Goal: Task Accomplishment & Management: Use online tool/utility

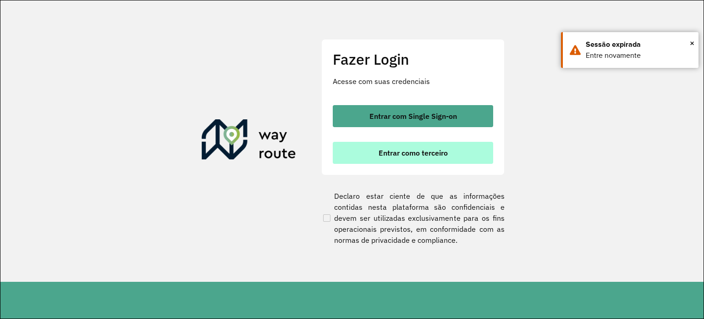
click at [418, 156] on span "Entrar como terceiro" at bounding box center [413, 152] width 69 height 7
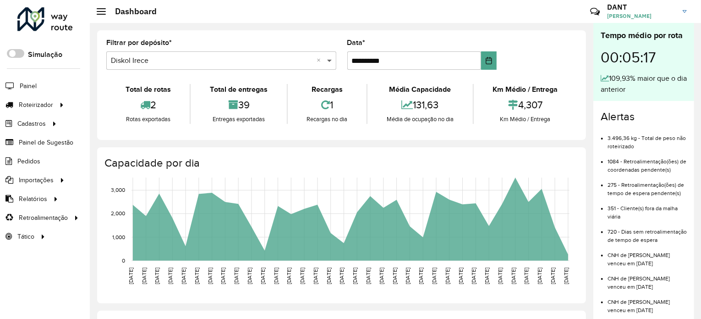
click at [330, 61] on span at bounding box center [330, 60] width 11 height 11
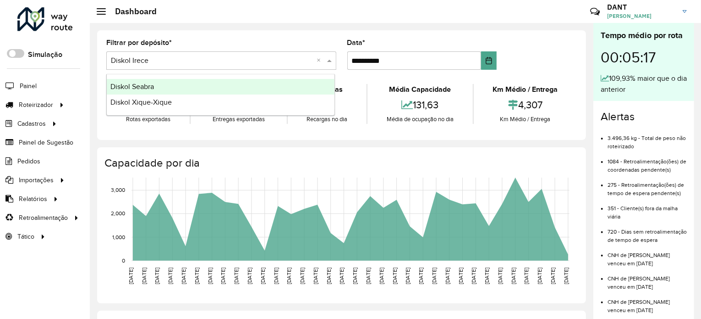
click at [193, 86] on div "Diskol Seabra" at bounding box center [221, 87] width 228 height 16
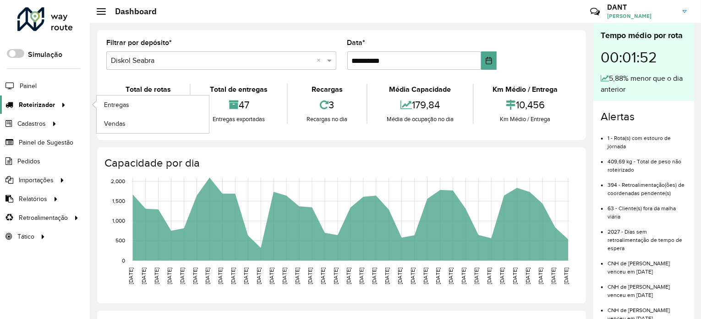
click at [62, 106] on icon at bounding box center [62, 104] width 8 height 14
click at [115, 104] on span "Entregas" at bounding box center [117, 105] width 26 height 10
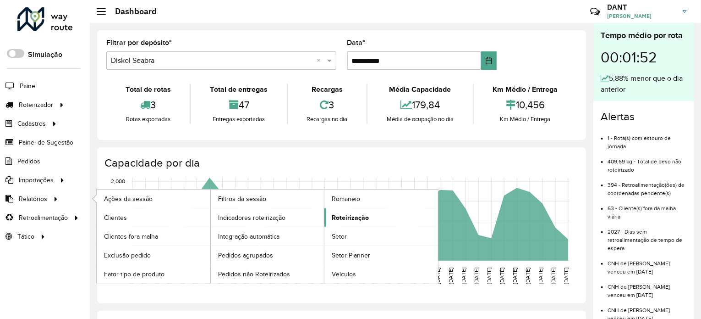
click at [348, 214] on span "Roteirização" at bounding box center [350, 218] width 37 height 10
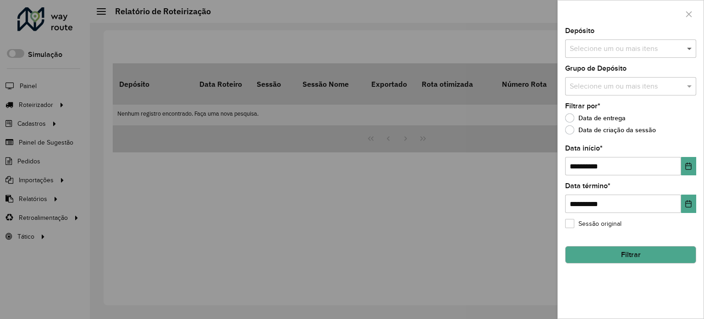
click at [688, 48] on span at bounding box center [690, 48] width 11 height 11
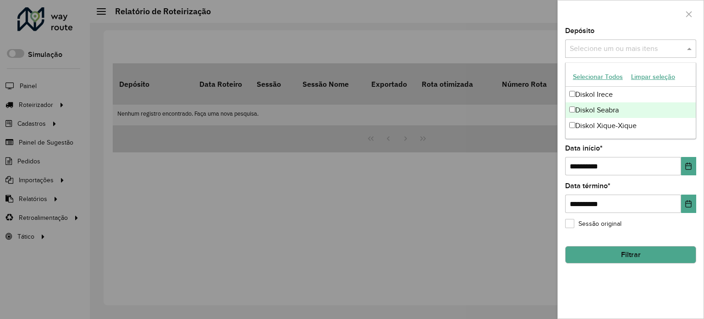
click at [580, 111] on div "Diskol Seabra" at bounding box center [631, 110] width 130 height 16
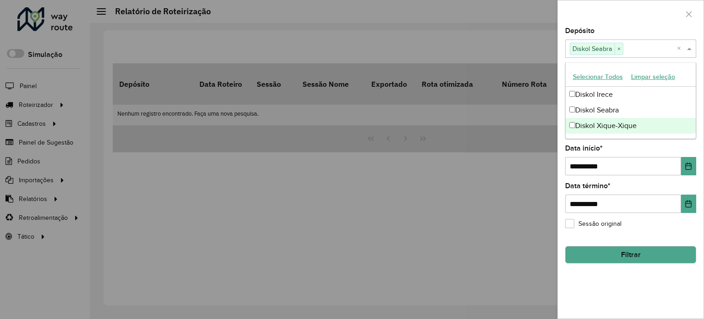
click at [509, 204] on div at bounding box center [352, 159] width 704 height 319
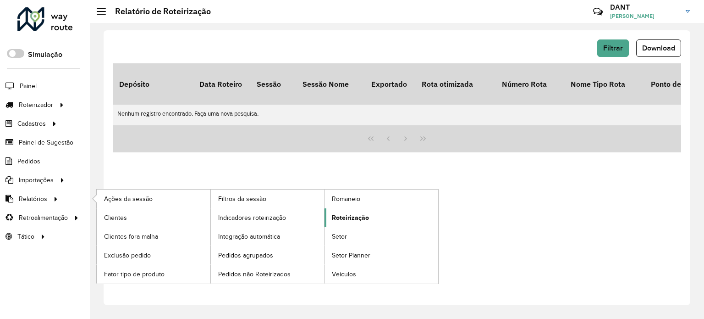
click at [365, 218] on span "Roteirização" at bounding box center [350, 218] width 37 height 10
click at [265, 210] on link "Indicadores roteirização" at bounding box center [268, 217] width 114 height 18
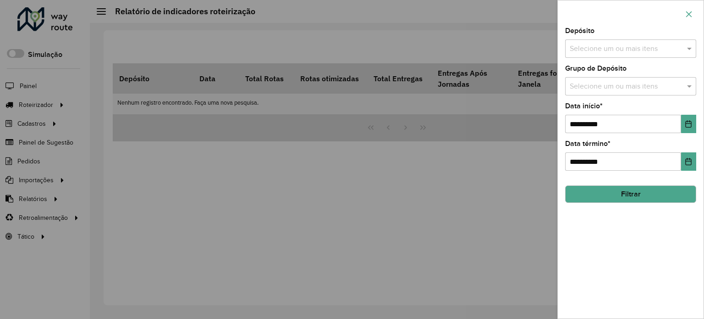
click at [688, 12] on icon "button" at bounding box center [688, 14] width 7 height 7
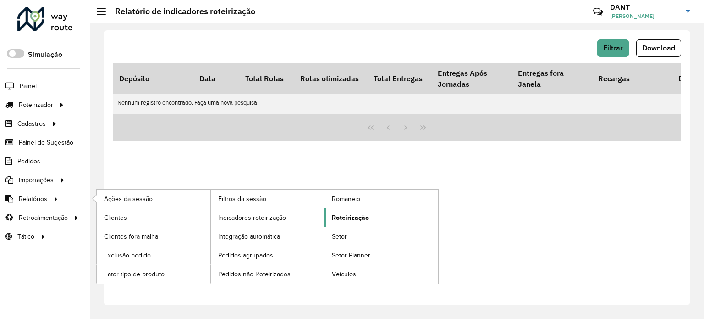
click at [348, 215] on span "Roteirização" at bounding box center [350, 218] width 37 height 10
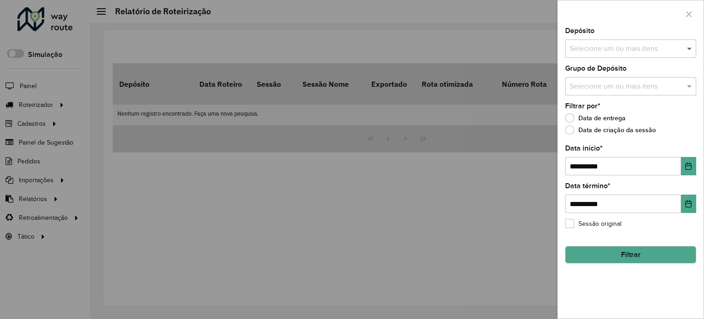
click at [690, 47] on span at bounding box center [690, 48] width 11 height 11
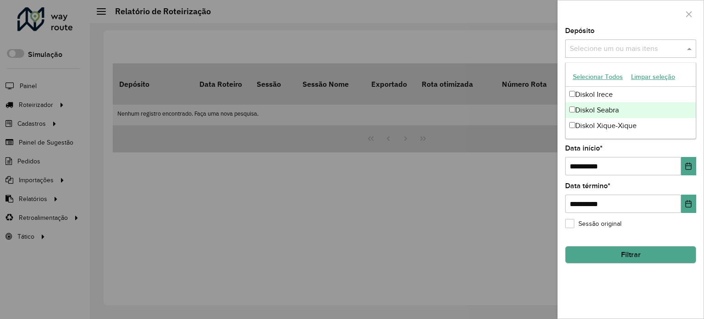
click at [598, 112] on div "Diskol Seabra" at bounding box center [631, 110] width 130 height 16
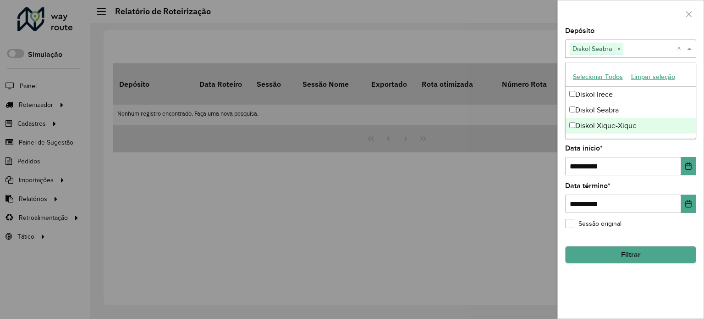
click at [616, 285] on div "**********" at bounding box center [631, 173] width 146 height 291
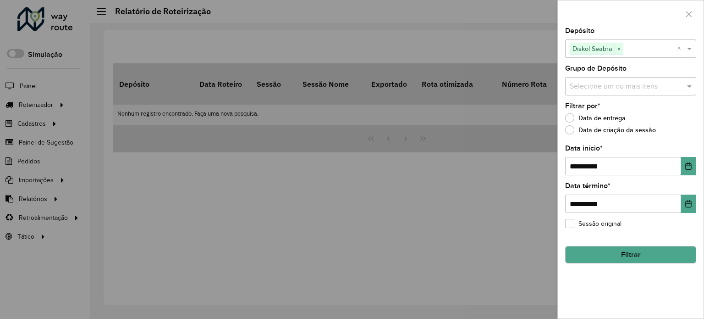
click at [680, 83] on input "text" at bounding box center [626, 86] width 117 height 11
click at [646, 289] on div "**********" at bounding box center [631, 173] width 146 height 291
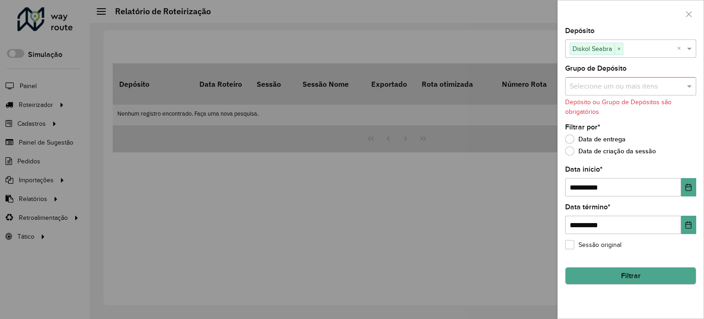
click at [686, 148] on div "Data de criação da sessão" at bounding box center [630, 153] width 131 height 11
click at [578, 186] on input "**********" at bounding box center [623, 187] width 116 height 18
type input "**********"
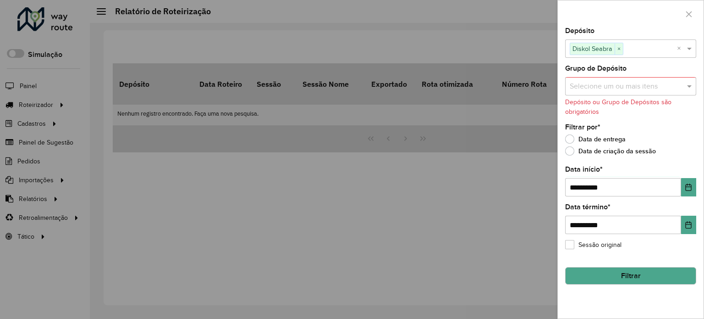
click at [631, 300] on div "**********" at bounding box center [631, 173] width 146 height 291
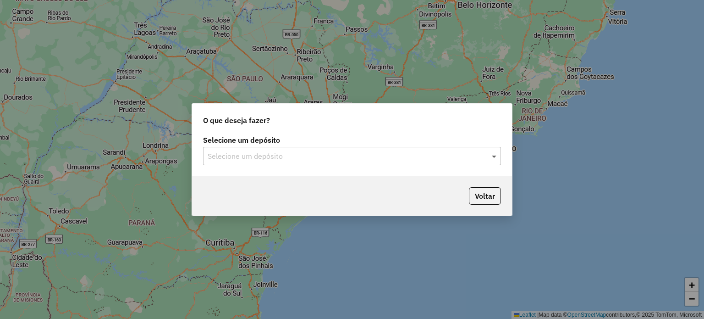
click at [494, 157] on span at bounding box center [495, 155] width 11 height 11
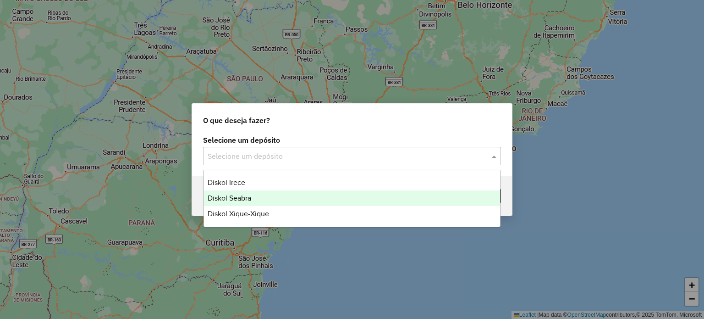
click at [288, 200] on div "Diskol Seabra" at bounding box center [352, 198] width 297 height 16
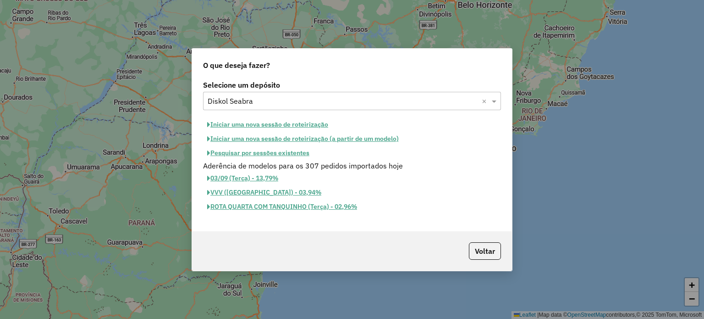
click at [253, 118] on button "Iniciar uma nova sessão de roteirização" at bounding box center [267, 124] width 129 height 14
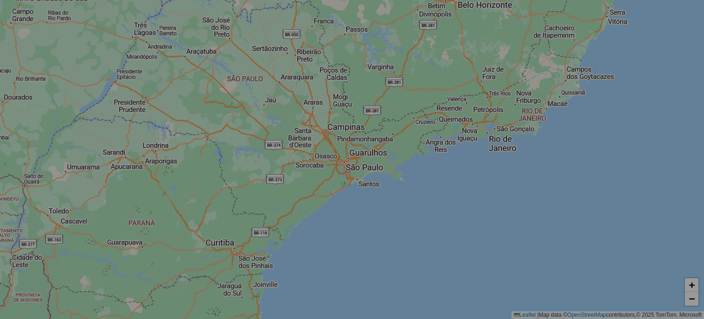
select select "*"
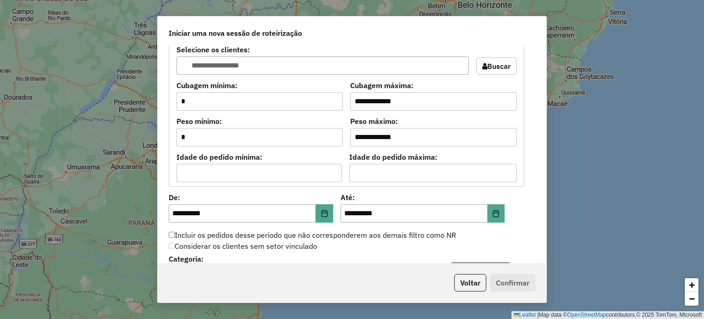
scroll to position [779, 0]
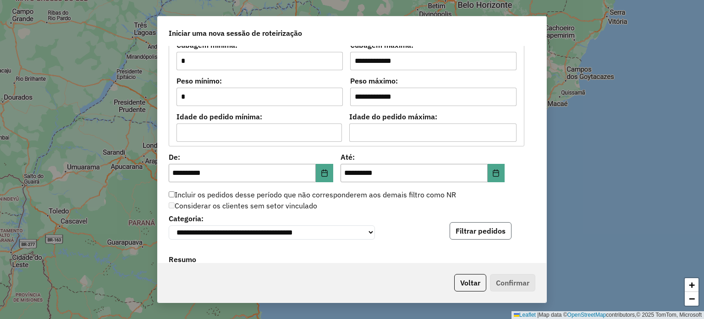
click at [496, 229] on button "Filtrar pedidos" at bounding box center [481, 230] width 62 height 17
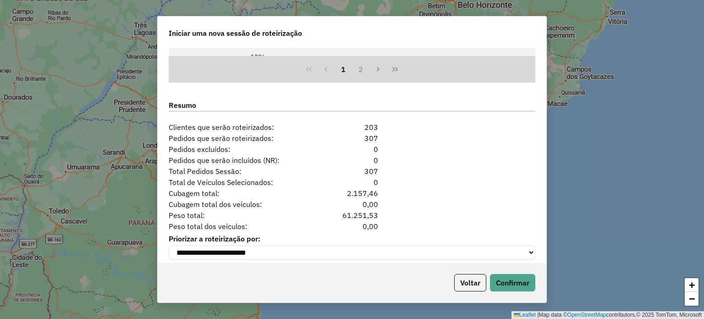
scroll to position [1133, 0]
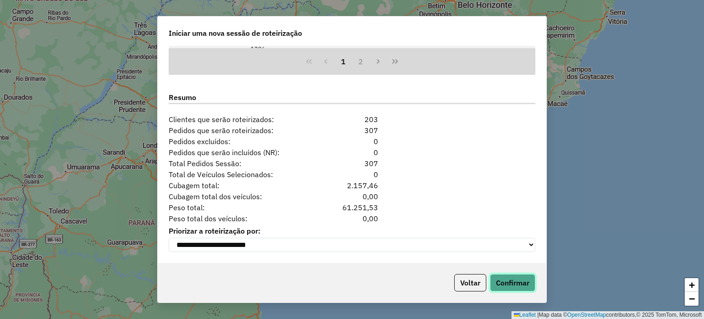
click at [507, 279] on button "Confirmar" at bounding box center [512, 282] width 45 height 17
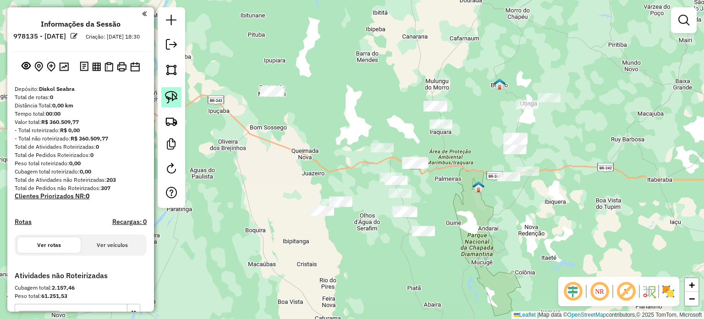
click at [175, 101] on img at bounding box center [171, 97] width 13 height 13
drag, startPoint x: 290, startPoint y: 100, endPoint x: 288, endPoint y: 80, distance: 20.3
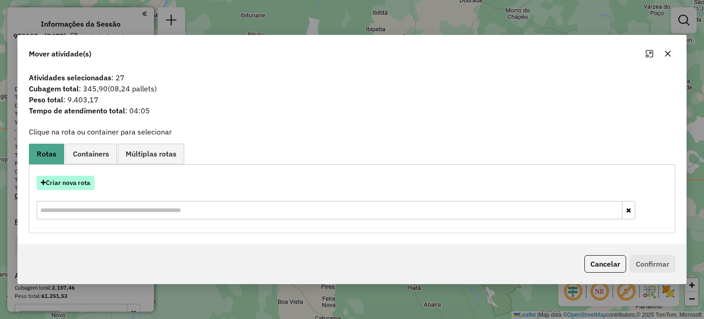
click at [77, 176] on button "Criar nova rota" at bounding box center [66, 183] width 58 height 14
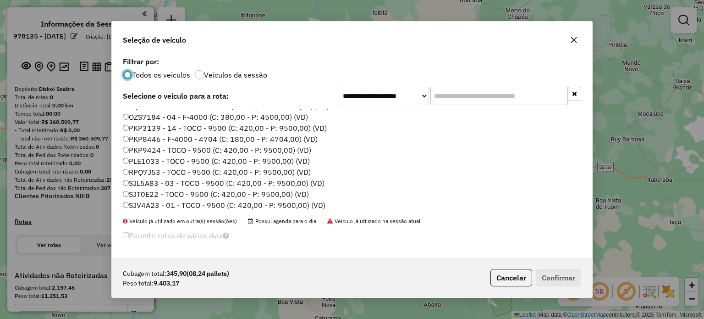
scroll to position [86, 0]
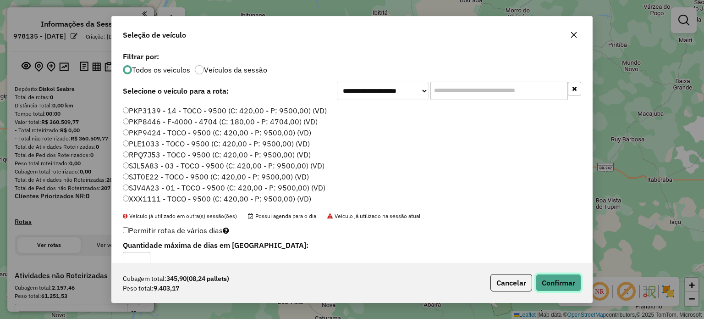
click at [565, 276] on button "Confirmar" at bounding box center [558, 282] width 45 height 17
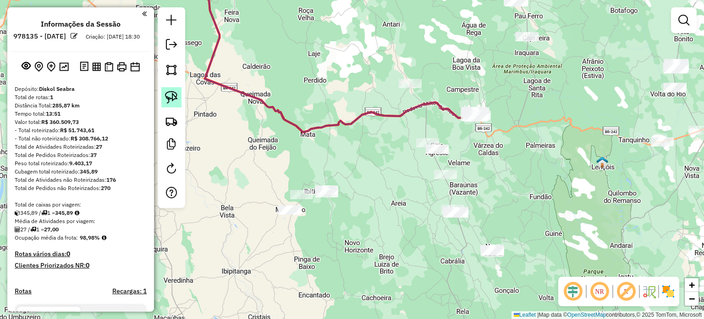
click at [171, 91] on img at bounding box center [171, 97] width 13 height 13
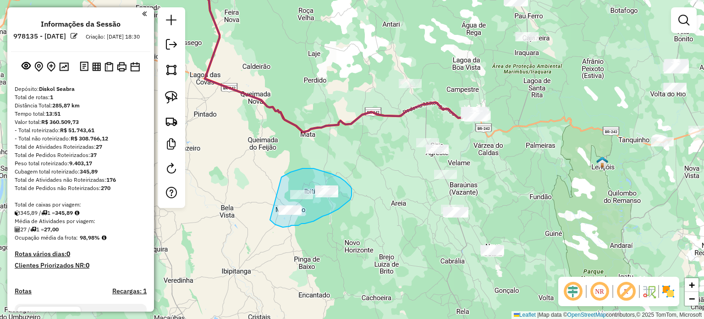
drag, startPoint x: 281, startPoint y: 177, endPoint x: 264, endPoint y: 194, distance: 24.6
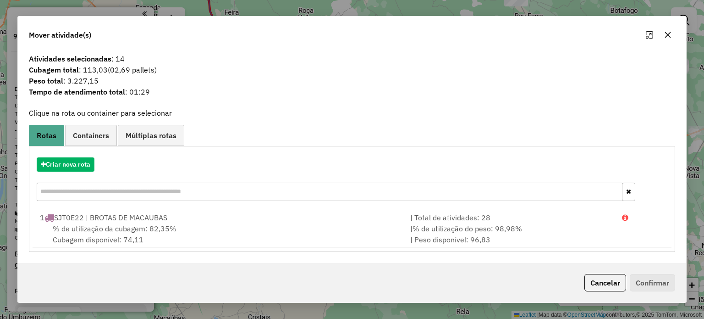
click at [666, 33] on icon "button" at bounding box center [667, 34] width 7 height 7
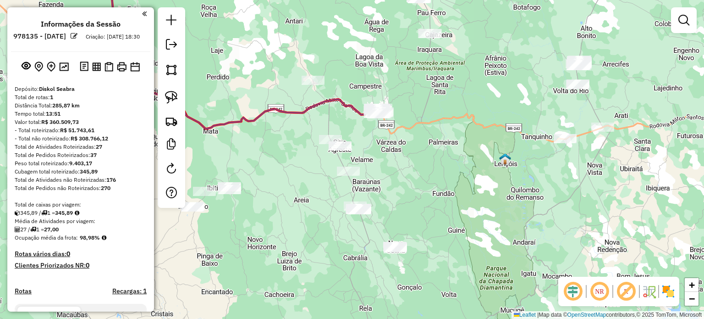
drag, startPoint x: 570, startPoint y: 185, endPoint x: 473, endPoint y: 182, distance: 97.2
click at [473, 182] on div "Janela de atendimento Grade de atendimento Capacidade Transportadoras Veículos …" at bounding box center [352, 159] width 704 height 319
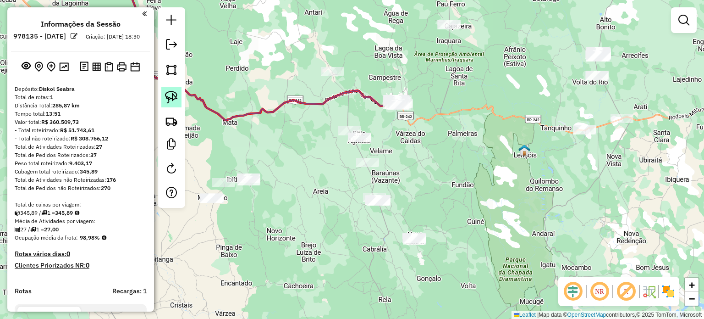
click at [177, 98] on img at bounding box center [171, 97] width 13 height 13
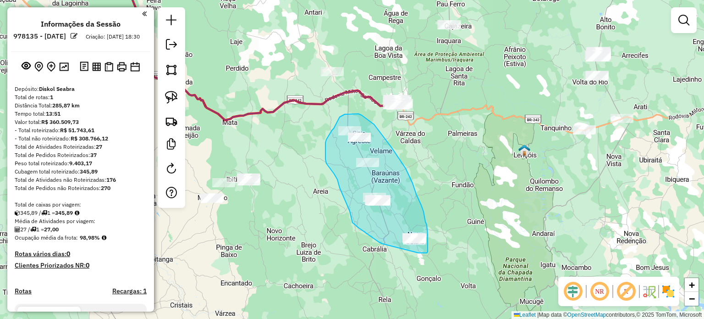
drag, startPoint x: 382, startPoint y: 243, endPoint x: 415, endPoint y: 250, distance: 33.2
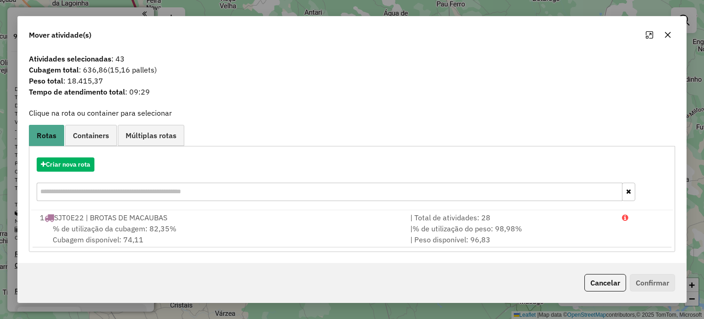
click at [666, 36] on icon "button" at bounding box center [668, 35] width 6 height 6
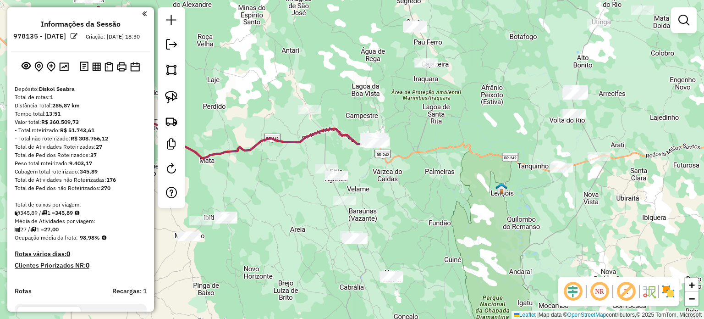
drag, startPoint x: 490, startPoint y: 171, endPoint x: 459, endPoint y: 223, distance: 61.0
click at [459, 223] on div "Janela de atendimento Grade de atendimento Capacidade Transportadoras Veículos …" at bounding box center [352, 159] width 704 height 319
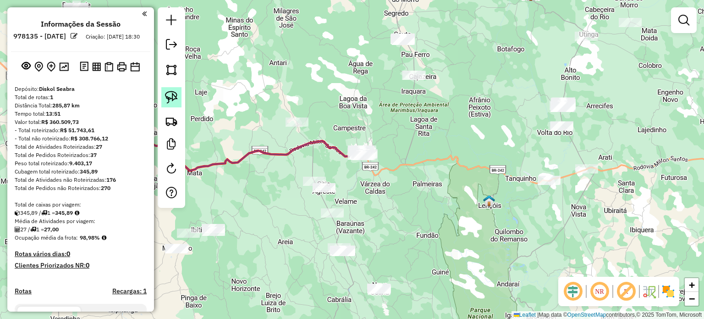
drag, startPoint x: 167, startPoint y: 98, endPoint x: 177, endPoint y: 97, distance: 10.6
click at [167, 98] on img at bounding box center [171, 97] width 13 height 13
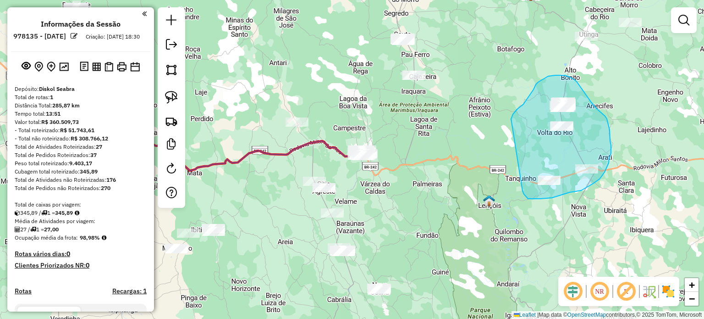
drag, startPoint x: 511, startPoint y: 119, endPoint x: 523, endPoint y: 180, distance: 62.0
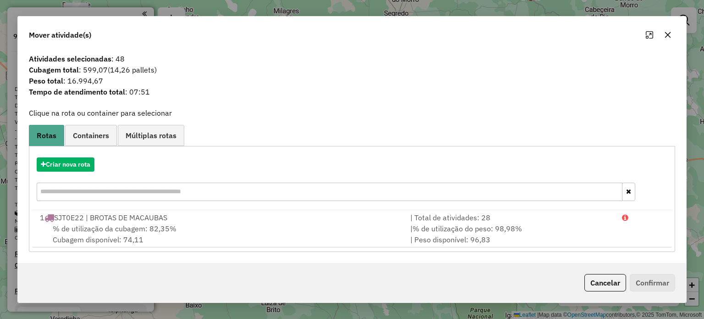
click at [668, 33] on icon "button" at bounding box center [667, 34] width 7 height 7
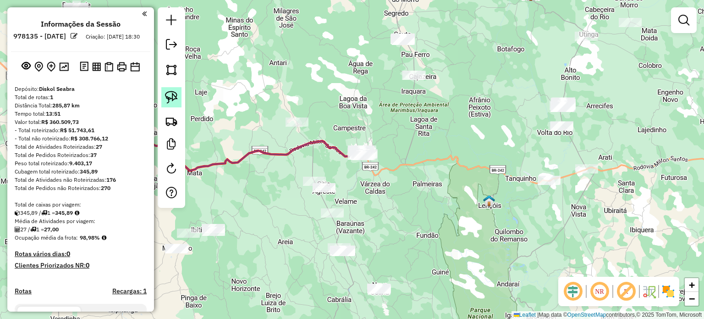
click at [168, 97] on img at bounding box center [171, 97] width 13 height 13
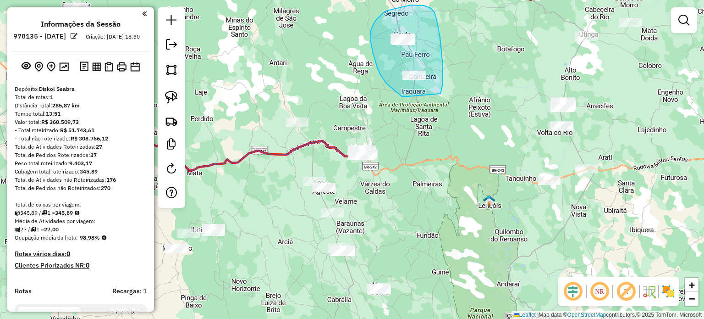
drag, startPoint x: 403, startPoint y: 97, endPoint x: 430, endPoint y: 94, distance: 27.2
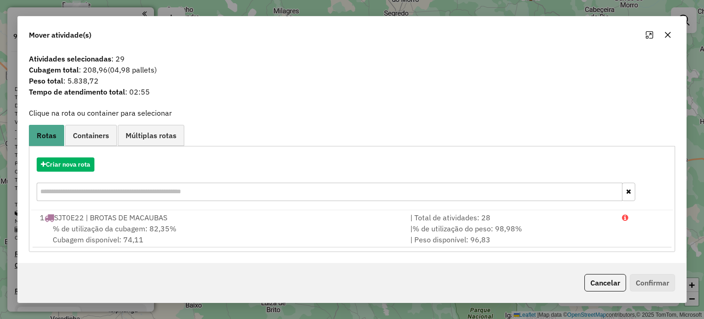
click at [667, 34] on icon "button" at bounding box center [668, 35] width 6 height 6
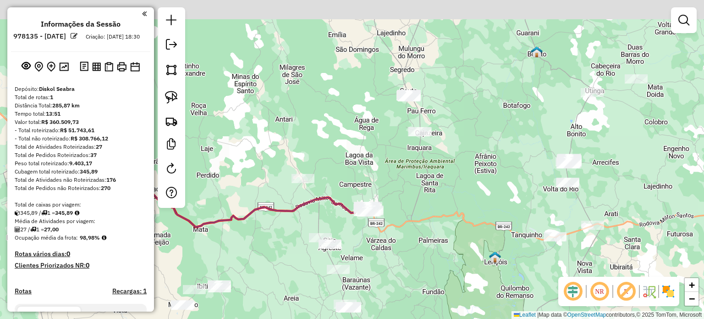
drag, startPoint x: 447, startPoint y: 49, endPoint x: 455, endPoint y: 108, distance: 59.7
click at [453, 110] on div "Janela de atendimento Grade de atendimento Capacidade Transportadoras Veículos …" at bounding box center [352, 159] width 704 height 319
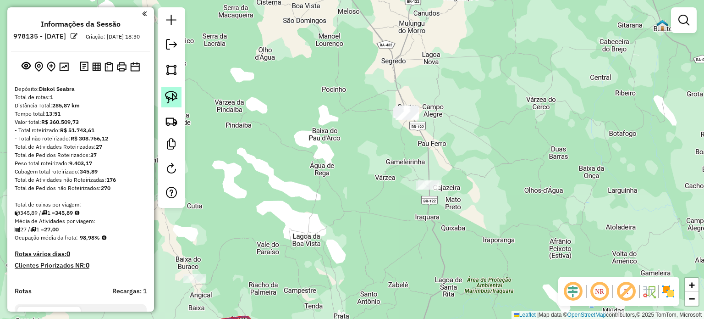
click at [174, 99] on img at bounding box center [171, 97] width 13 height 13
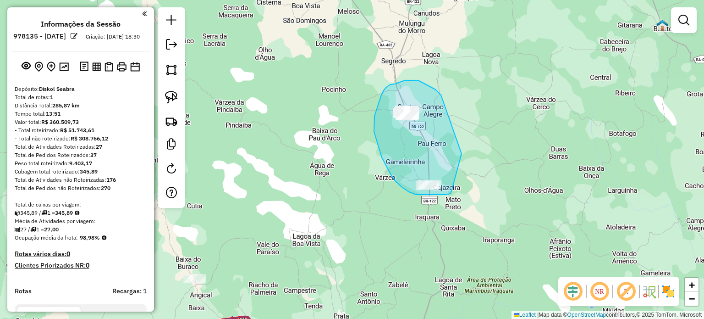
drag, startPoint x: 451, startPoint y: 193, endPoint x: 462, endPoint y: 169, distance: 25.8
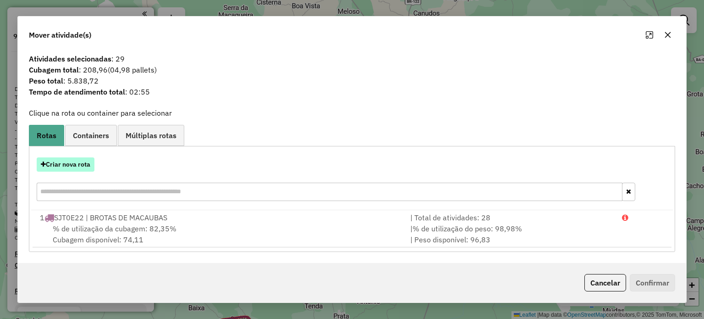
click at [51, 163] on button "Criar nova rota" at bounding box center [66, 164] width 58 height 14
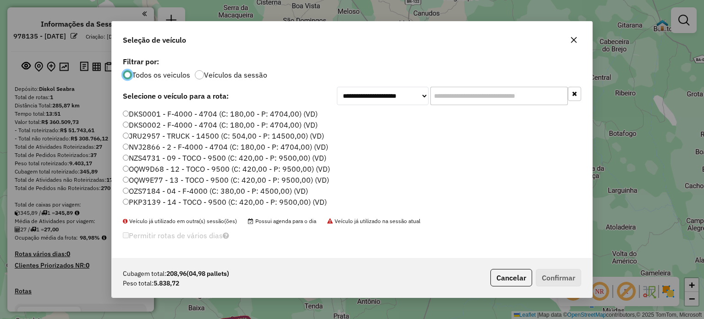
scroll to position [46, 0]
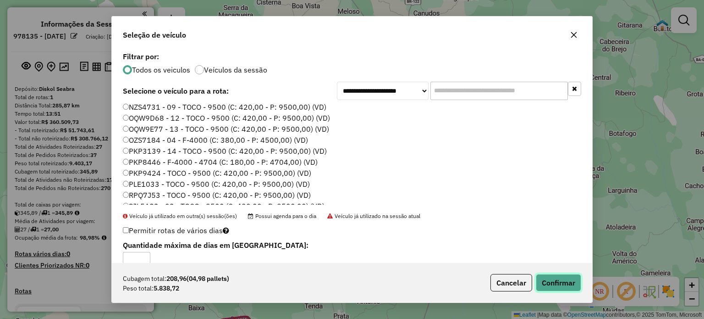
click at [554, 281] on button "Confirmar" at bounding box center [558, 282] width 45 height 17
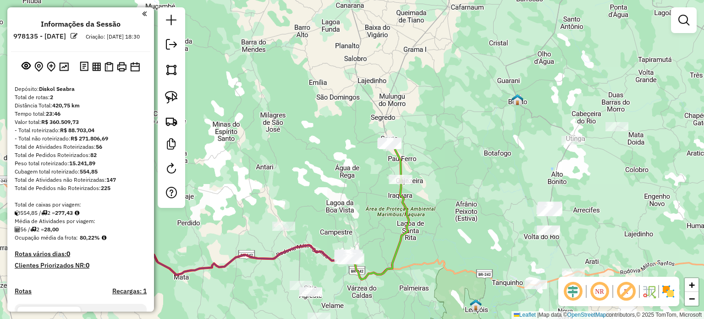
drag, startPoint x: 511, startPoint y: 225, endPoint x: 515, endPoint y: 198, distance: 27.4
click at [515, 199] on div "Janela de atendimento Grade de atendimento Capacidade Transportadoras Veículos …" at bounding box center [352, 159] width 704 height 319
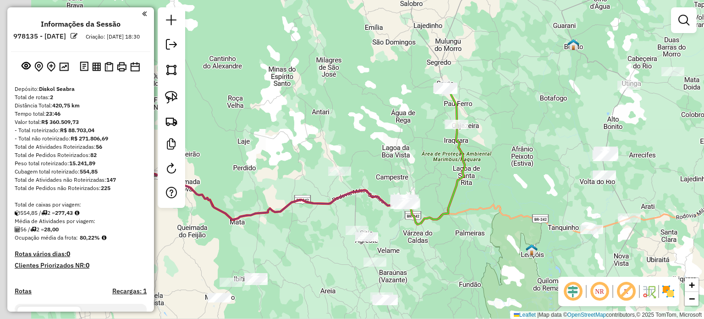
drag, startPoint x: 403, startPoint y: 230, endPoint x: 462, endPoint y: 227, distance: 58.3
click at [462, 227] on div "Janela de atendimento Grade de atendimento Capacidade Transportadoras Veículos …" at bounding box center [352, 159] width 704 height 319
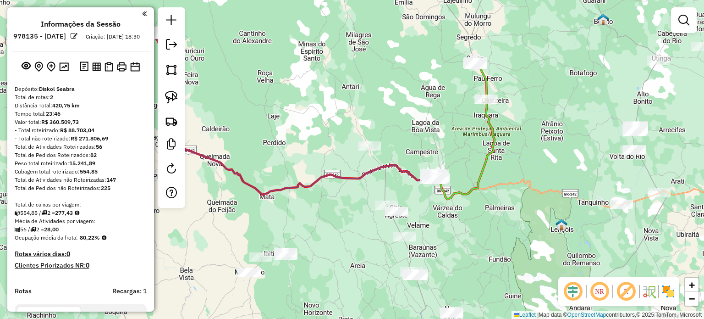
drag, startPoint x: 305, startPoint y: 262, endPoint x: 326, endPoint y: 237, distance: 33.2
click at [326, 237] on div "Janela de atendimento Grade de atendimento Capacidade Transportadoras Veículos …" at bounding box center [352, 159] width 704 height 319
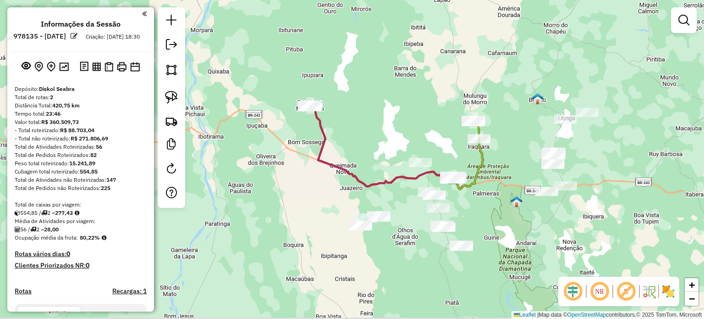
drag, startPoint x: 535, startPoint y: 169, endPoint x: 483, endPoint y: 140, distance: 59.7
click at [483, 140] on div "Janela de atendimento Grade de atendimento Capacidade Transportadoras Veículos …" at bounding box center [352, 159] width 704 height 319
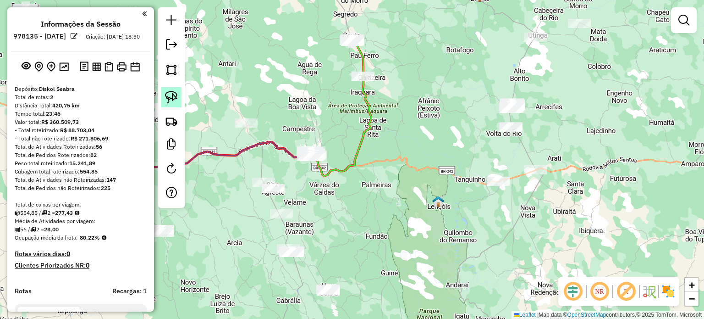
click at [166, 96] on img at bounding box center [171, 97] width 13 height 13
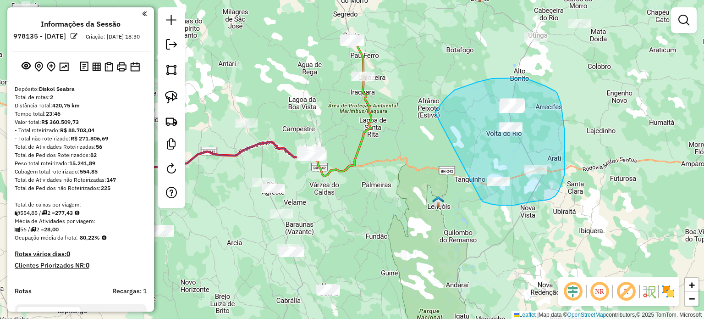
drag, startPoint x: 440, startPoint y: 105, endPoint x: 480, endPoint y: 199, distance: 101.9
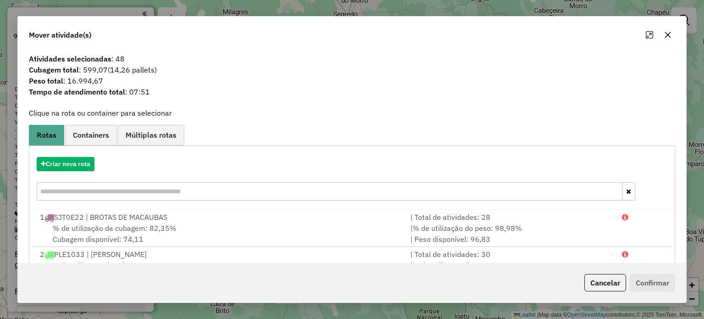
click at [668, 36] on icon "button" at bounding box center [668, 35] width 6 height 6
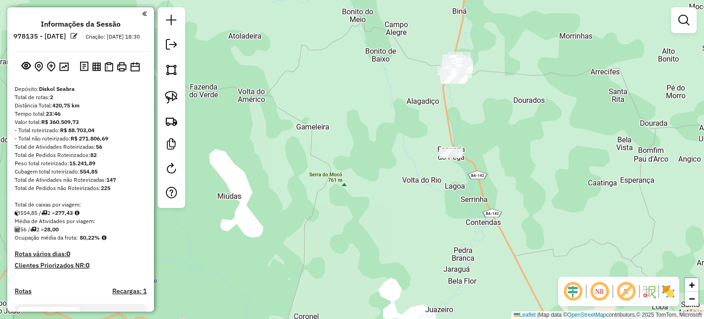
drag, startPoint x: 506, startPoint y: 127, endPoint x: 514, endPoint y: 120, distance: 11.1
click at [514, 120] on div "Janela de atendimento Grade de atendimento Capacidade Transportadoras Veículos …" at bounding box center [352, 159] width 704 height 319
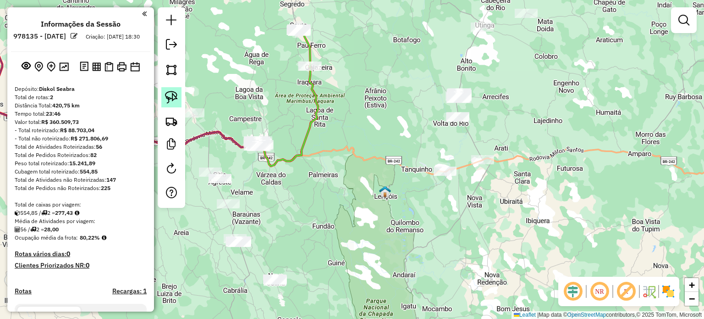
click at [169, 97] on img at bounding box center [171, 97] width 13 height 13
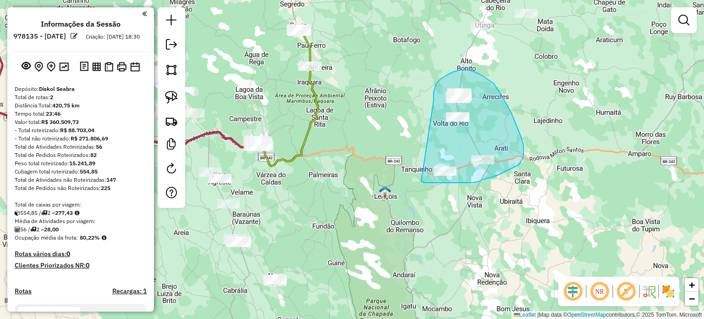
drag, startPoint x: 434, startPoint y: 101, endPoint x: 417, endPoint y: 173, distance: 74.3
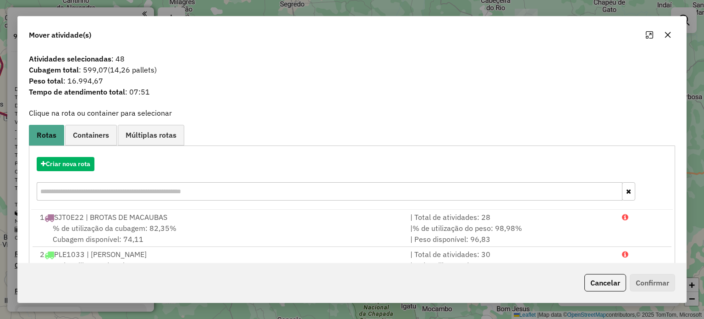
click at [668, 33] on icon "button" at bounding box center [667, 34] width 7 height 7
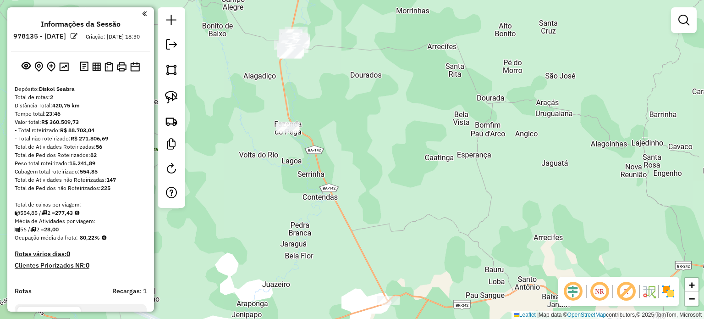
drag, startPoint x: 379, startPoint y: 100, endPoint x: 497, endPoint y: 200, distance: 154.8
click at [495, 200] on div "Janela de atendimento Grade de atendimento Capacidade Transportadoras Veículos …" at bounding box center [352, 159] width 704 height 319
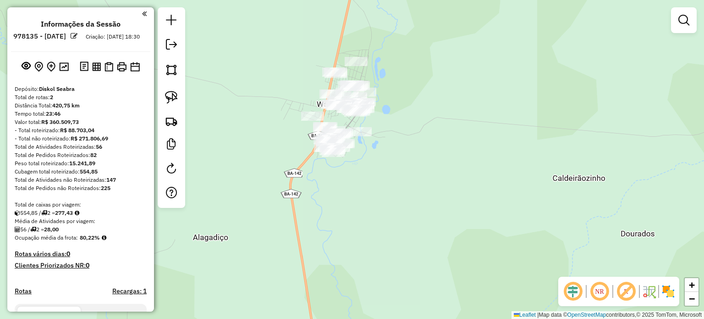
drag, startPoint x: 390, startPoint y: 148, endPoint x: 486, endPoint y: 174, distance: 99.9
click at [483, 174] on div "Janela de atendimento Grade de atendimento Capacidade Transportadoras Veículos …" at bounding box center [352, 159] width 704 height 319
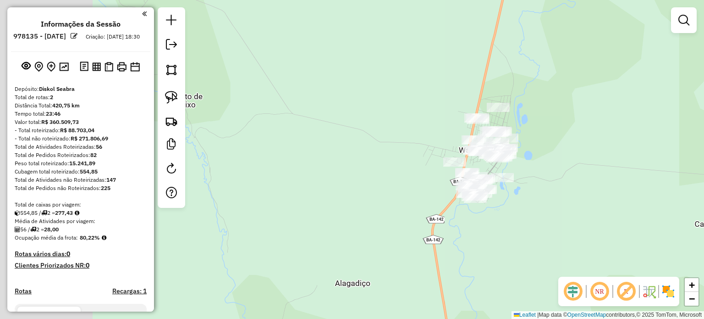
drag, startPoint x: 453, startPoint y: 162, endPoint x: 569, endPoint y: 202, distance: 123.2
click at [570, 204] on div "Janela de atendimento Grade de atendimento Capacidade Transportadoras Veículos …" at bounding box center [352, 159] width 704 height 319
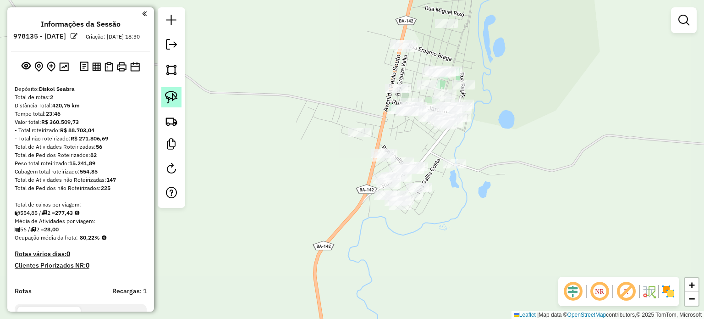
drag, startPoint x: 164, startPoint y: 100, endPoint x: 191, endPoint y: 100, distance: 27.0
click at [165, 100] on link at bounding box center [171, 97] width 20 height 20
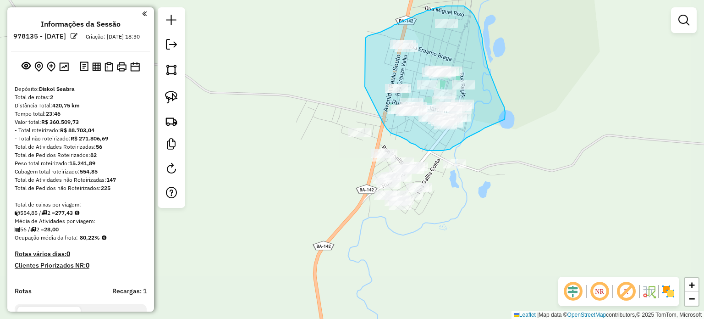
drag, startPoint x: 365, startPoint y: 72, endPoint x: 382, endPoint y: 121, distance: 51.6
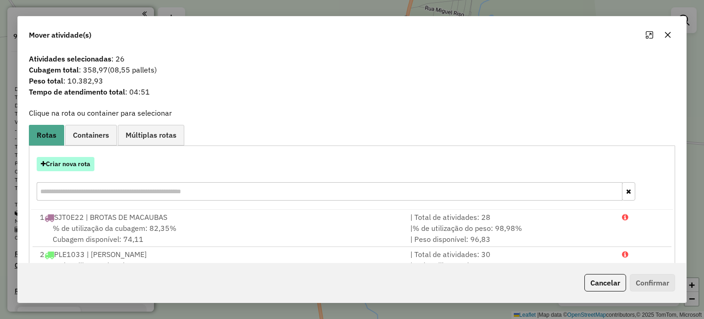
click at [75, 164] on button "Criar nova rota" at bounding box center [66, 164] width 58 height 14
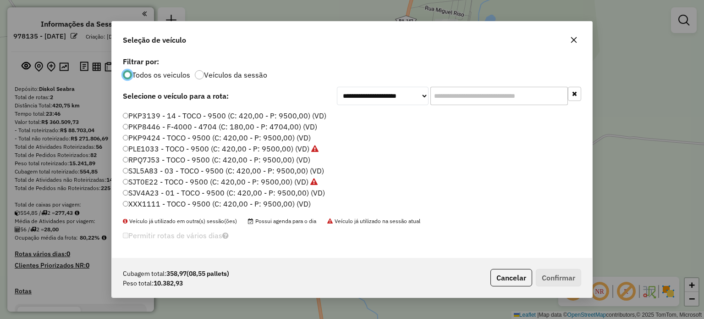
scroll to position [40, 0]
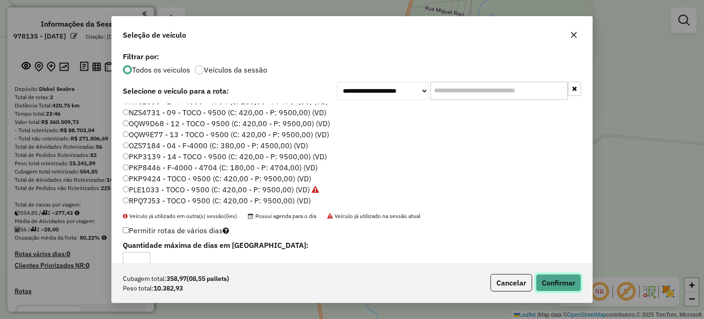
click at [567, 276] on button "Confirmar" at bounding box center [558, 282] width 45 height 17
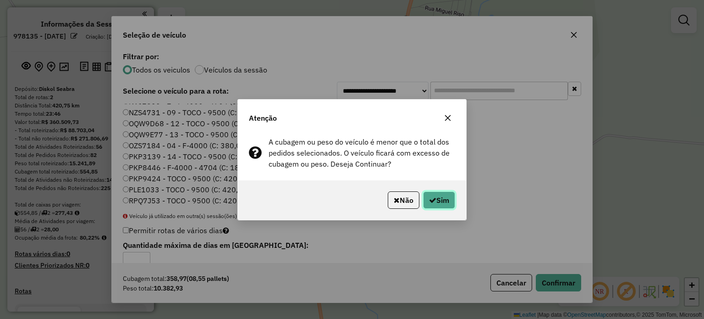
click at [435, 195] on button "Sim" at bounding box center [439, 199] width 32 height 17
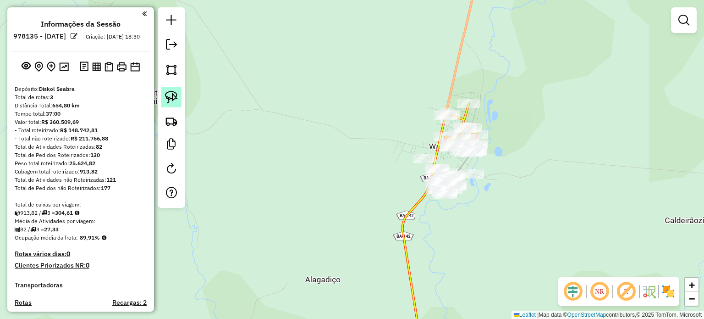
click at [165, 98] on img at bounding box center [171, 97] width 13 height 13
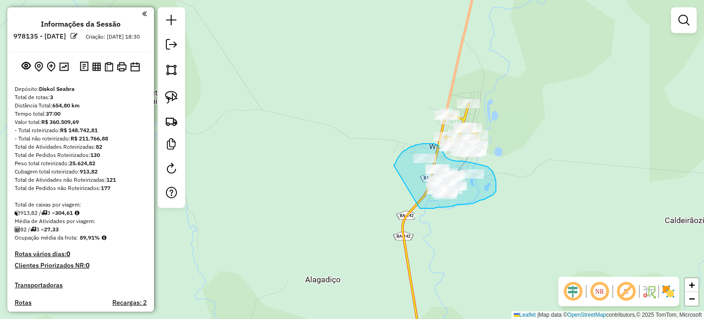
drag, startPoint x: 394, startPoint y: 165, endPoint x: 413, endPoint y: 202, distance: 41.6
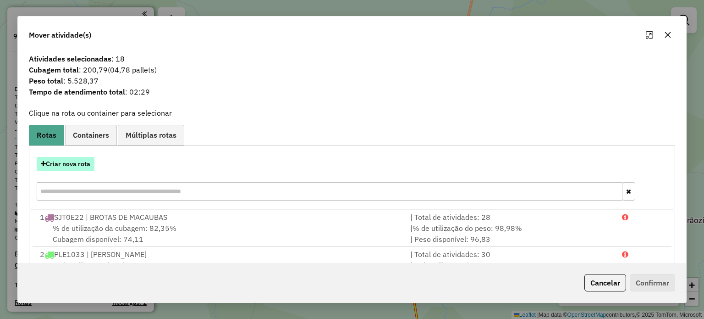
click at [77, 166] on button "Criar nova rota" at bounding box center [66, 164] width 58 height 14
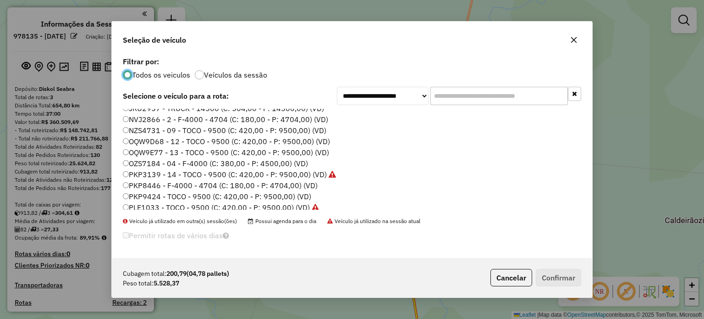
scroll to position [86, 0]
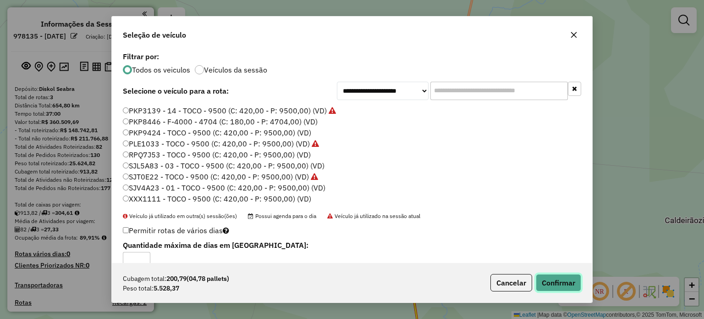
click at [563, 280] on button "Confirmar" at bounding box center [558, 282] width 45 height 17
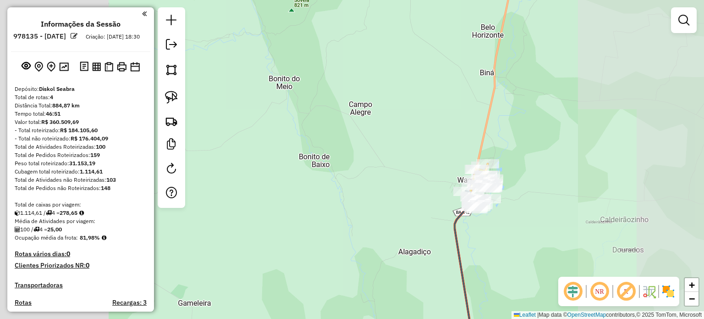
click at [509, 179] on div "Janela de atendimento Grade de atendimento Capacidade Transportadoras Veículos …" at bounding box center [352, 159] width 704 height 319
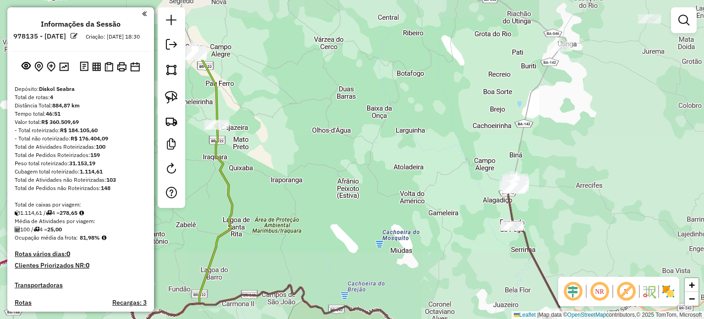
drag, startPoint x: 573, startPoint y: 244, endPoint x: 510, endPoint y: 184, distance: 86.6
click at [541, 196] on div "Janela de atendimento Grade de atendimento Capacidade Transportadoras Veículos …" at bounding box center [352, 159] width 704 height 319
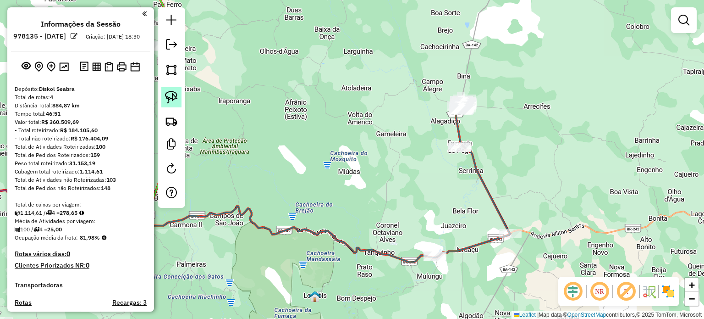
click at [168, 89] on link at bounding box center [171, 97] width 20 height 20
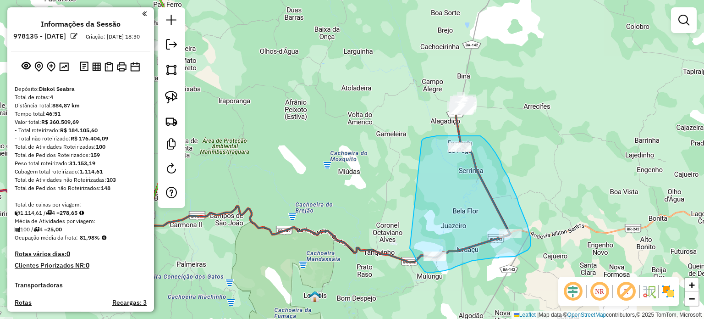
drag, startPoint x: 422, startPoint y: 141, endPoint x: 409, endPoint y: 242, distance: 101.7
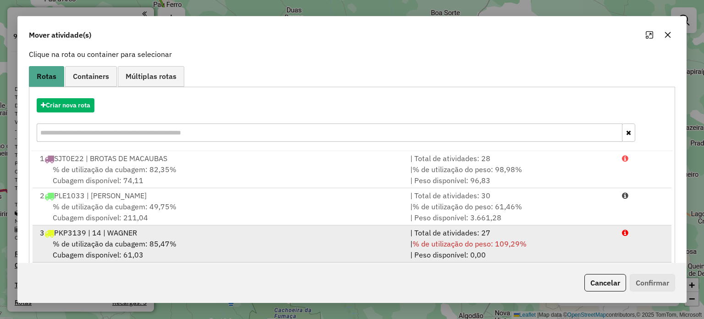
scroll to position [110, 0]
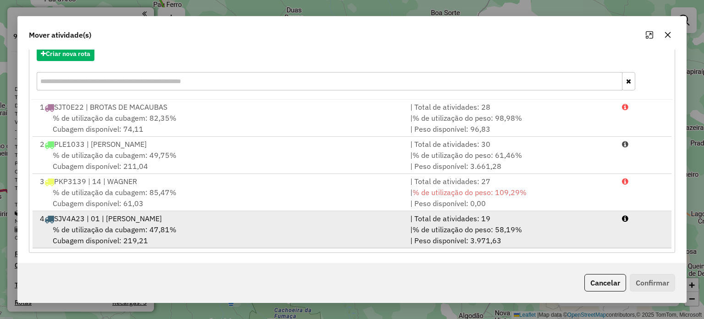
drag, startPoint x: 118, startPoint y: 226, endPoint x: 161, endPoint y: 221, distance: 43.8
click at [119, 226] on span "% de utilização da cubagem: 47,81%" at bounding box center [115, 229] width 124 height 9
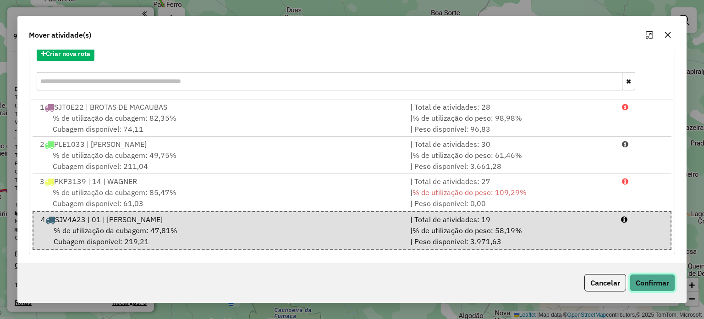
click at [660, 281] on button "Confirmar" at bounding box center [652, 282] width 45 height 17
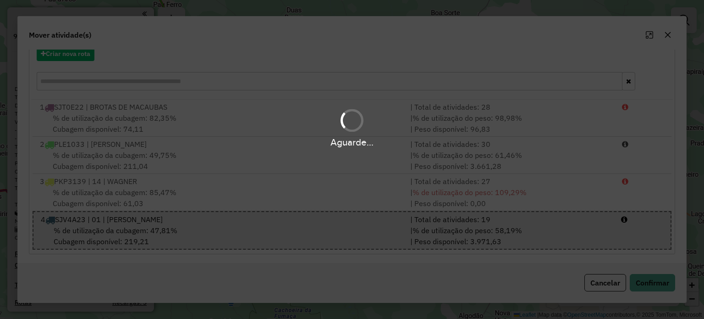
scroll to position [0, 0]
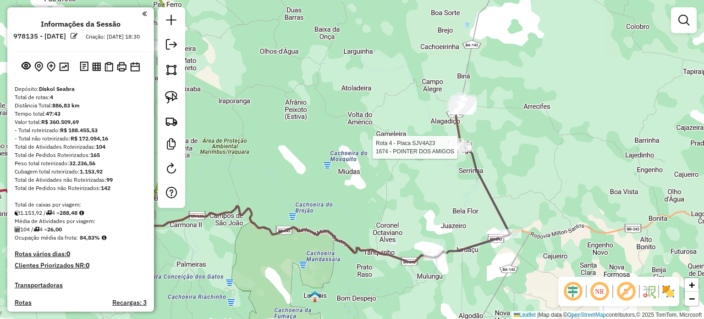
select select "**********"
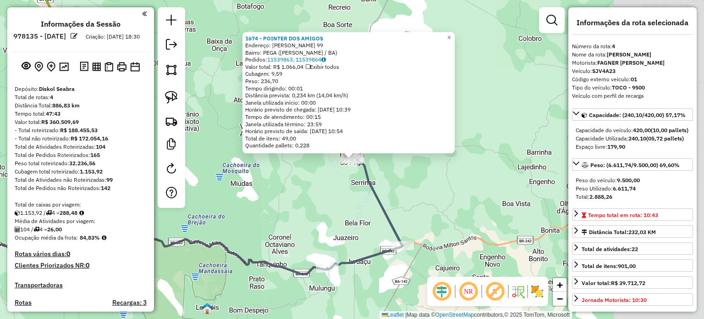
scroll to position [411, 0]
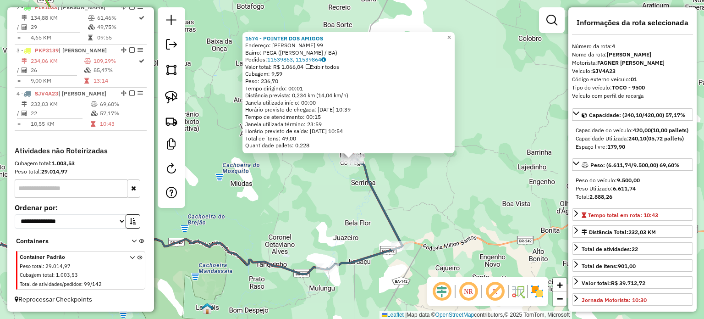
click at [482, 186] on div "1674 - POINTER DOS AMIGOS Endereço: SaO SEBASTIaO 99 Bairro: PEGA (WAGNER / BA)…" at bounding box center [352, 159] width 704 height 319
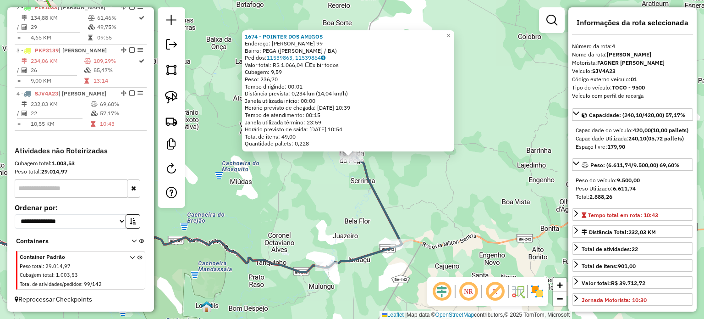
click at [433, 172] on div "1674 - POINTER DOS AMIGOS Endereço: SaO SEBASTIaO 99 Bairro: PEGA (WAGNER / BA)…" at bounding box center [352, 159] width 704 height 319
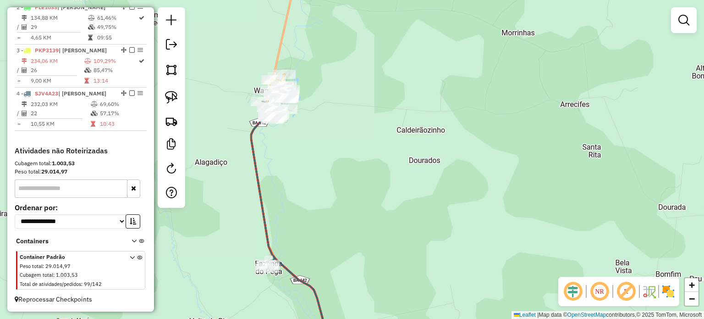
drag, startPoint x: 372, startPoint y: 125, endPoint x: 497, endPoint y: 142, distance: 125.9
click at [497, 142] on div "Janela de atendimento Grade de atendimento Capacidade Transportadoras Veículos …" at bounding box center [352, 159] width 704 height 319
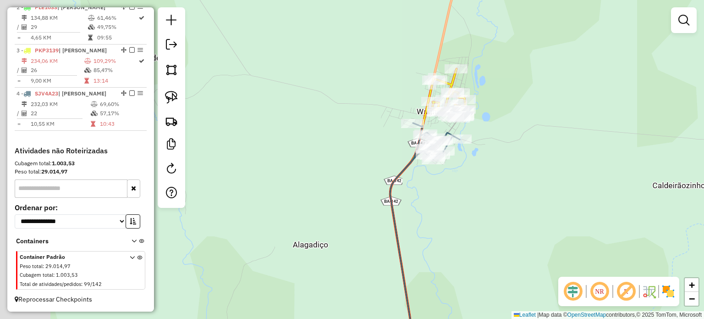
drag, startPoint x: 447, startPoint y: 129, endPoint x: 519, endPoint y: 152, distance: 75.4
click at [519, 152] on div "Janela de atendimento Grade de atendimento Capacidade Transportadoras Veículos …" at bounding box center [352, 159] width 704 height 319
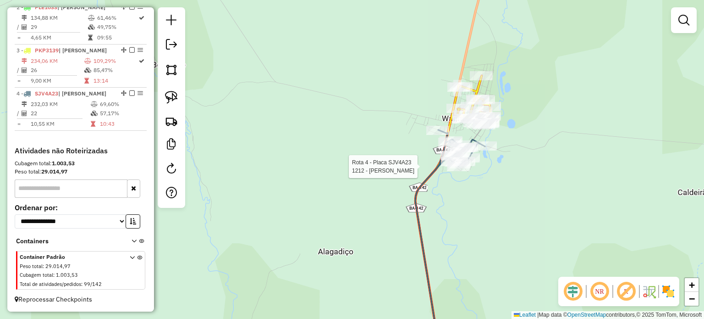
select select "**********"
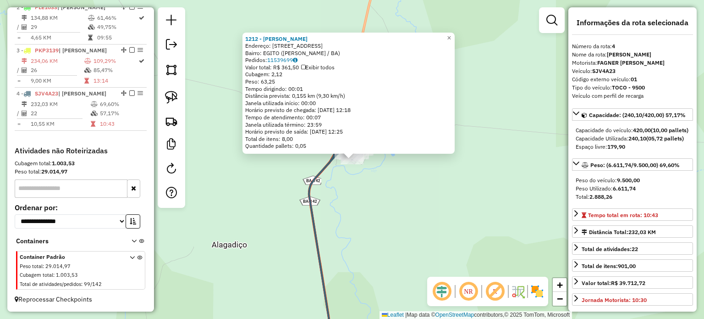
drag, startPoint x: 487, startPoint y: 197, endPoint x: 480, endPoint y: 186, distance: 13.0
click at [487, 196] on div "1212 - ROSANGELA PAIVA DE ARAUJO Endereço: R VALE DO RIO 2 1000 Bairro: EGITO (…" at bounding box center [352, 159] width 704 height 319
click at [414, 176] on div "1212 - ROSANGELA PAIVA DE ARAUJO Endereço: R VALE DO RIO 2 1000 Bairro: EGITO (…" at bounding box center [352, 159] width 704 height 319
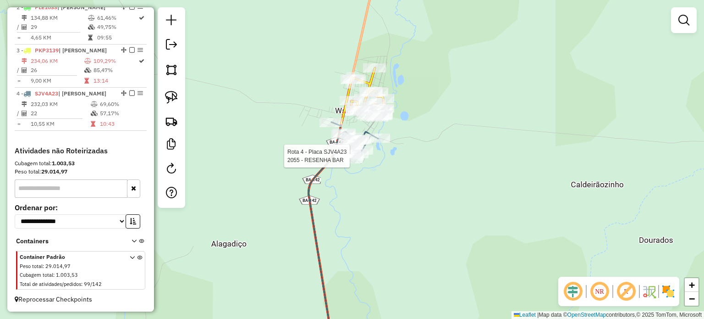
select select "**********"
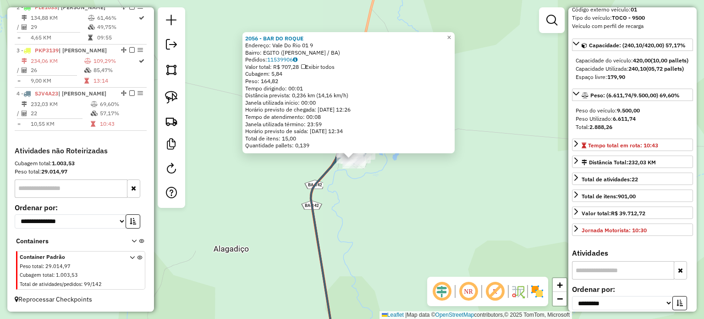
scroll to position [92, 0]
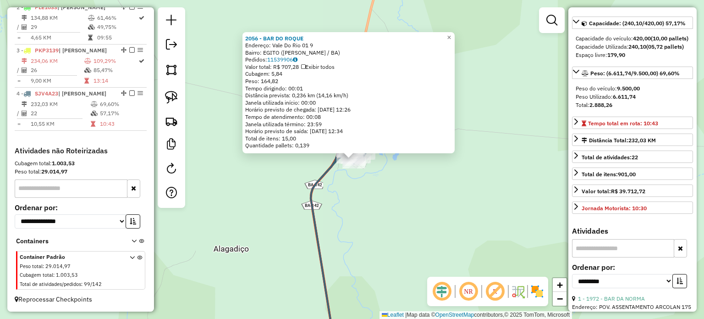
click at [455, 216] on div "2056 - BAR DO ROQUE Endereço: Vale Do Rio 01 9 Bairro: EGITO (WAGNER / BA) Pedi…" at bounding box center [352, 159] width 704 height 319
drag, startPoint x: 433, startPoint y: 177, endPoint x: 433, endPoint y: 170, distance: 6.4
click at [433, 174] on div "2056 - BAR DO ROQUE Endereço: Vale Do Rio 01 9 Bairro: EGITO (WAGNER / BA) Pedi…" at bounding box center [352, 159] width 704 height 319
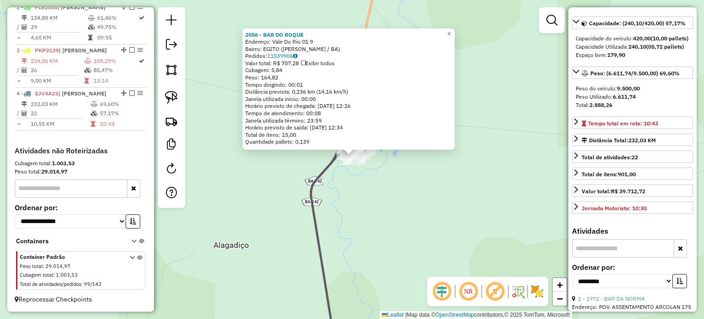
drag, startPoint x: 413, startPoint y: 169, endPoint x: 410, endPoint y: 163, distance: 6.6
click at [412, 168] on div "2056 - BAR DO ROQUE Endereço: Vale Do Rio 01 9 Bairro: EGITO (WAGNER / BA) Pedi…" at bounding box center [352, 159] width 704 height 319
click at [409, 160] on div "2056 - BAR DO ROQUE Endereço: Vale Do Rio 01 9 Bairro: EGITO (WAGNER / BA) Pedi…" at bounding box center [352, 159] width 704 height 319
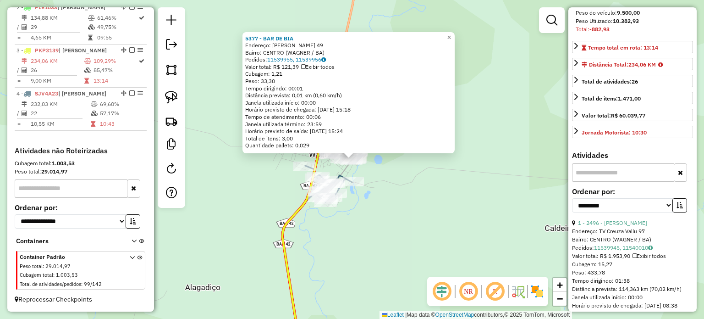
scroll to position [183, 0]
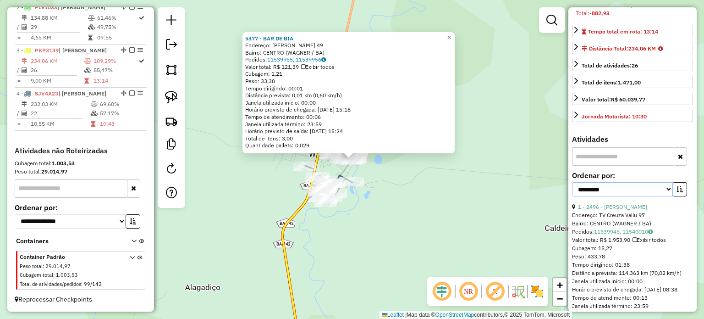
click at [668, 196] on select "**********" at bounding box center [622, 189] width 101 height 14
select select "*********"
click at [572, 196] on select "**********" at bounding box center [622, 189] width 101 height 14
click at [679, 192] on icon "button" at bounding box center [680, 189] width 6 height 6
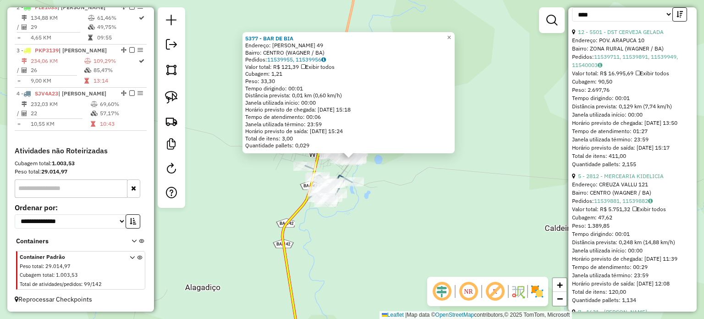
scroll to position [367, 0]
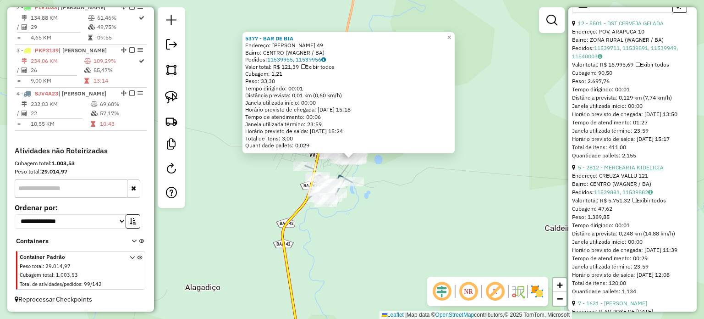
click at [625, 171] on link "5 - 2812 - MERCEARIA KIDELICIA" at bounding box center [621, 167] width 86 height 7
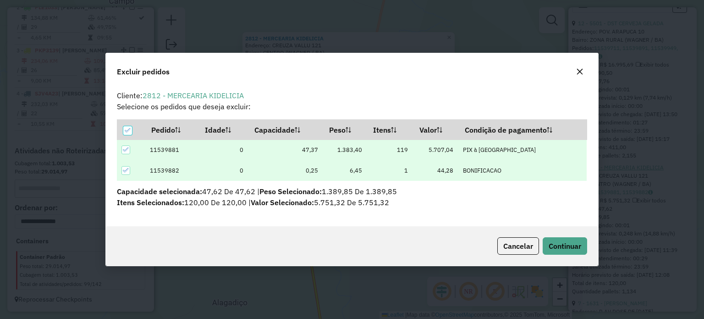
scroll to position [0, 0]
click at [570, 248] on span "Continuar" at bounding box center [565, 245] width 33 height 9
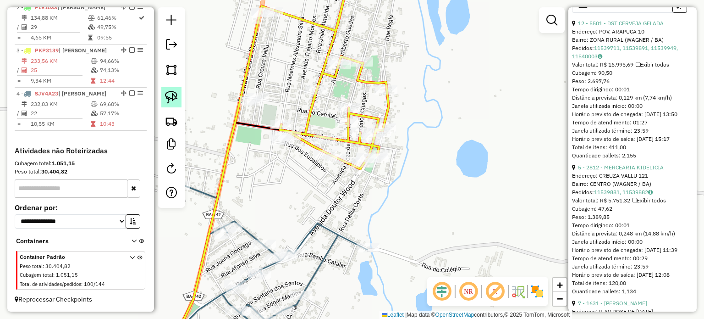
click at [174, 95] on img at bounding box center [171, 97] width 13 height 13
drag, startPoint x: 234, startPoint y: 96, endPoint x: 234, endPoint y: 102, distance: 6.0
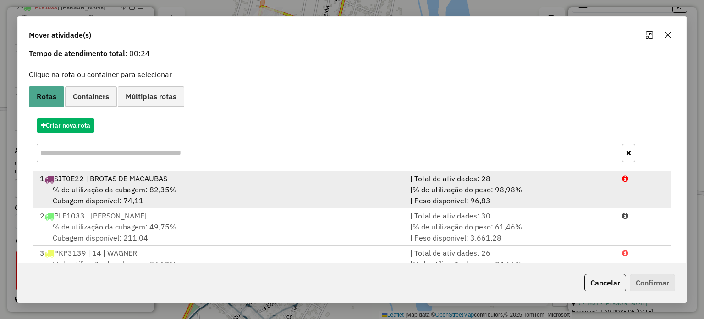
scroll to position [110, 0]
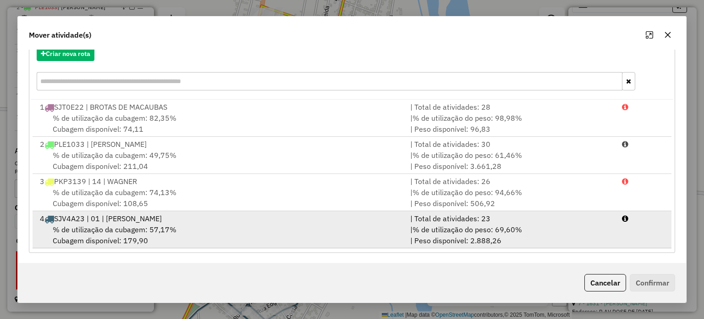
click at [185, 227] on div "% de utilização da cubagem: 57,17% Cubagem disponível: 179,90" at bounding box center [219, 235] width 370 height 22
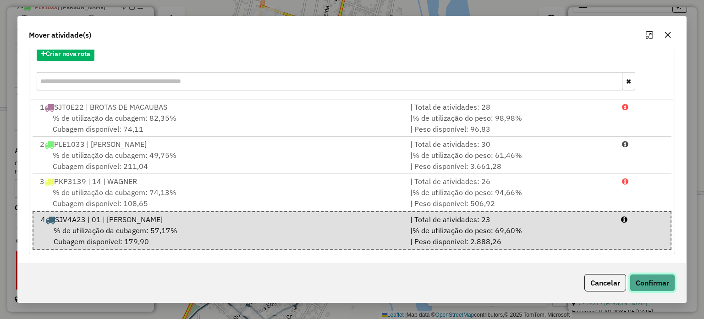
click at [661, 283] on button "Confirmar" at bounding box center [652, 282] width 45 height 17
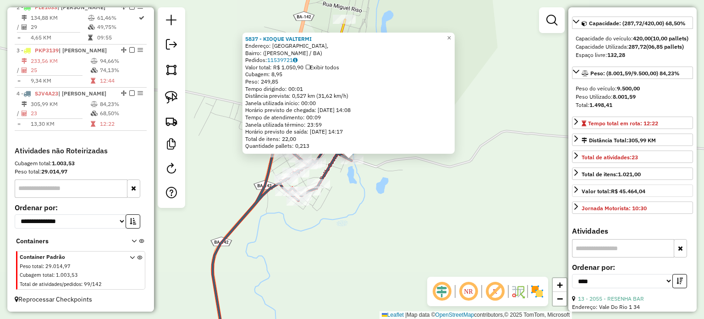
scroll to position [0, 0]
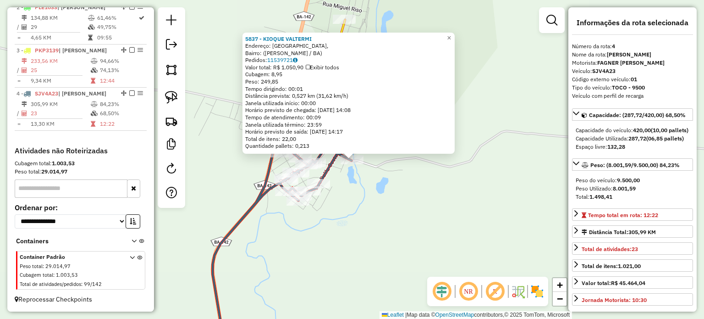
click at [458, 203] on div "5837 - KIOQUE VALTERMI Endereço: Rua do Bonito, Bairro: (Wagner / BA) Pedidos: …" at bounding box center [352, 159] width 704 height 319
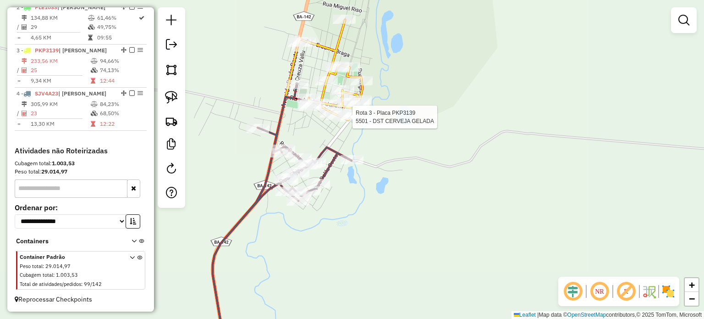
select select "*********"
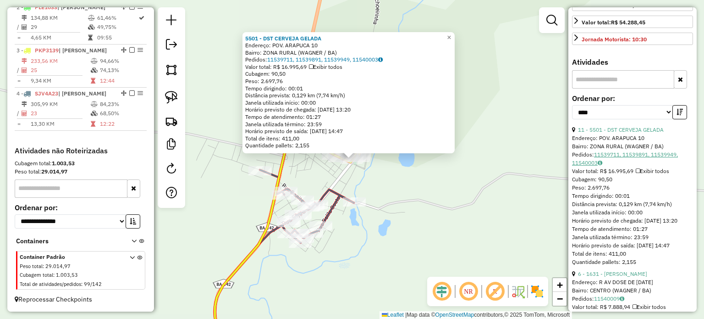
scroll to position [275, 0]
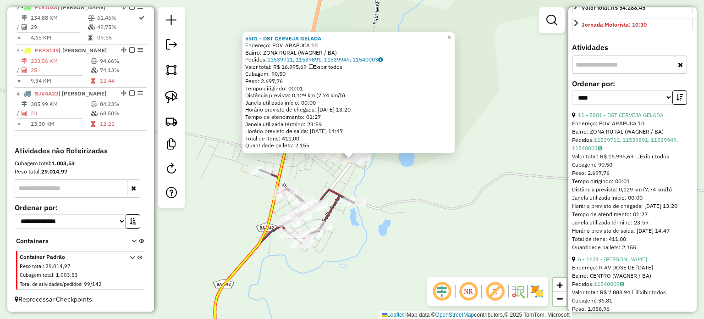
click at [425, 183] on div "5501 - DST CERVEJA GELADA Endereço: POV. ARAPUCA 10 Bairro: ZONA RURAL (WAGNER …" at bounding box center [352, 159] width 704 height 319
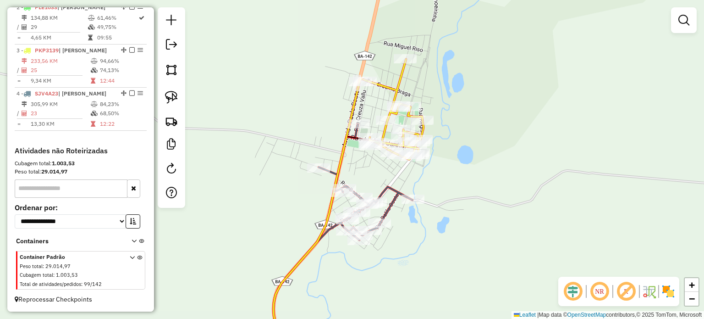
drag, startPoint x: 402, startPoint y: 182, endPoint x: 477, endPoint y: 179, distance: 75.2
click at [477, 179] on div "Janela de atendimento Grade de atendimento Capacidade Transportadoras Veículos …" at bounding box center [352, 159] width 704 height 319
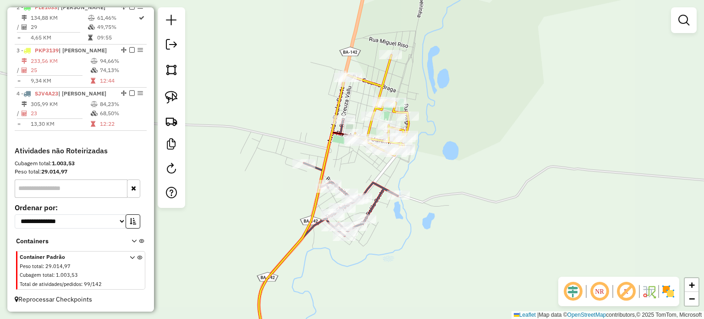
drag, startPoint x: 445, startPoint y: 176, endPoint x: 500, endPoint y: 179, distance: 55.1
click at [500, 179] on div "Janela de atendimento Grade de atendimento Capacidade Transportadoras Veículos …" at bounding box center [352, 159] width 704 height 319
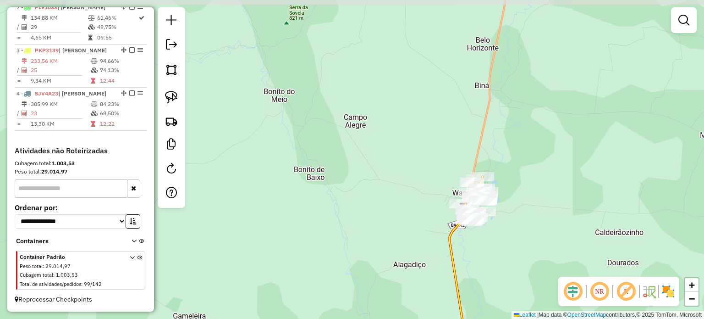
click at [493, 178] on div "Janela de atendimento Grade de atendimento Capacidade Transportadoras Veículos …" at bounding box center [352, 159] width 704 height 319
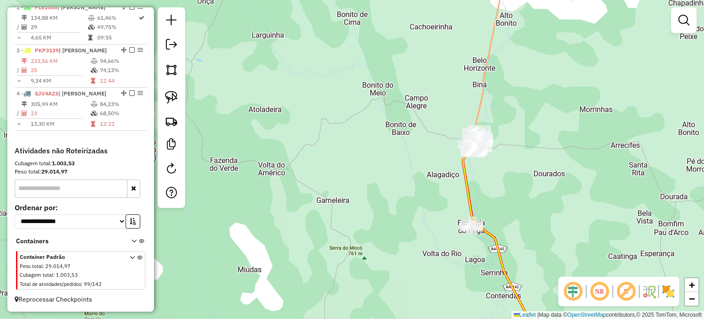
drag, startPoint x: 526, startPoint y: 210, endPoint x: 458, endPoint y: 140, distance: 97.3
click at [492, 155] on div "Janela de atendimento Grade de atendimento Capacidade Transportadoras Veículos …" at bounding box center [352, 159] width 704 height 319
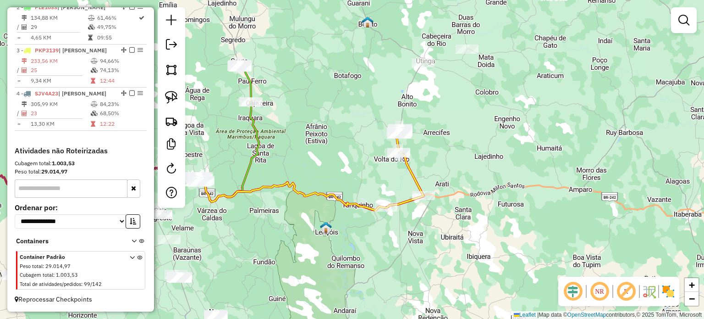
drag, startPoint x: 296, startPoint y: 166, endPoint x: 385, endPoint y: 177, distance: 90.0
click at [385, 177] on div "Janela de atendimento Grade de atendimento Capacidade Transportadoras Veículos …" at bounding box center [352, 159] width 704 height 319
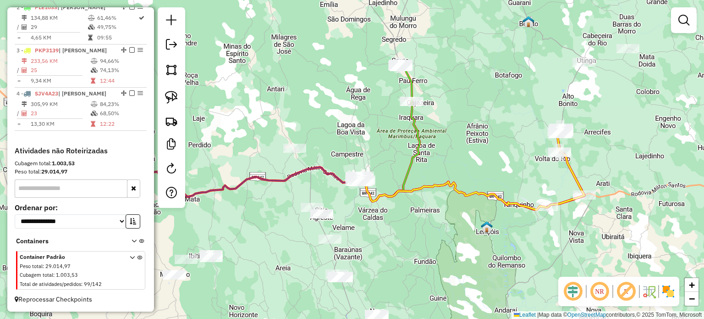
drag, startPoint x: 328, startPoint y: 216, endPoint x: 400, endPoint y: 205, distance: 72.4
click at [400, 205] on div "Janela de atendimento Grade de atendimento Capacidade Transportadoras Veículos …" at bounding box center [352, 159] width 704 height 319
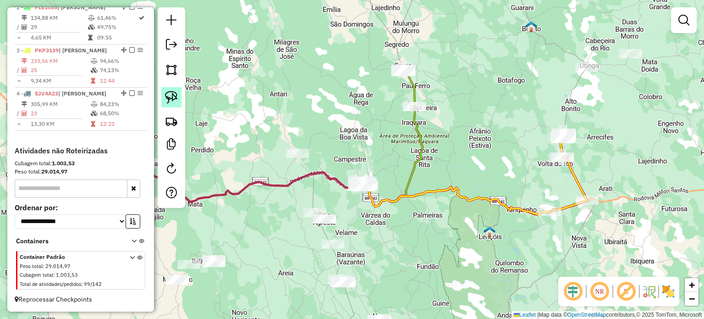
drag, startPoint x: 167, startPoint y: 94, endPoint x: 172, endPoint y: 97, distance: 6.0
click at [167, 94] on img at bounding box center [171, 97] width 13 height 13
drag, startPoint x: 343, startPoint y: 195, endPoint x: 358, endPoint y: 203, distance: 16.6
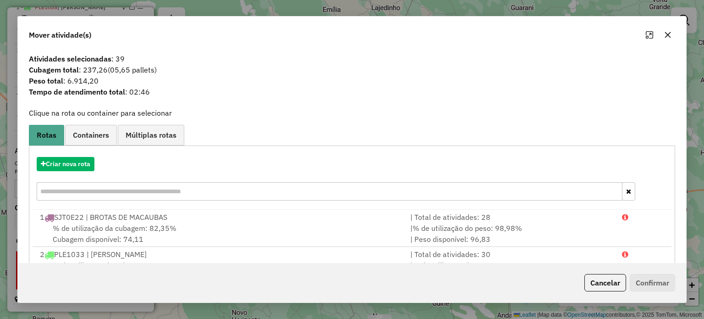
drag, startPoint x: 668, startPoint y: 31, endPoint x: 662, endPoint y: 33, distance: 6.6
click at [668, 31] on icon "button" at bounding box center [667, 34] width 7 height 7
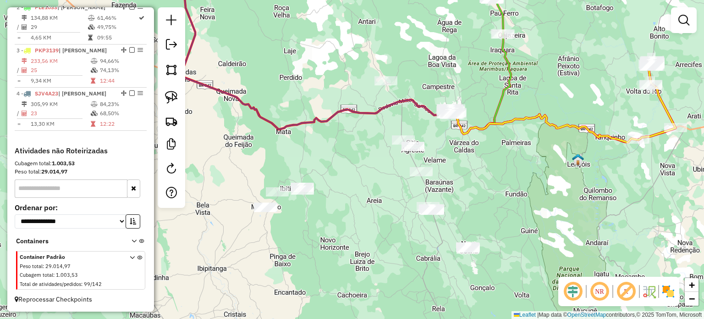
drag, startPoint x: 353, startPoint y: 211, endPoint x: 442, endPoint y: 138, distance: 114.4
click at [442, 138] on div "Janela de atendimento Grade de atendimento Capacidade Transportadoras Veículos …" at bounding box center [352, 159] width 704 height 319
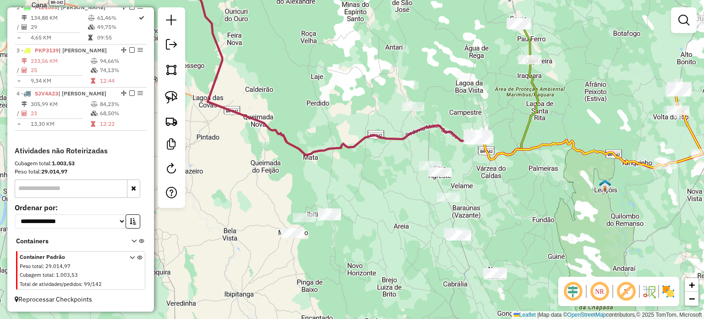
drag, startPoint x: 353, startPoint y: 201, endPoint x: 381, endPoint y: 229, distance: 39.6
click at [381, 229] on div "Janela de atendimento Grade de atendimento Capacidade Transportadoras Veículos …" at bounding box center [352, 159] width 704 height 319
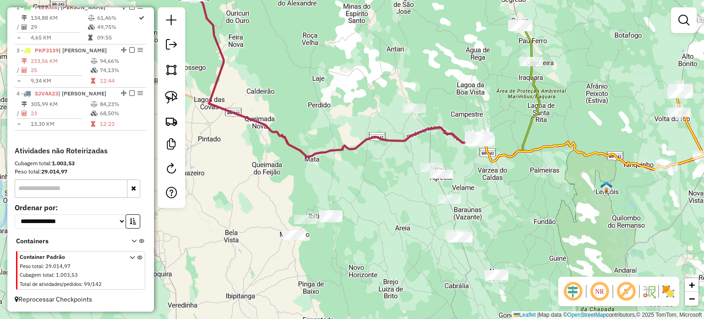
click at [411, 102] on div "Janela de atendimento Grade de atendimento Capacidade Transportadoras Veículos …" at bounding box center [352, 159] width 704 height 319
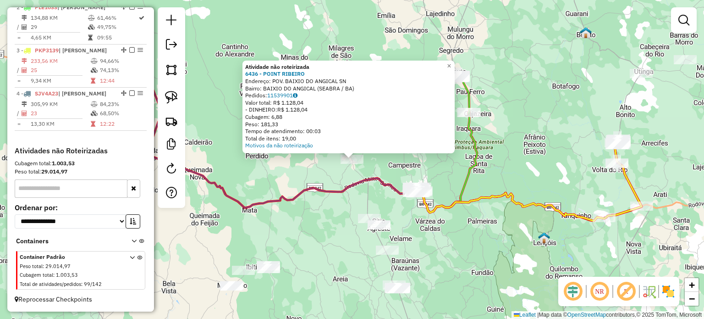
click at [340, 232] on div "Atividade não roteirizada 6436 - POINT RIBEIRO Endereço: POV. BAIXIO DO ANGICAL…" at bounding box center [352, 159] width 704 height 319
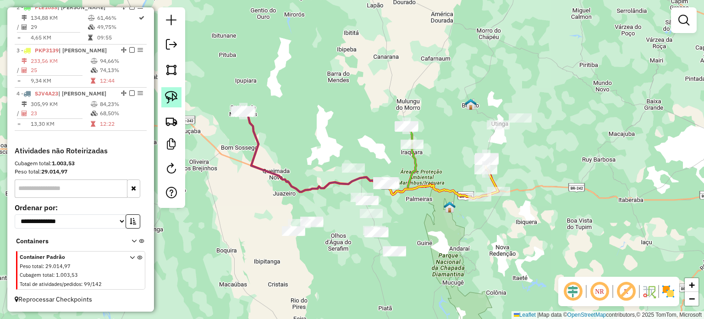
click at [171, 89] on link at bounding box center [171, 97] width 20 height 20
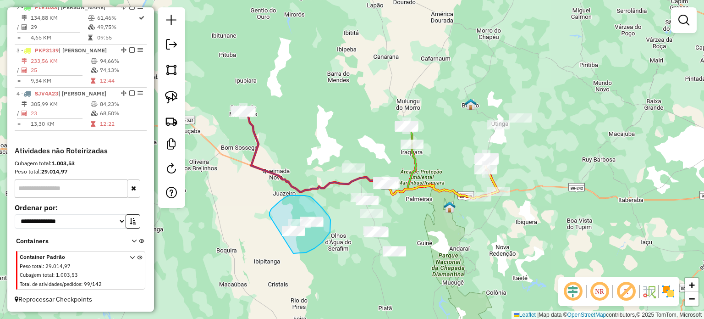
drag, startPoint x: 271, startPoint y: 209, endPoint x: 266, endPoint y: 228, distance: 20.5
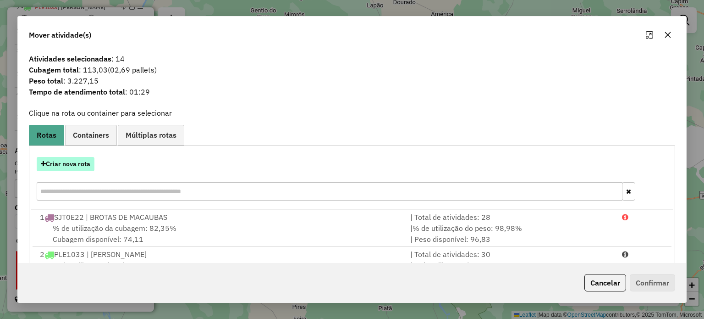
click at [73, 166] on button "Criar nova rota" at bounding box center [66, 164] width 58 height 14
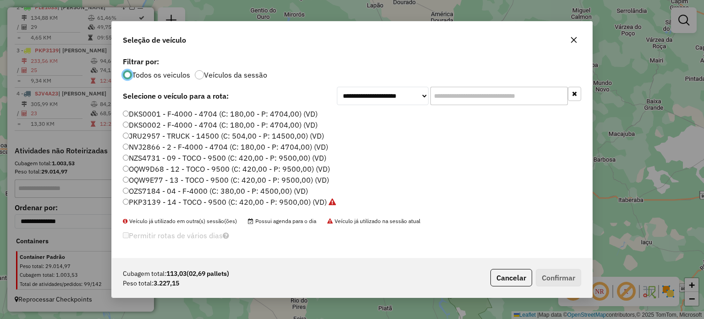
scroll to position [46, 0]
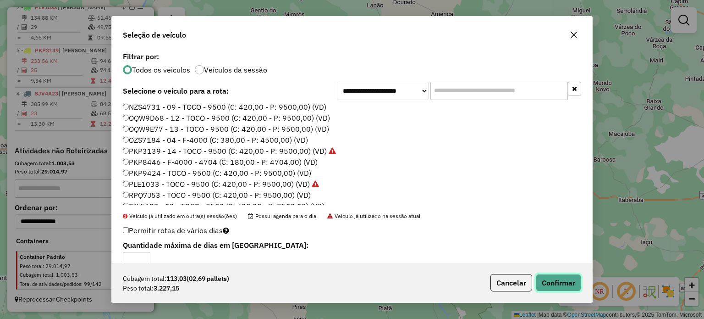
click at [559, 282] on button "Confirmar" at bounding box center [558, 282] width 45 height 17
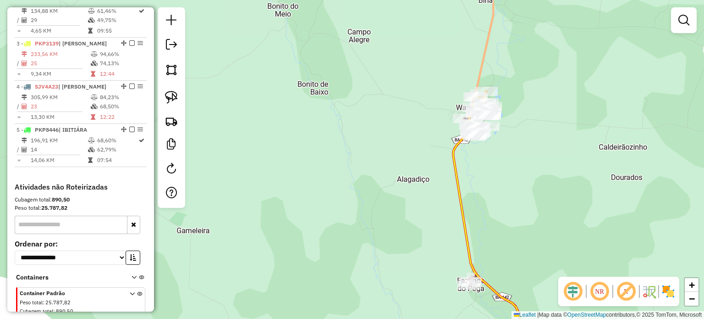
drag, startPoint x: 501, startPoint y: 124, endPoint x: 501, endPoint y: 146, distance: 21.5
click at [501, 146] on div "Rota 4 - Placa SJV4A23 5837 - KIOQUE VALTERMI Janela de atendimento Grade de at…" at bounding box center [352, 159] width 704 height 319
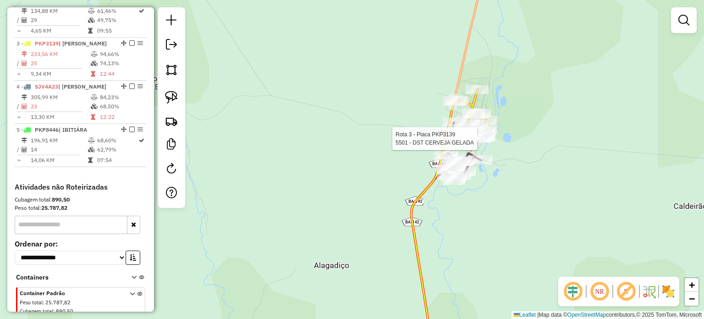
select select "*********"
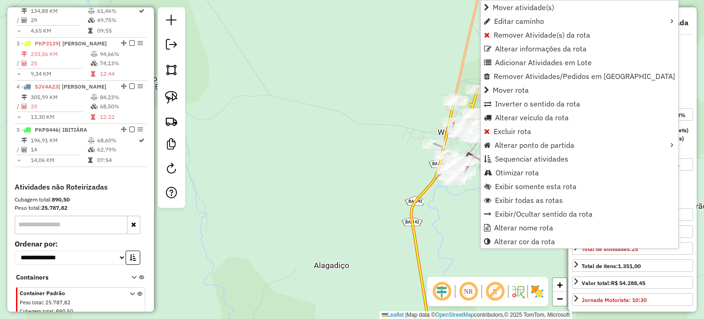
scroll to position [449, 0]
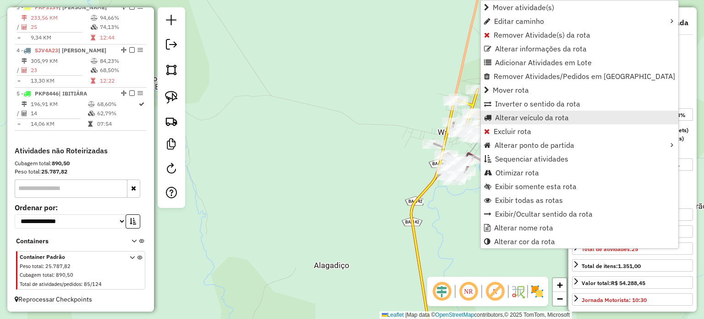
click at [533, 117] on span "Alterar veículo da rota" at bounding box center [532, 117] width 74 height 7
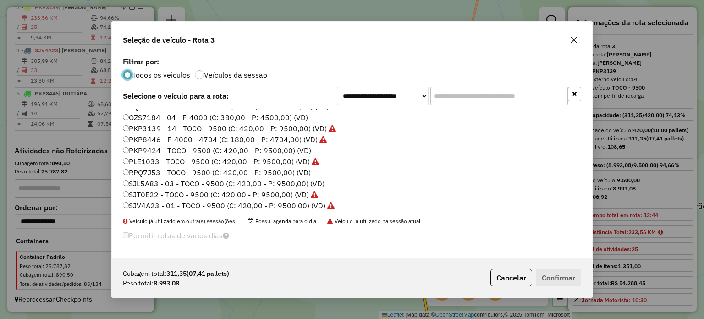
scroll to position [86, 0]
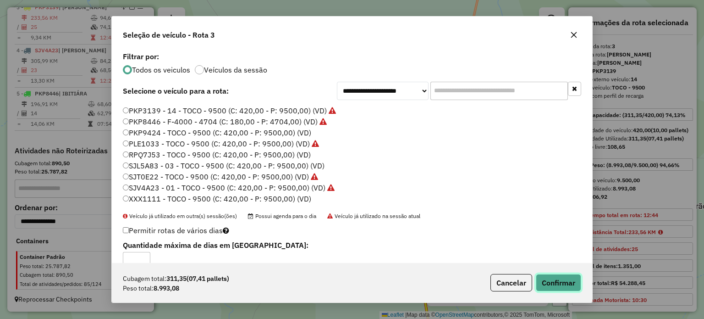
click at [570, 280] on button "Confirmar" at bounding box center [558, 282] width 45 height 17
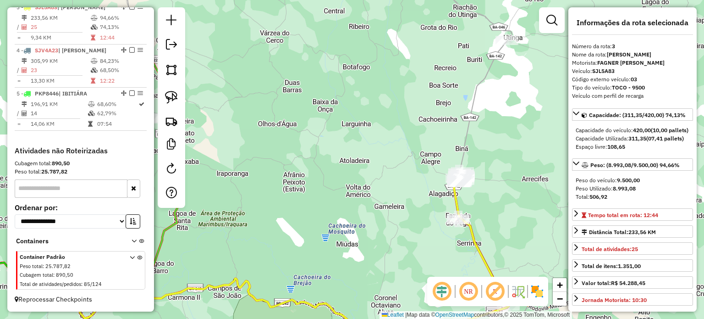
drag, startPoint x: 415, startPoint y: 223, endPoint x: 442, endPoint y: 186, distance: 45.8
click at [438, 189] on div "Janela de atendimento Grade de atendimento Capacidade Transportadoras Veículos …" at bounding box center [352, 159] width 704 height 319
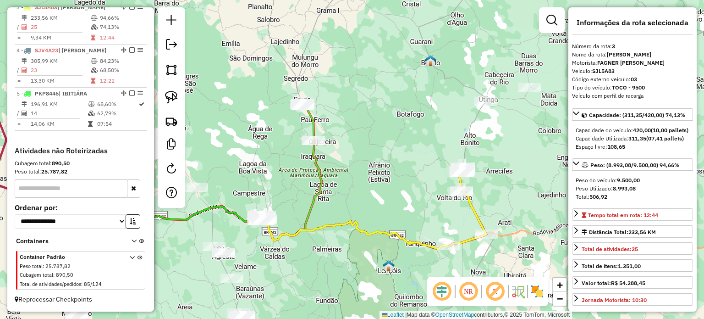
drag, startPoint x: 425, startPoint y: 204, endPoint x: 466, endPoint y: 149, distance: 68.9
click at [463, 150] on div "Janela de atendimento Grade de atendimento Capacidade Transportadoras Veículos …" at bounding box center [352, 159] width 704 height 319
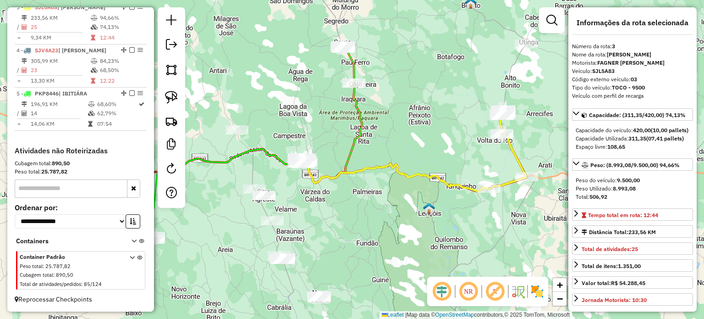
click at [434, 198] on div "Janela de atendimento Grade de atendimento Capacidade Transportadoras Veículos …" at bounding box center [352, 159] width 704 height 319
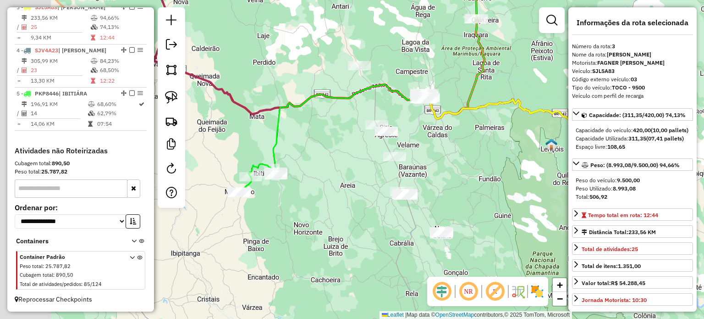
drag, startPoint x: 249, startPoint y: 187, endPoint x: 306, endPoint y: 179, distance: 57.3
click at [306, 179] on div "Janela de atendimento Grade de atendimento Capacidade Transportadoras Veículos …" at bounding box center [352, 159] width 704 height 319
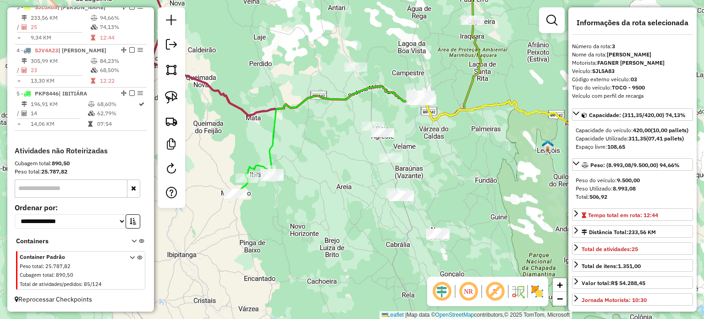
drag, startPoint x: 495, startPoint y: 180, endPoint x: 434, endPoint y: 182, distance: 61.0
click at [434, 182] on div "Janela de atendimento Grade de atendimento Capacidade Transportadoras Veículos …" at bounding box center [352, 159] width 704 height 319
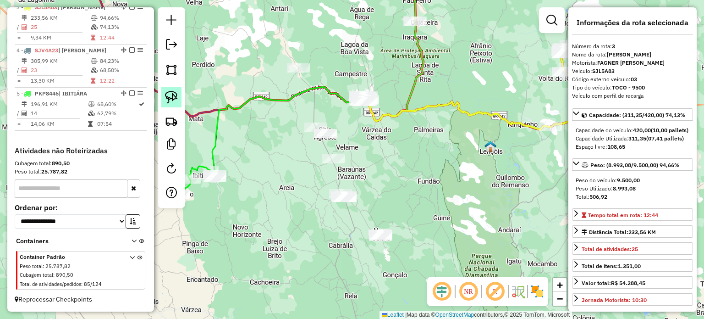
click at [170, 98] on img at bounding box center [171, 97] width 13 height 13
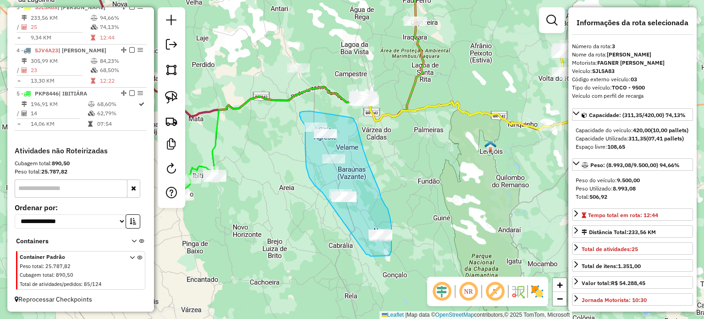
drag, startPoint x: 323, startPoint y: 193, endPoint x: 361, endPoint y: 249, distance: 68.3
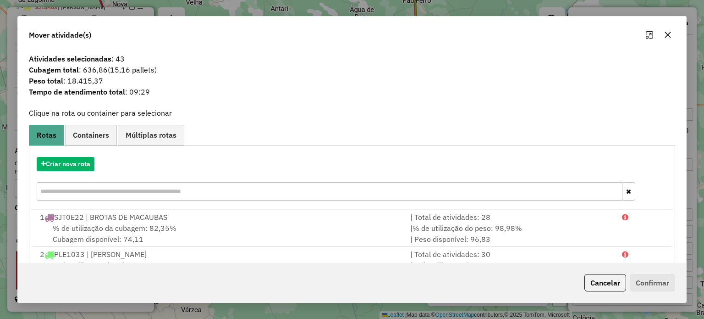
click at [667, 33] on icon "button" at bounding box center [667, 34] width 7 height 7
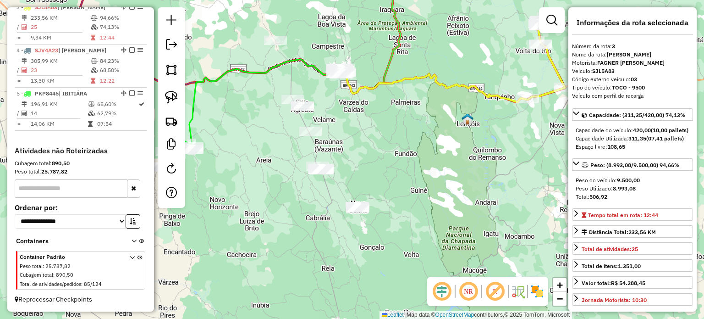
drag, startPoint x: 171, startPoint y: 94, endPoint x: 188, endPoint y: 94, distance: 17.9
click at [171, 94] on img at bounding box center [171, 97] width 13 height 13
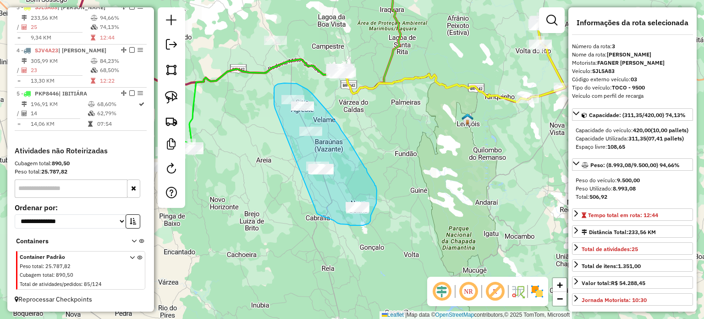
drag, startPoint x: 274, startPoint y: 91, endPoint x: 315, endPoint y: 209, distance: 124.7
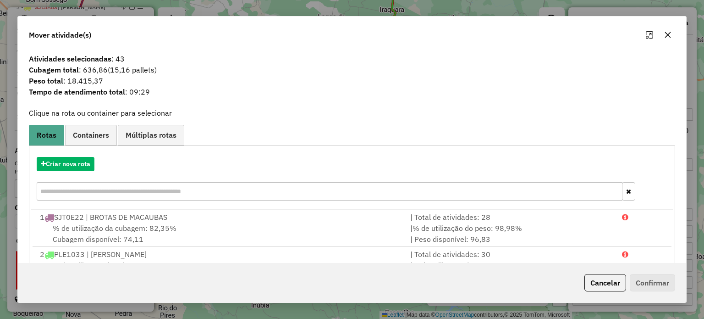
click at [668, 34] on icon "button" at bounding box center [668, 35] width 6 height 6
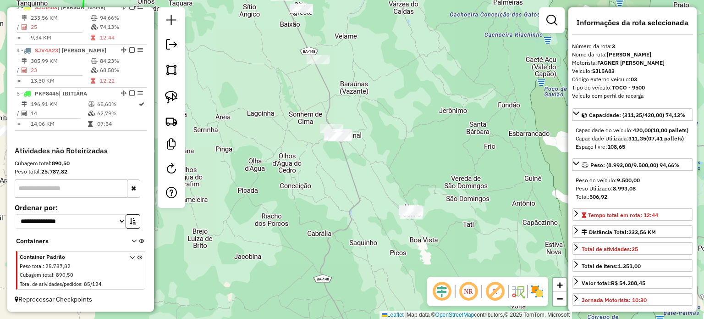
drag, startPoint x: 377, startPoint y: 238, endPoint x: 389, endPoint y: 220, distance: 22.3
click at [389, 220] on div "Janela de atendimento Grade de atendimento Capacidade Transportadoras Veículos …" at bounding box center [352, 159] width 704 height 319
click at [169, 94] on img at bounding box center [171, 97] width 13 height 13
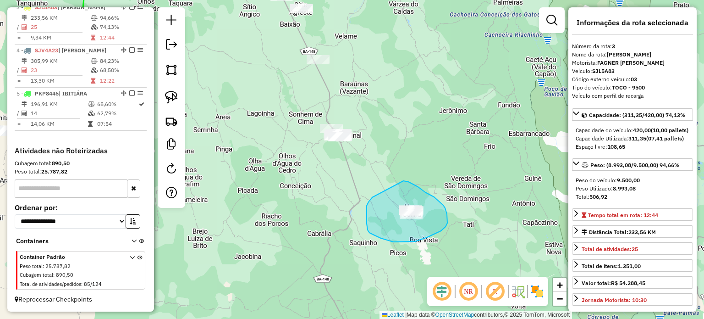
drag, startPoint x: 404, startPoint y: 181, endPoint x: 384, endPoint y: 187, distance: 21.2
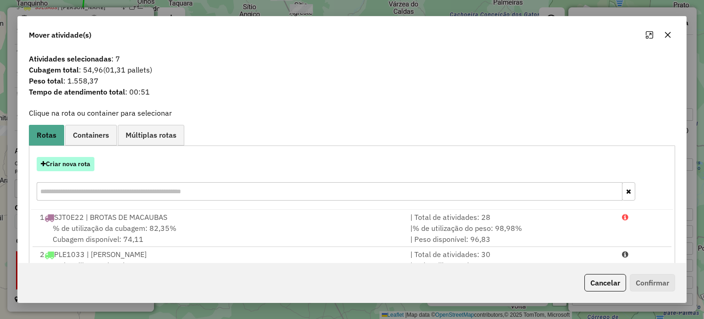
click at [81, 166] on button "Criar nova rota" at bounding box center [66, 164] width 58 height 14
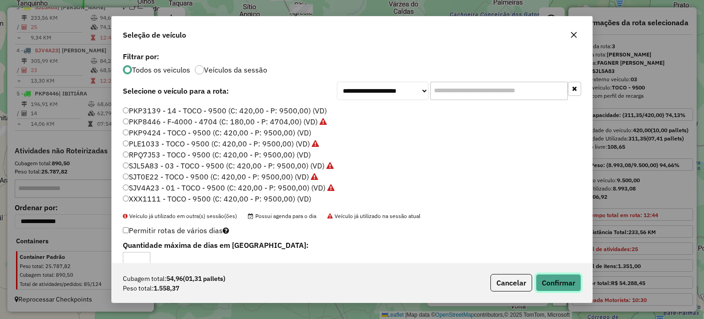
click at [563, 283] on button "Confirmar" at bounding box center [558, 282] width 45 height 17
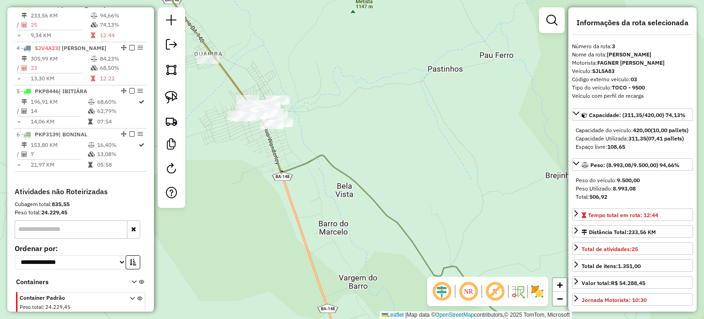
drag, startPoint x: 321, startPoint y: 127, endPoint x: 395, endPoint y: 150, distance: 77.7
click at [395, 150] on div "Janela de atendimento Grade de atendimento Capacidade Transportadoras Veículos …" at bounding box center [352, 159] width 704 height 319
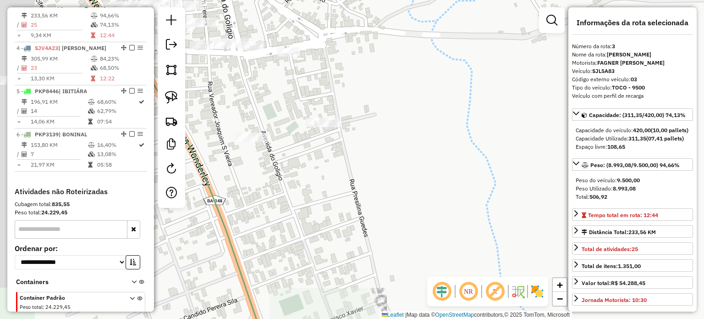
drag, startPoint x: 386, startPoint y: 148, endPoint x: 534, endPoint y: 173, distance: 149.8
click at [533, 173] on div "Janela de atendimento Grade de atendimento Capacidade Transportadoras Veículos …" at bounding box center [352, 159] width 704 height 319
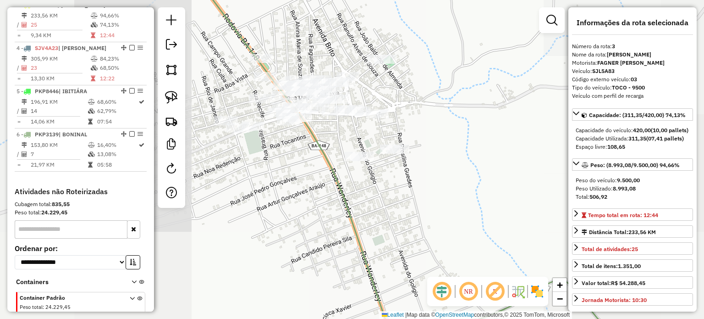
drag, startPoint x: 406, startPoint y: 180, endPoint x: 437, endPoint y: 187, distance: 32.4
click at [436, 187] on div "Janela de atendimento Grade de atendimento Capacidade Transportadoras Veículos …" at bounding box center [352, 159] width 704 height 319
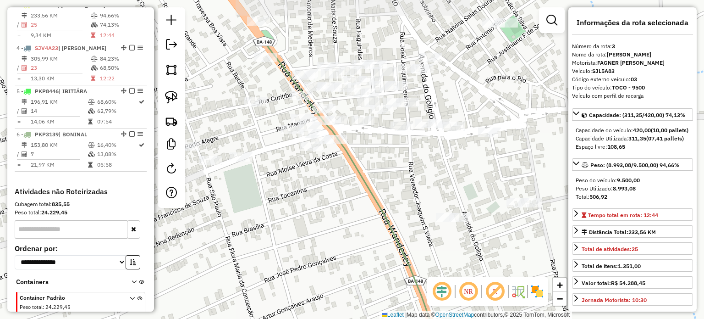
drag, startPoint x: 451, startPoint y: 208, endPoint x: 514, endPoint y: 259, distance: 81.2
click at [514, 259] on div "Janela de atendimento Grade de atendimento Capacidade Transportadoras Veículos …" at bounding box center [352, 159] width 704 height 319
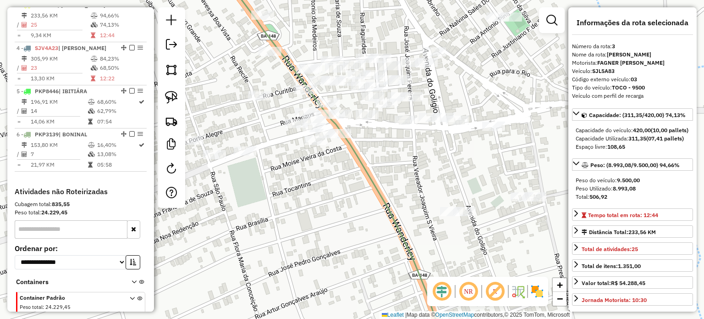
drag, startPoint x: 336, startPoint y: 178, endPoint x: 340, endPoint y: 172, distance: 7.2
click at [340, 172] on div "Janela de atendimento Grade de atendimento Capacidade Transportadoras Veículos …" at bounding box center [352, 159] width 704 height 319
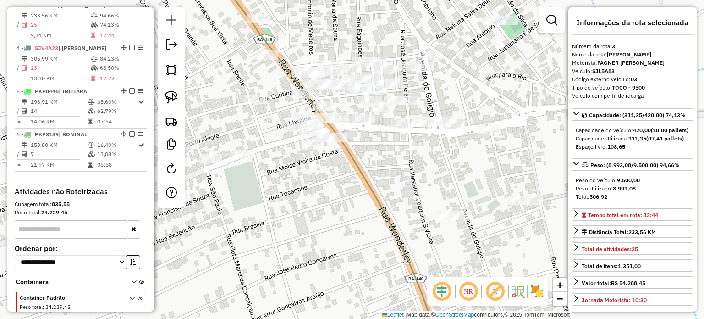
drag, startPoint x: 420, startPoint y: 149, endPoint x: 402, endPoint y: 157, distance: 19.9
click at [403, 157] on div "Janela de atendimento Grade de atendimento Capacidade Transportadoras Veículos …" at bounding box center [352, 159] width 704 height 319
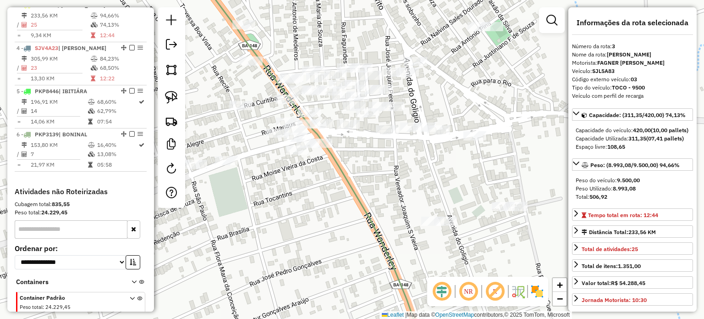
click at [504, 136] on div "Janela de atendimento Grade de atendimento Capacidade Transportadoras Veículos …" at bounding box center [352, 159] width 704 height 319
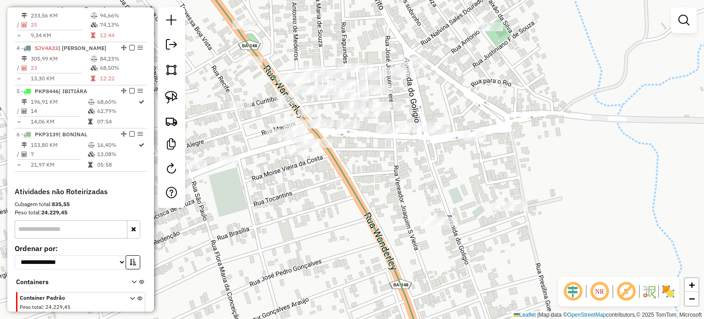
drag, startPoint x: 174, startPoint y: 95, endPoint x: 182, endPoint y: 98, distance: 8.7
click at [174, 95] on img at bounding box center [171, 97] width 13 height 13
drag, startPoint x: 400, startPoint y: 241, endPoint x: 423, endPoint y: 235, distance: 23.2
click at [410, 248] on div "Janela de atendimento Grade de atendimento Capacidade Transportadoras Veículos …" at bounding box center [352, 159] width 704 height 319
click at [171, 95] on img at bounding box center [171, 97] width 13 height 13
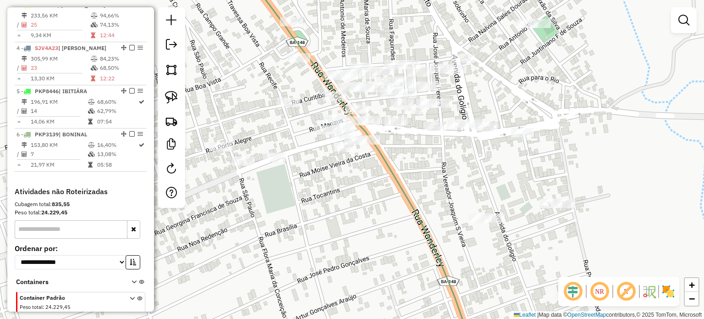
drag, startPoint x: 419, startPoint y: 254, endPoint x: 436, endPoint y: 231, distance: 29.8
click at [464, 248] on div "Janela de atendimento Grade de atendimento Capacidade Transportadoras Veículos …" at bounding box center [352, 159] width 704 height 319
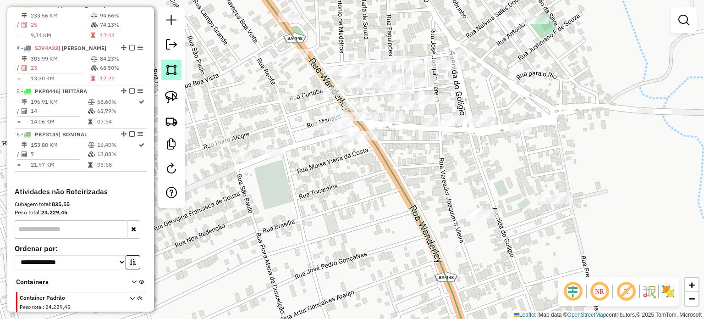
click at [169, 69] on img at bounding box center [171, 69] width 13 height 13
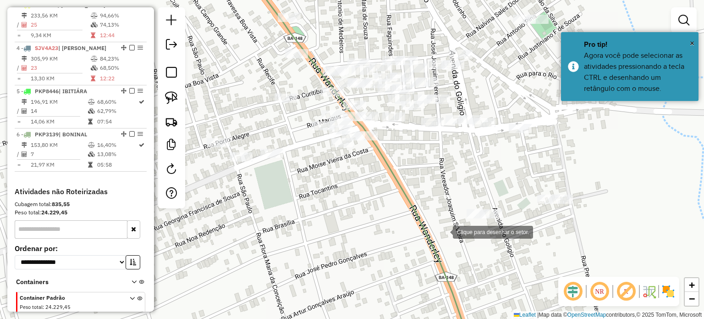
drag, startPoint x: 444, startPoint y: 231, endPoint x: 455, endPoint y: 227, distance: 11.6
click at [444, 229] on div at bounding box center [444, 231] width 18 height 18
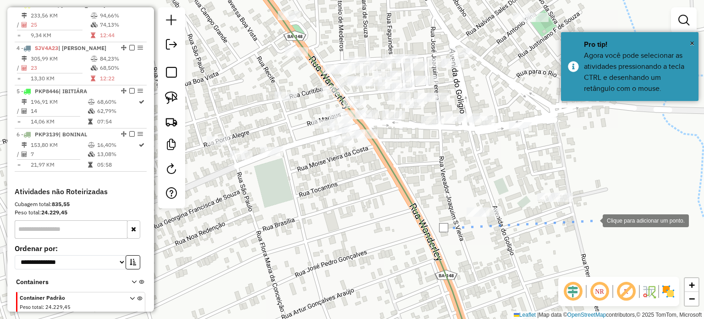
click at [594, 218] on div at bounding box center [594, 219] width 18 height 18
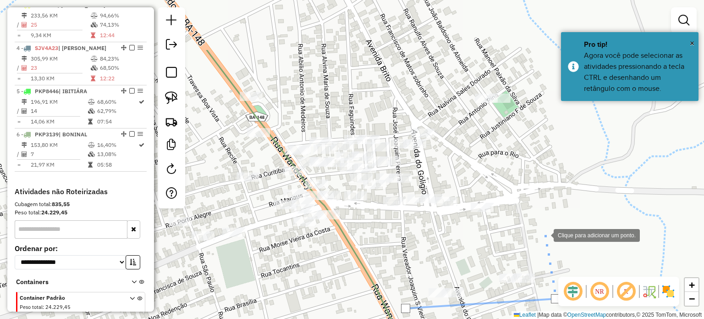
drag, startPoint x: 583, startPoint y: 152, endPoint x: 548, endPoint y: 182, distance: 45.2
click at [545, 233] on div at bounding box center [544, 234] width 18 height 18
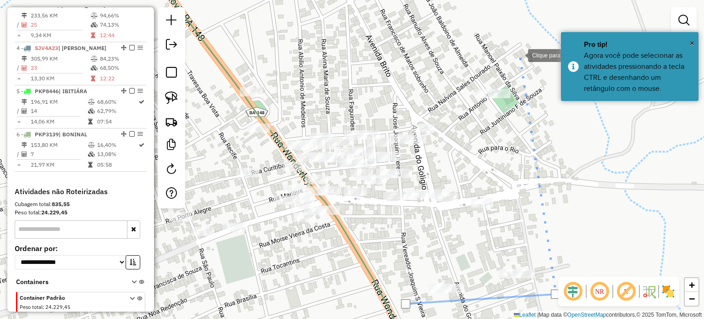
click at [519, 55] on div at bounding box center [519, 54] width 18 height 18
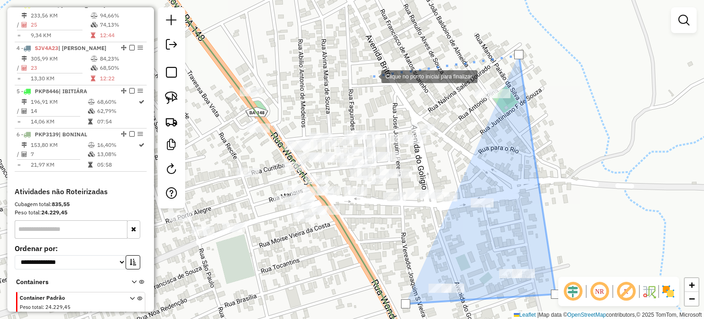
click at [372, 76] on div at bounding box center [372, 75] width 18 height 18
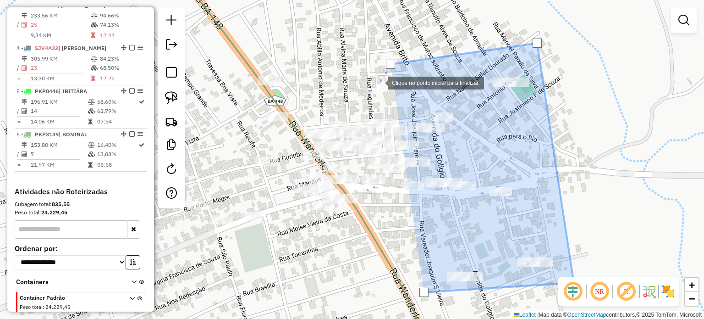
drag, startPoint x: 355, startPoint y: 97, endPoint x: 396, endPoint y: 77, distance: 45.3
click at [388, 77] on div at bounding box center [379, 82] width 18 height 18
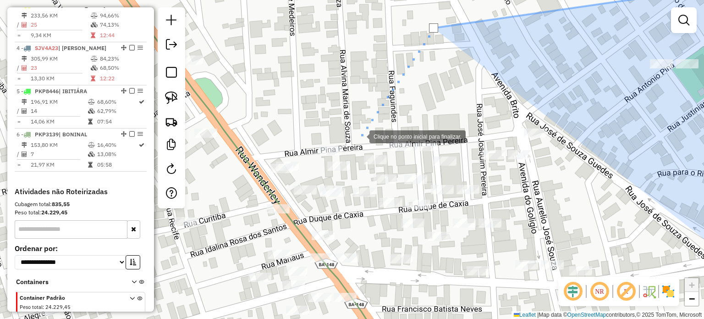
click at [360, 136] on div at bounding box center [360, 136] width 18 height 18
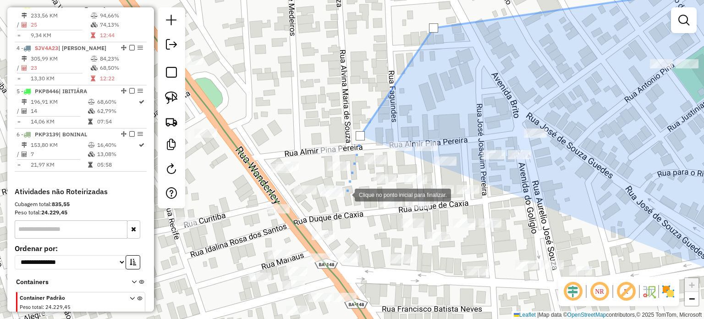
click at [346, 194] on div at bounding box center [346, 194] width 18 height 18
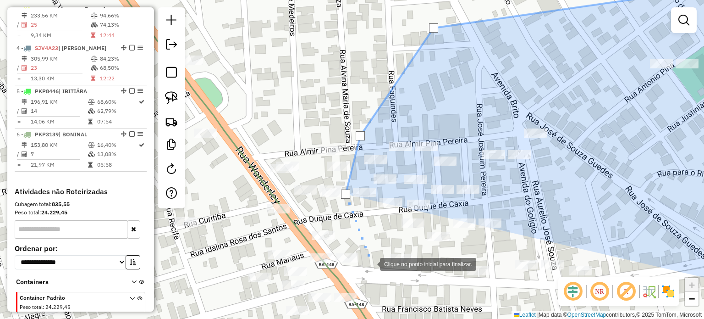
click at [371, 263] on div at bounding box center [371, 263] width 18 height 18
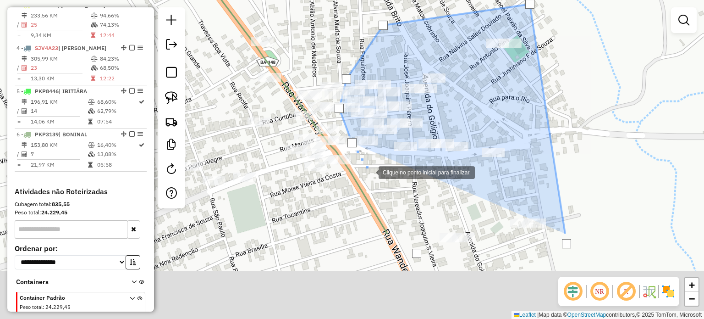
drag, startPoint x: 388, startPoint y: 290, endPoint x: 370, endPoint y: 173, distance: 118.4
click at [370, 173] on div at bounding box center [369, 171] width 18 height 18
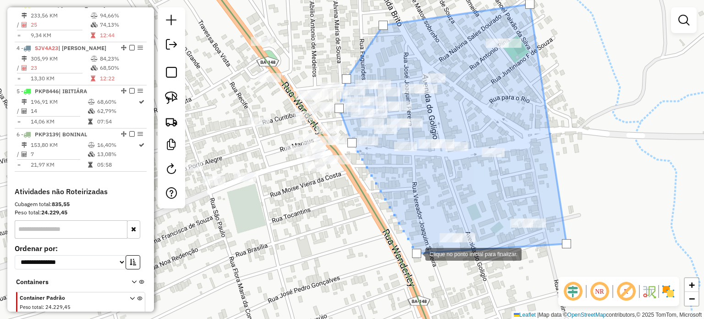
click at [416, 253] on div at bounding box center [416, 252] width 9 height 9
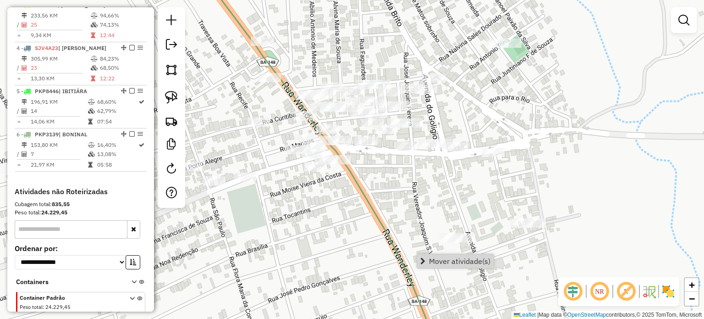
click at [414, 235] on div "Janela de atendimento Grade de atendimento Capacidade Transportadoras Veículos …" at bounding box center [352, 159] width 704 height 319
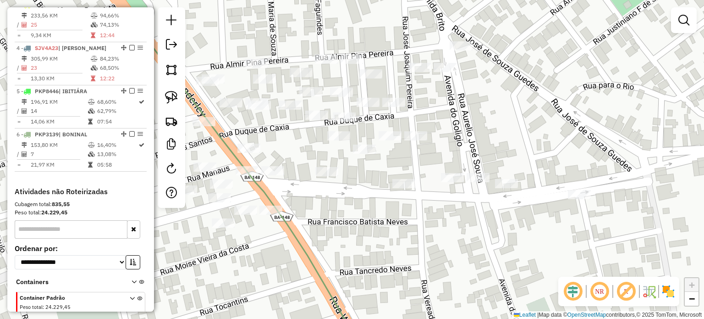
drag, startPoint x: 392, startPoint y: 166, endPoint x: 370, endPoint y: 231, distance: 67.9
click at [370, 231] on div "Janela de atendimento Grade de atendimento Capacidade Transportadoras Veículos …" at bounding box center [352, 159] width 704 height 319
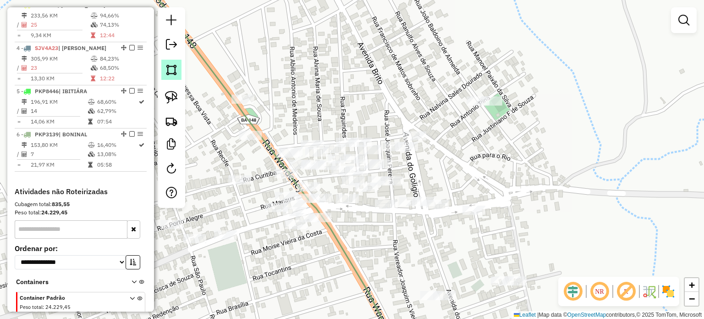
click at [170, 73] on img at bounding box center [171, 69] width 13 height 13
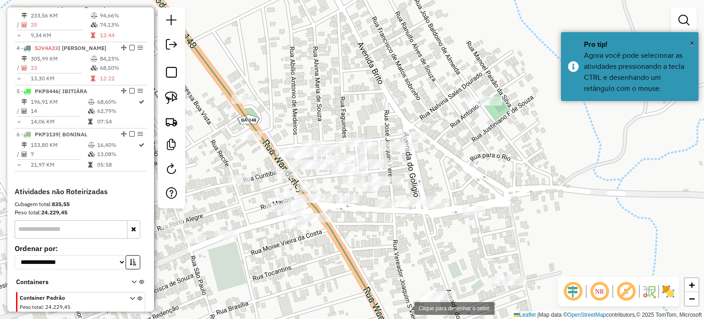
drag, startPoint x: 405, startPoint y: 307, endPoint x: 455, endPoint y: 304, distance: 49.7
click at [413, 306] on div at bounding box center [405, 307] width 18 height 18
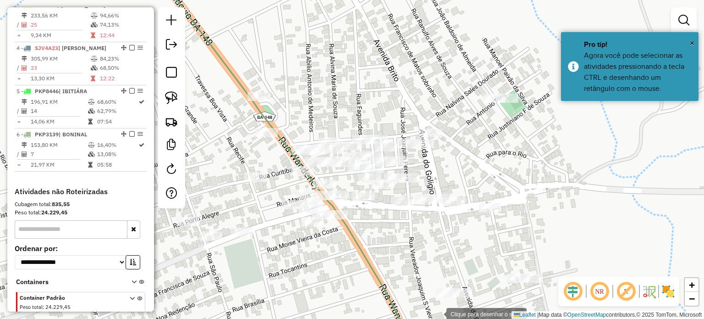
click at [436, 311] on div at bounding box center [437, 313] width 18 height 18
drag, startPoint x: 568, startPoint y: 284, endPoint x: 560, endPoint y: 264, distance: 21.8
click at [568, 283] on em at bounding box center [573, 291] width 22 height 22
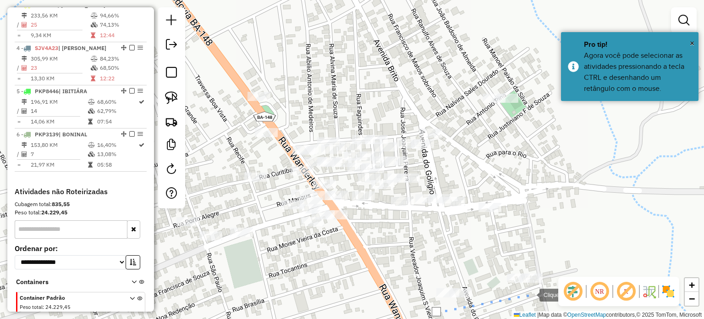
click at [530, 294] on div at bounding box center [530, 294] width 18 height 18
click at [553, 265] on div at bounding box center [552, 266] width 18 height 18
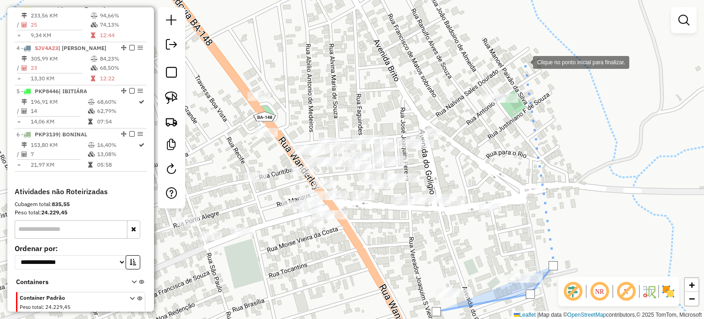
click at [524, 61] on div at bounding box center [524, 61] width 18 height 18
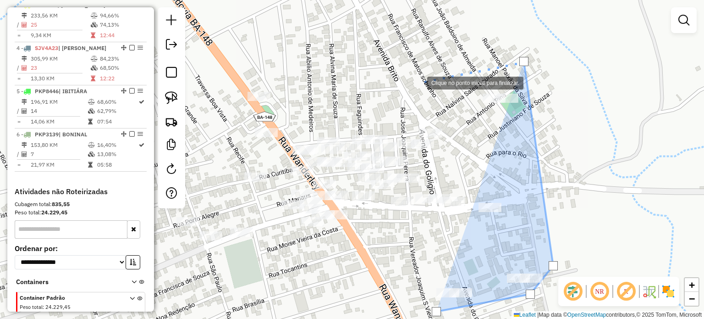
click at [418, 82] on div at bounding box center [418, 82] width 18 height 18
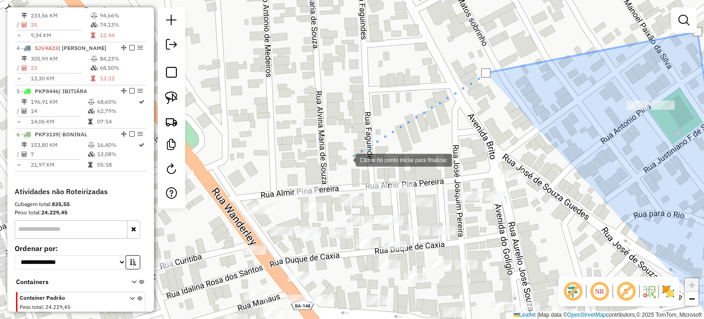
click at [347, 159] on div at bounding box center [346, 159] width 18 height 18
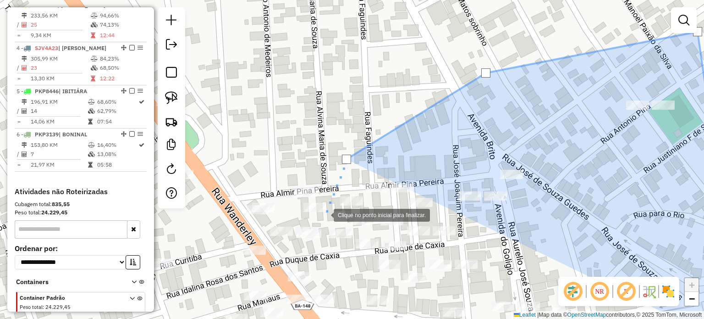
click at [325, 214] on div at bounding box center [324, 214] width 18 height 18
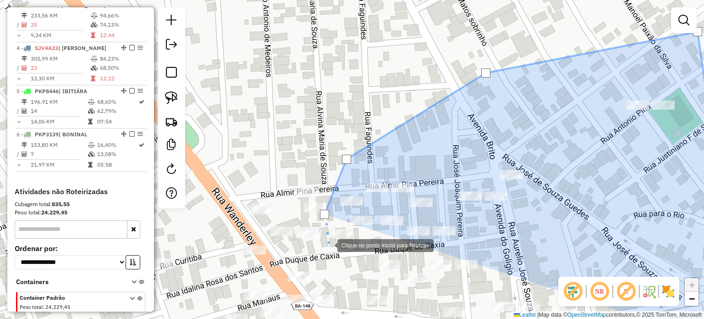
click at [328, 245] on div at bounding box center [328, 244] width 18 height 18
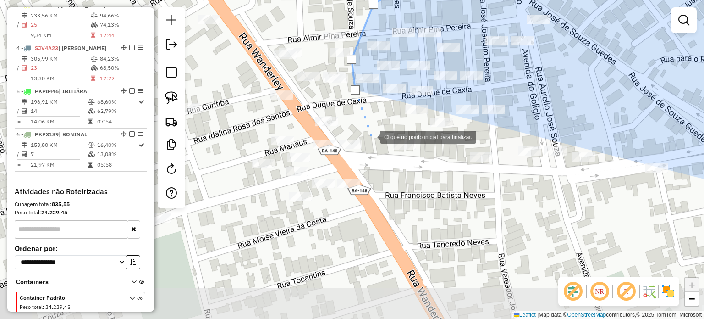
drag, startPoint x: 344, startPoint y: 292, endPoint x: 371, endPoint y: 137, distance: 157.3
click at [371, 137] on div at bounding box center [371, 136] width 18 height 18
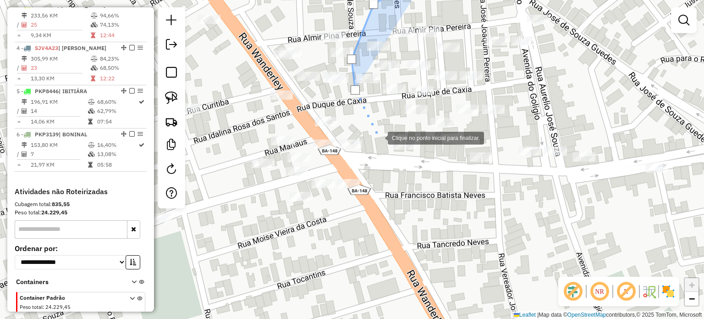
click at [379, 141] on div at bounding box center [379, 137] width 18 height 18
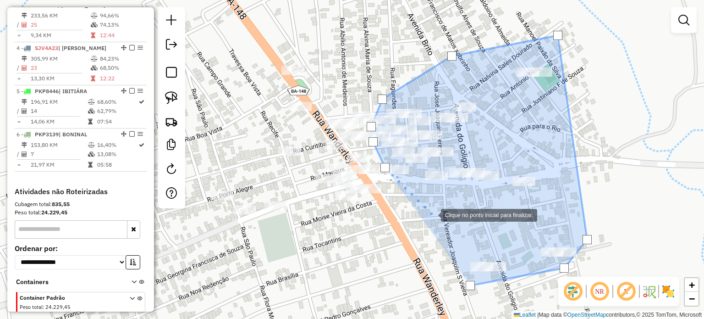
drag, startPoint x: 441, startPoint y: 234, endPoint x: 424, endPoint y: 194, distance: 43.5
click at [424, 205] on div at bounding box center [432, 214] width 18 height 18
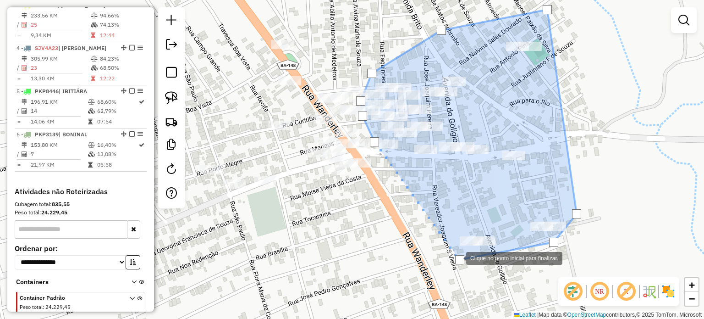
click at [457, 257] on div at bounding box center [459, 259] width 9 height 9
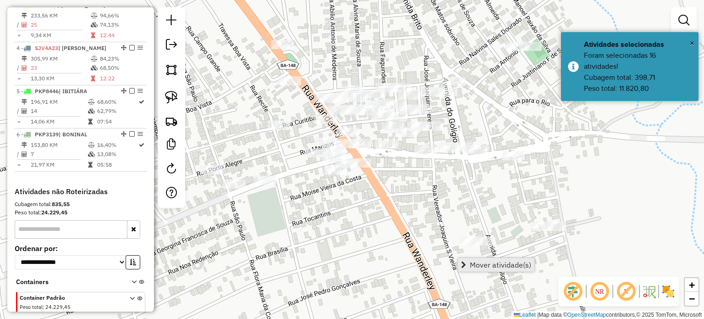
click at [505, 271] on link "Mover atividade(s)" at bounding box center [496, 265] width 77 height 14
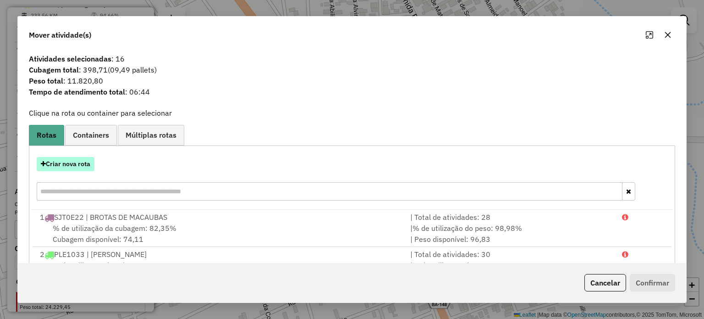
click at [72, 166] on button "Criar nova rota" at bounding box center [66, 164] width 58 height 14
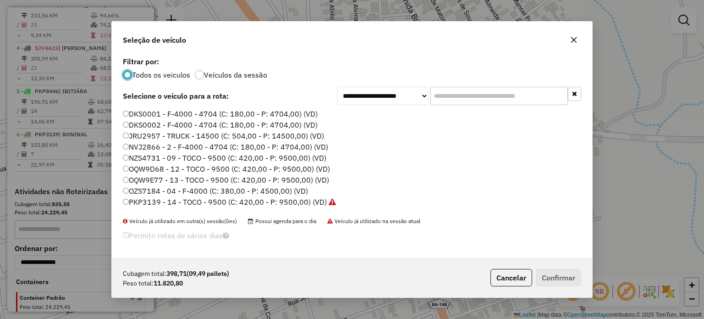
scroll to position [5, 3]
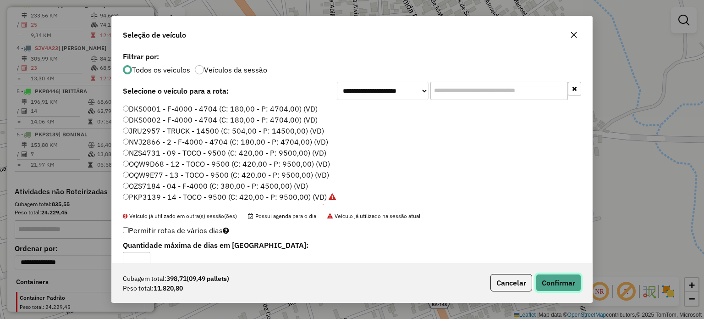
click at [571, 286] on button "Confirmar" at bounding box center [558, 282] width 45 height 17
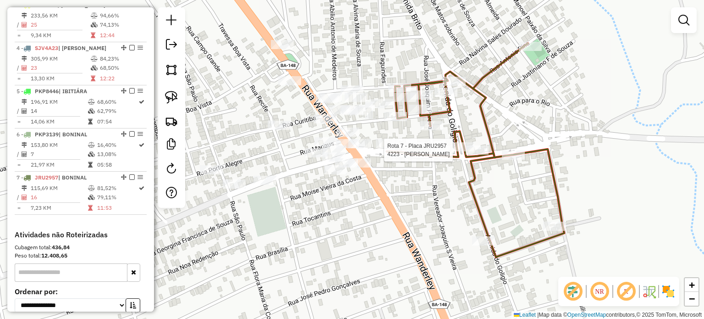
select select "*********"
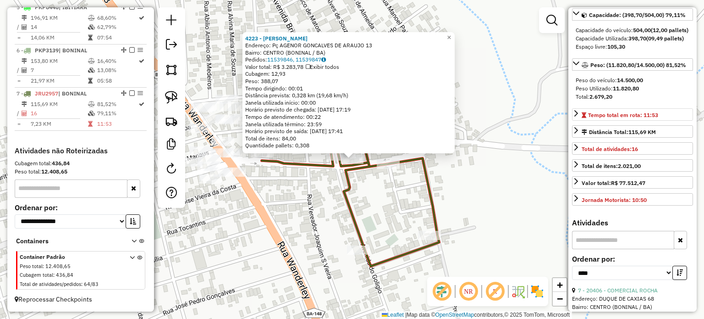
scroll to position [183, 0]
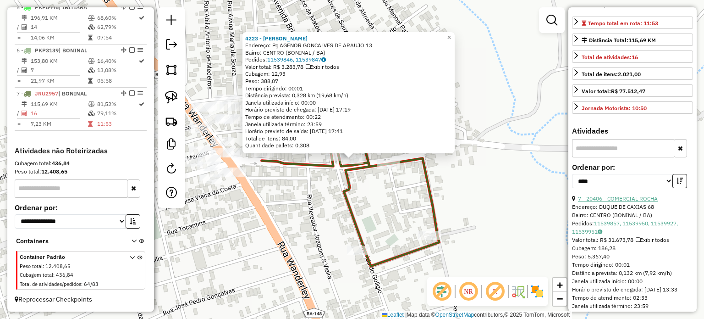
click at [630, 202] on link "7 - 20406 - COMERCIAL ROCHA" at bounding box center [618, 198] width 80 height 7
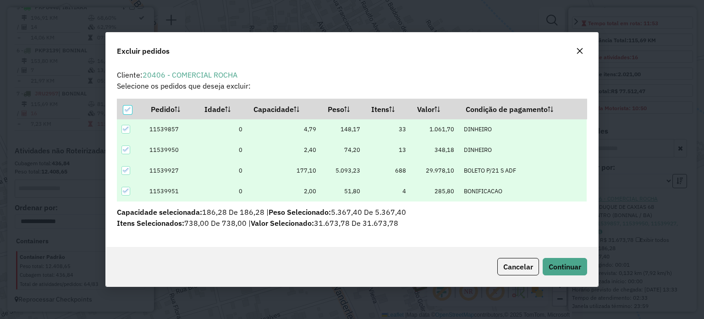
scroll to position [0, 0]
click at [567, 270] on span "Continuar" at bounding box center [565, 266] width 33 height 9
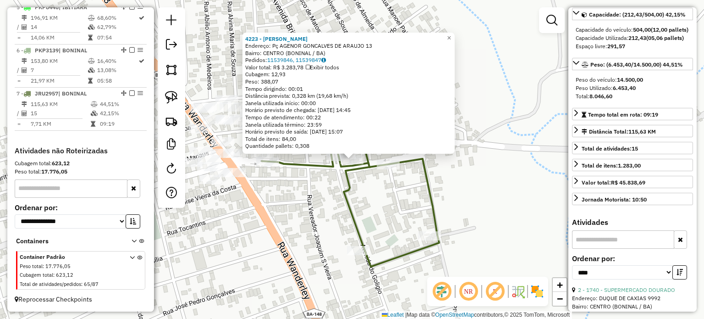
scroll to position [92, 0]
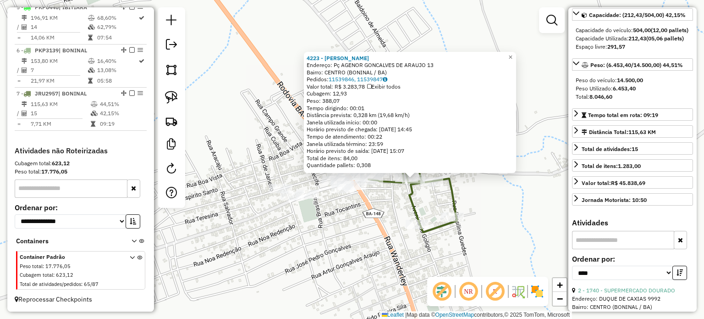
click at [475, 198] on div "4223 - M M DE OLIVEIRA SOUZA Endereço: Pç AGENOR GONCALVES DE ARAUJO 13 Bairro:…" at bounding box center [352, 159] width 704 height 319
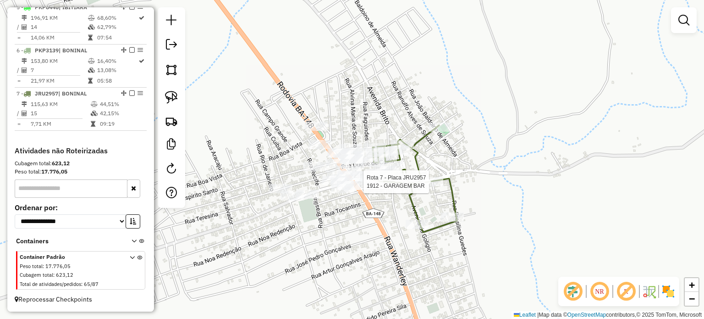
select select "*********"
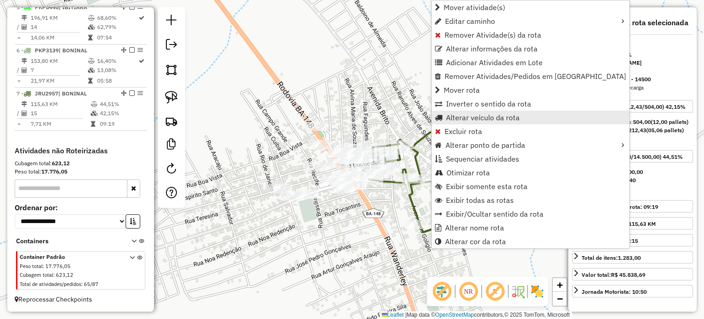
click at [487, 117] on span "Alterar veículo da rota" at bounding box center [483, 117] width 74 height 7
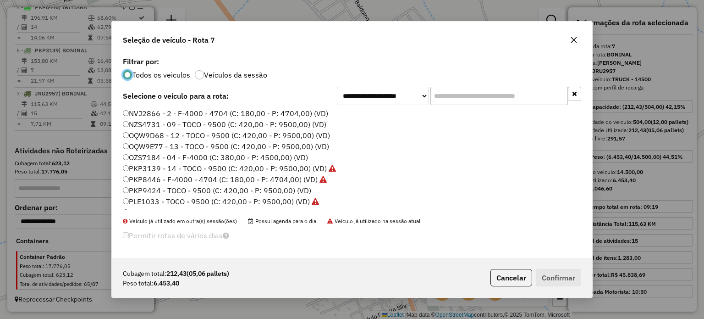
scroll to position [46, 0]
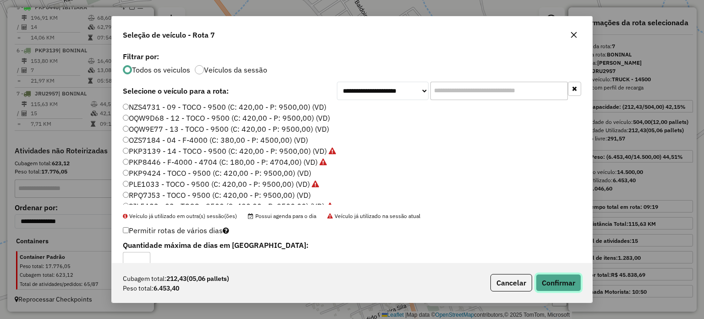
click at [550, 279] on button "Confirmar" at bounding box center [558, 282] width 45 height 17
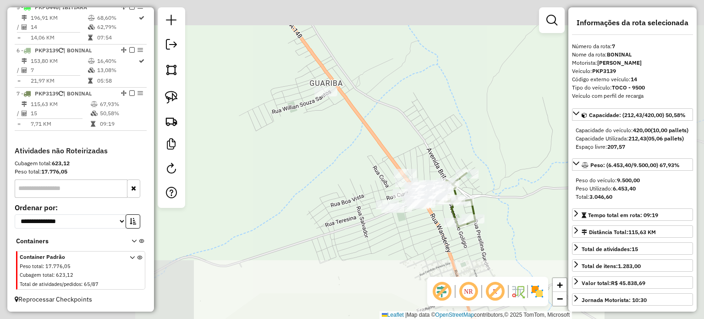
click at [501, 221] on div "Janela de atendimento Grade de atendimento Capacidade Transportadoras Veículos …" at bounding box center [352, 159] width 704 height 319
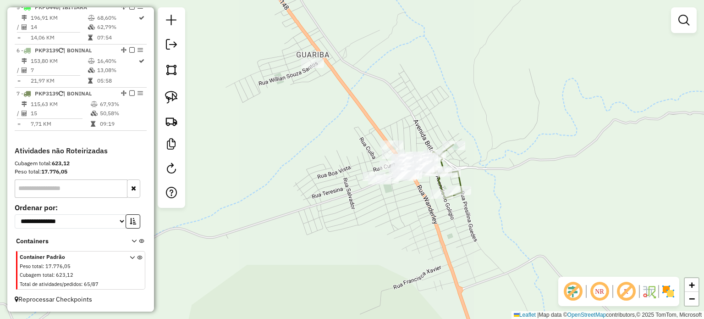
drag, startPoint x: 483, startPoint y: 194, endPoint x: 473, endPoint y: 172, distance: 24.4
click at [475, 175] on div "Janela de atendimento Grade de atendimento Capacidade Transportadoras Veículos …" at bounding box center [352, 159] width 704 height 319
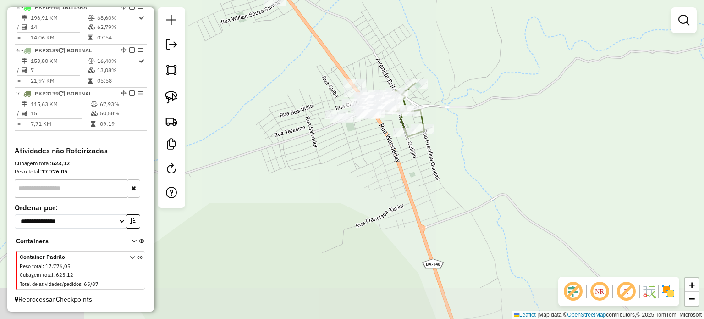
drag, startPoint x: 505, startPoint y: 190, endPoint x: 480, endPoint y: 164, distance: 36.3
click at [486, 168] on div "Janela de atendimento Grade de atendimento Capacidade Transportadoras Veículos …" at bounding box center [352, 159] width 704 height 319
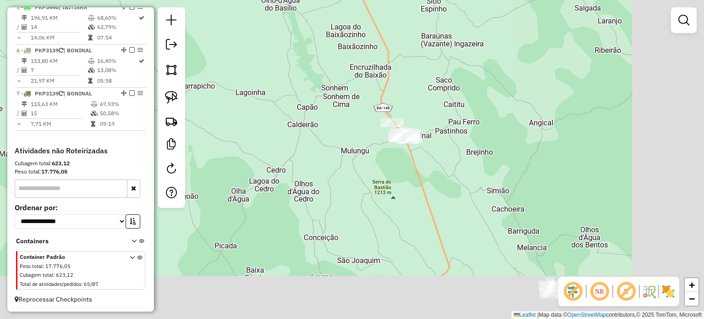
drag, startPoint x: 461, startPoint y: 187, endPoint x: 440, endPoint y: 174, distance: 24.5
click at [443, 176] on div "Janela de atendimento Grade de atendimento Capacidade Transportadoras Veículos …" at bounding box center [352, 159] width 704 height 319
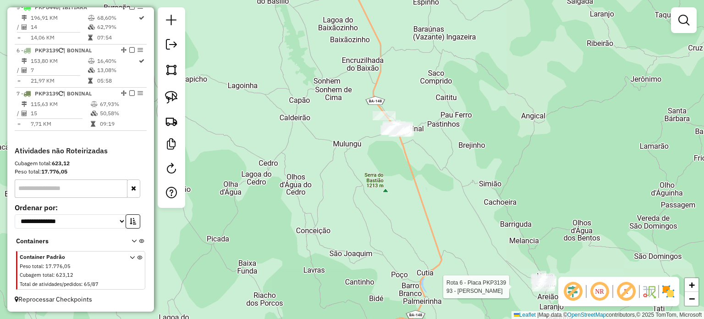
select select "*********"
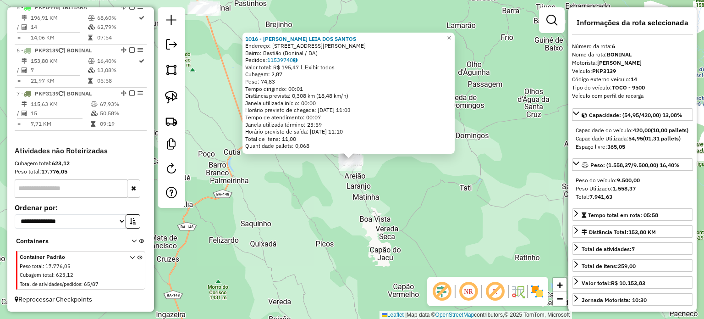
click at [493, 207] on div "1016 - MARIA LEIA DOS SANTOS Endereço: Rua José Pina Sobrinho, 97 Bairro: Basti…" at bounding box center [352, 159] width 704 height 319
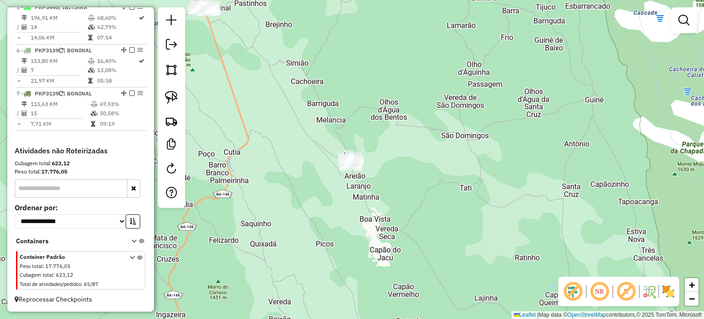
drag, startPoint x: 292, startPoint y: 85, endPoint x: 328, endPoint y: 126, distance: 54.6
click at [328, 126] on div "Janela de atendimento Grade de atendimento Capacidade Transportadoras Veículos …" at bounding box center [352, 159] width 704 height 319
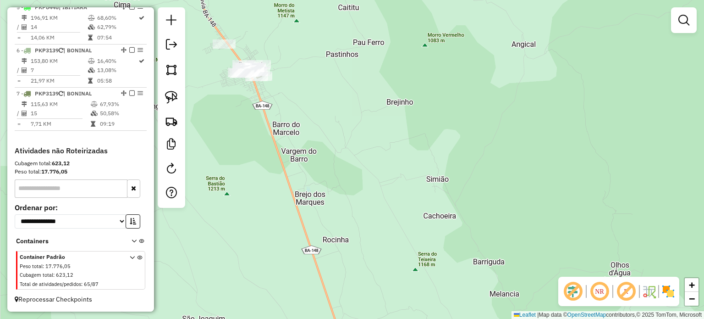
drag, startPoint x: 279, startPoint y: 73, endPoint x: 353, endPoint y: 133, distance: 95.8
click at [353, 133] on div "Janela de atendimento Grade de atendimento Capacidade Transportadoras Veículos …" at bounding box center [352, 159] width 704 height 319
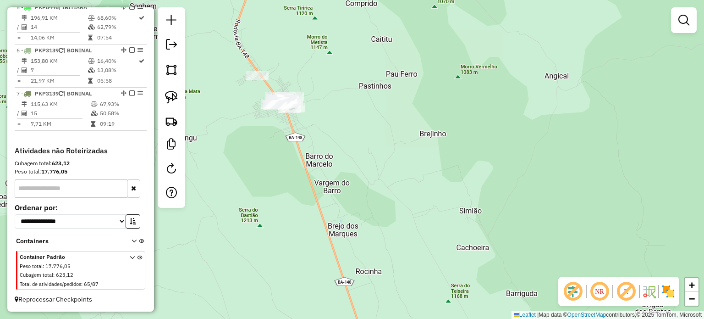
drag, startPoint x: 312, startPoint y: 96, endPoint x: 399, endPoint y: 147, distance: 100.9
click at [399, 147] on div "Janela de atendimento Grade de atendimento Capacidade Transportadoras Veículos …" at bounding box center [352, 159] width 704 height 319
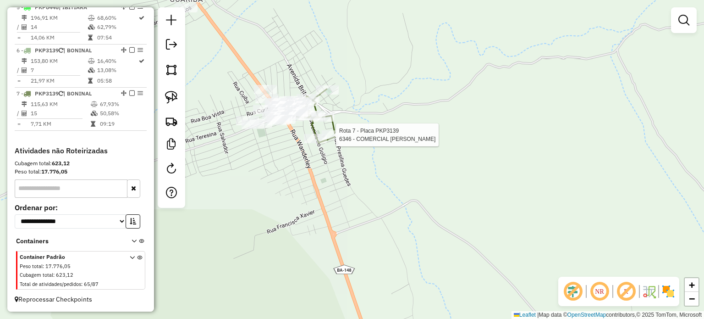
select select "*********"
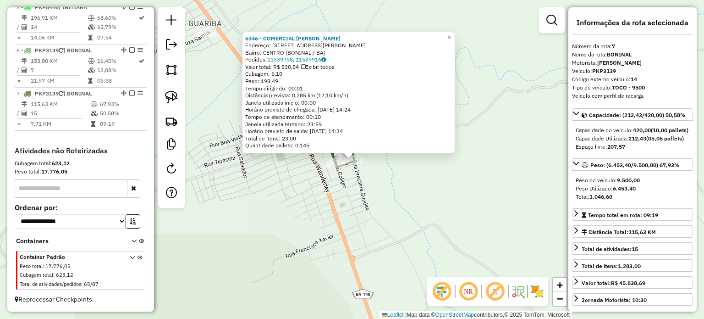
click at [432, 204] on div "6346 - COMERCIAL XAVIER ROC Endereço: Rua Presilina Guedes 210 Bairro: CENTRO (…" at bounding box center [352, 159] width 704 height 319
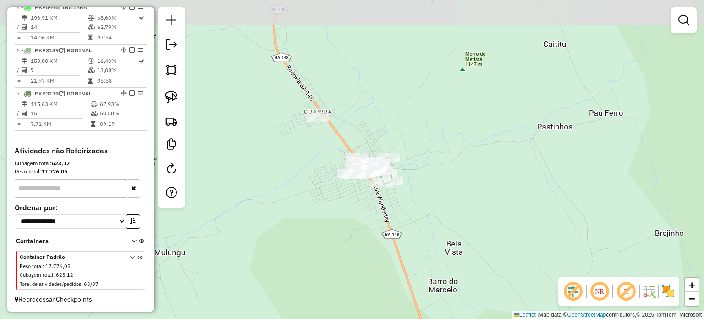
drag, startPoint x: 471, startPoint y: 245, endPoint x: 426, endPoint y: 155, distance: 100.5
click at [430, 168] on div "Janela de atendimento Grade de atendimento Capacidade Transportadoras Veículos …" at bounding box center [352, 159] width 704 height 319
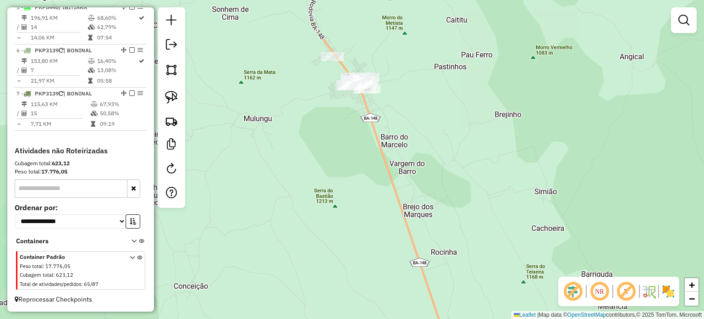
drag, startPoint x: 481, startPoint y: 204, endPoint x: 470, endPoint y: 186, distance: 21.6
click at [475, 192] on div "Janela de atendimento Grade de atendimento Capacidade Transportadoras Veículos …" at bounding box center [352, 159] width 704 height 319
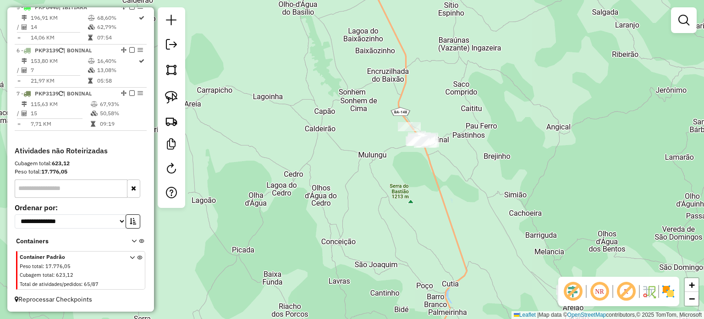
drag, startPoint x: 496, startPoint y: 234, endPoint x: 467, endPoint y: 179, distance: 61.9
click at [468, 180] on div "Janela de atendimento Grade de atendimento Capacidade Transportadoras Veículos …" at bounding box center [352, 159] width 704 height 319
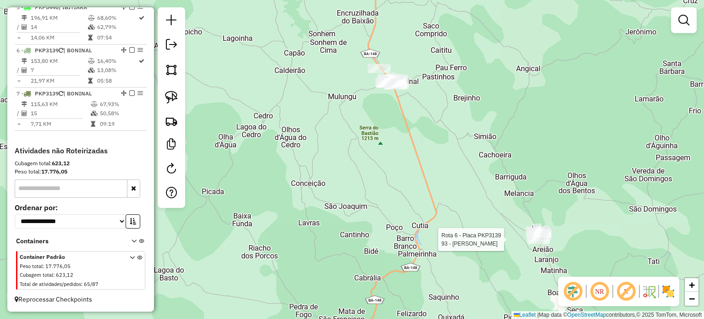
select select "*********"
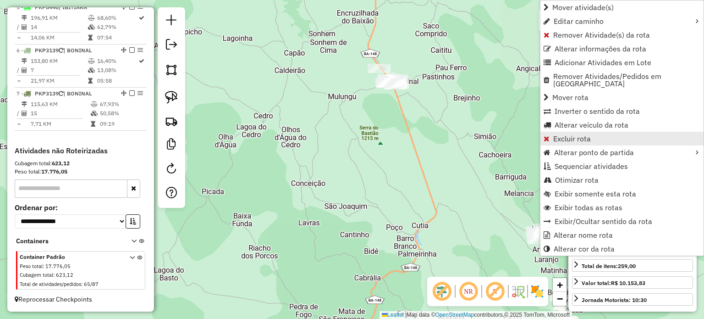
click at [599, 132] on link "Excluir rota" at bounding box center [622, 139] width 163 height 14
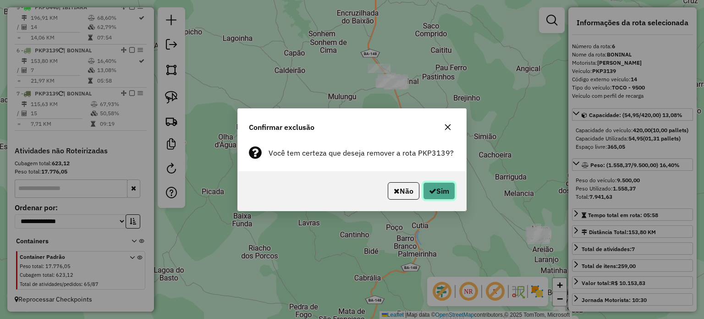
click at [443, 190] on button "Sim" at bounding box center [439, 190] width 32 height 17
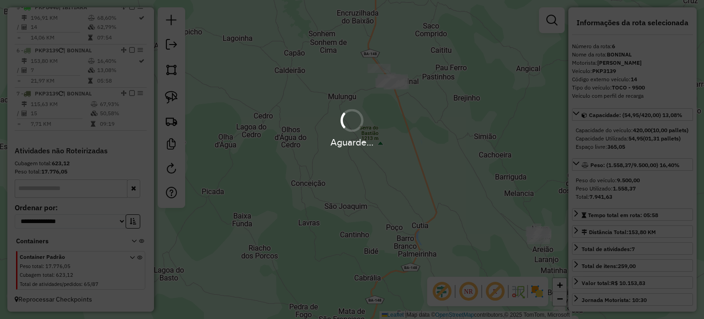
scroll to position [497, 0]
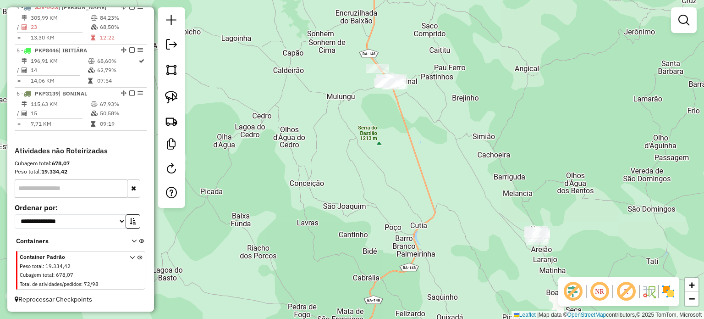
drag, startPoint x: 454, startPoint y: 150, endPoint x: 414, endPoint y: 150, distance: 39.9
click at [414, 150] on div "Janela de atendimento Grade de atendimento Capacidade Transportadoras Veículos …" at bounding box center [352, 159] width 704 height 319
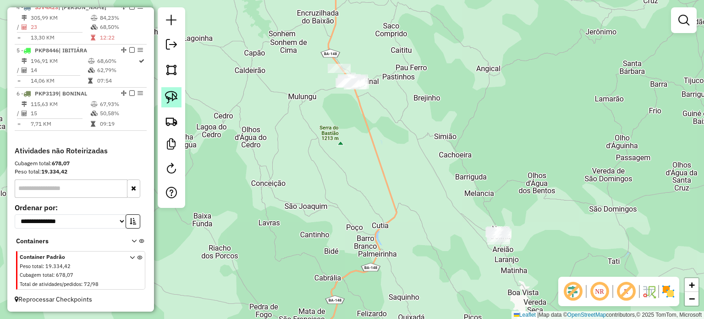
click at [172, 95] on img at bounding box center [171, 97] width 13 height 13
drag, startPoint x: 476, startPoint y: 229, endPoint x: 465, endPoint y: 231, distance: 11.2
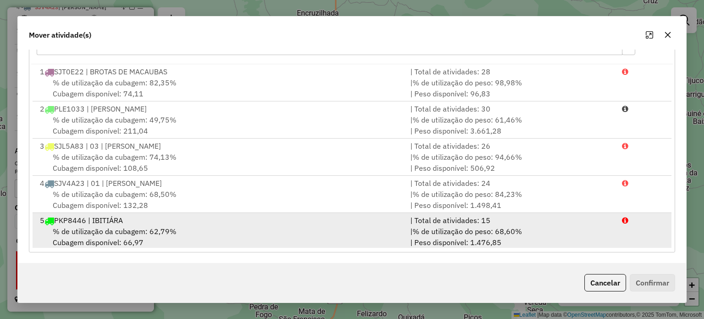
scroll to position [39, 0]
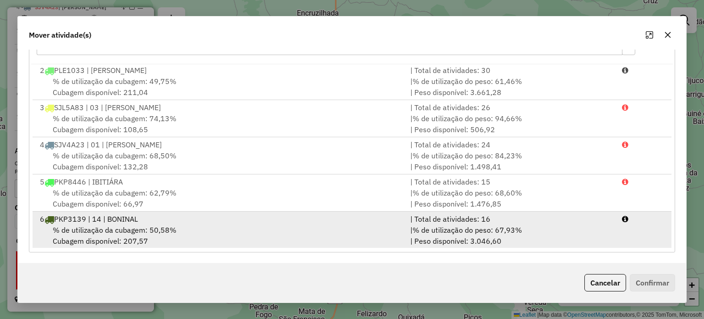
click at [225, 229] on div "% de utilização da cubagem: 50,58% Cubagem disponível: 207,57" at bounding box center [219, 235] width 370 height 22
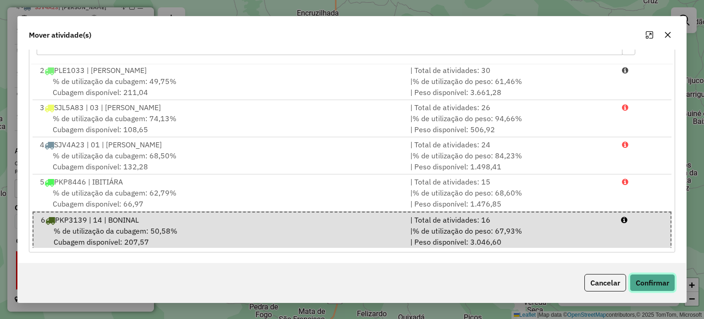
click at [658, 284] on button "Confirmar" at bounding box center [652, 282] width 45 height 17
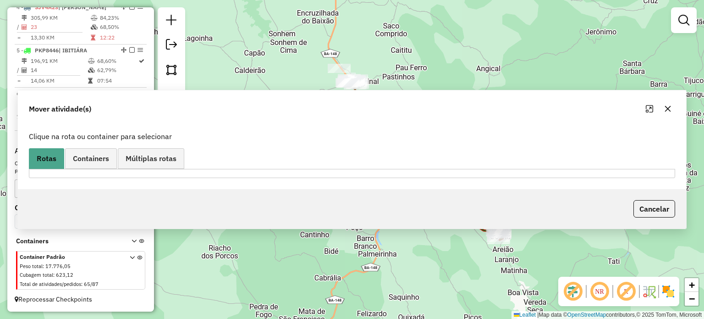
scroll to position [0, 0]
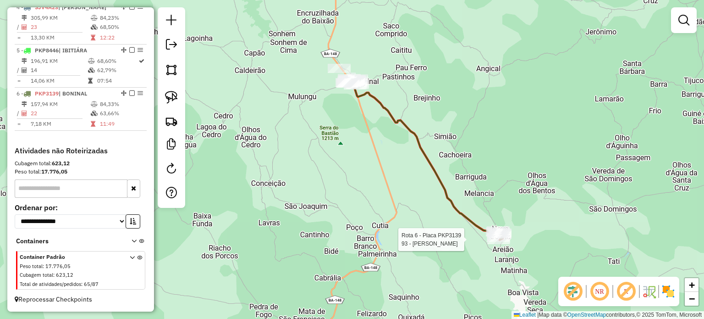
select select "*********"
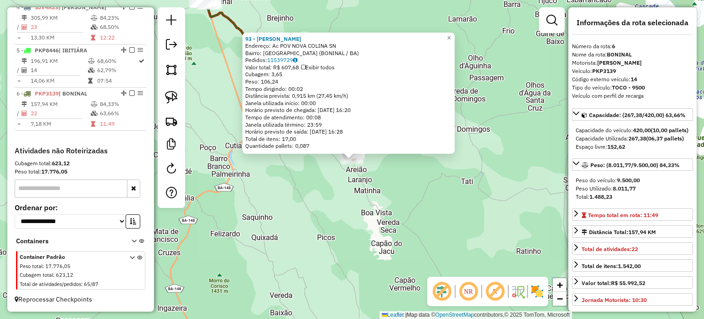
click at [428, 192] on div "93 - NESIVALDO RIBEIRO DA SILVA Endereço: Ac POV NOVA COLINA SN Bairro: NOVA CO…" at bounding box center [352, 159] width 704 height 319
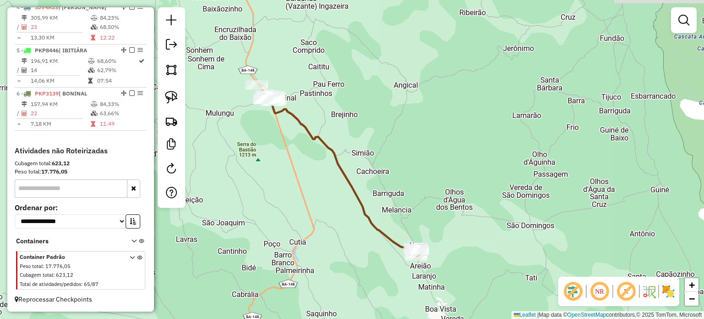
drag, startPoint x: 325, startPoint y: 62, endPoint x: 390, endPoint y: 166, distance: 123.0
click at [390, 166] on div "Janela de atendimento Grade de atendimento Capacidade Transportadoras Veículos …" at bounding box center [352, 159] width 704 height 319
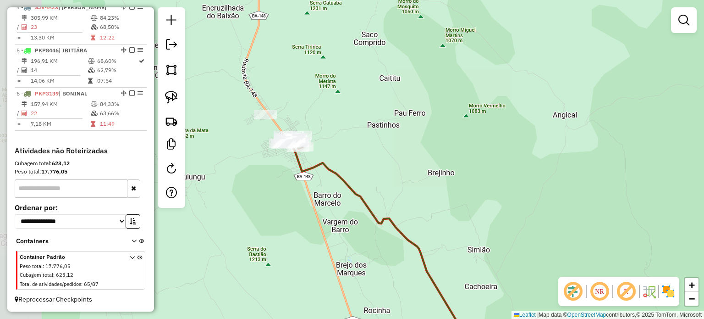
drag, startPoint x: 335, startPoint y: 131, endPoint x: 377, endPoint y: 155, distance: 49.3
click at [377, 155] on div "Janela de atendimento Grade de atendimento Capacidade Transportadoras Veículos …" at bounding box center [352, 159] width 704 height 319
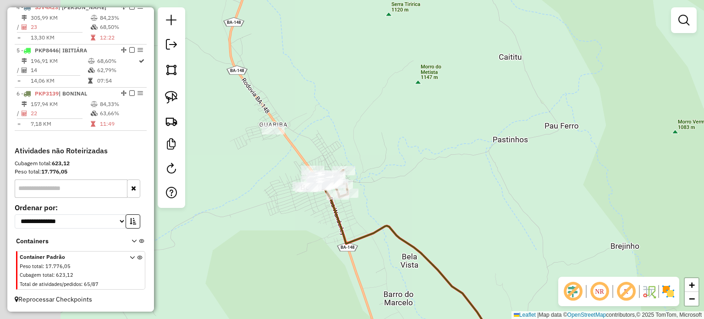
drag, startPoint x: 343, startPoint y: 135, endPoint x: 445, endPoint y: 179, distance: 110.9
click at [445, 179] on div "Janela de atendimento Grade de atendimento Capacidade Transportadoras Veículos …" at bounding box center [352, 159] width 704 height 319
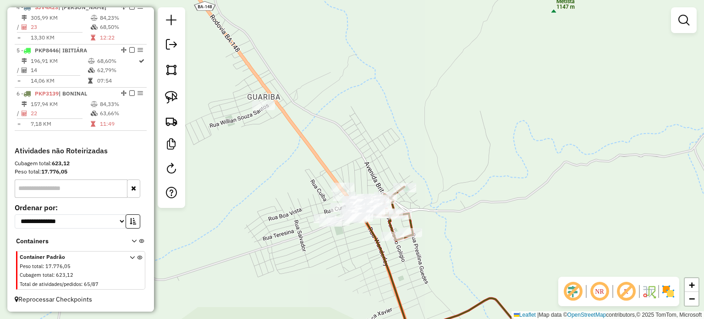
drag, startPoint x: 391, startPoint y: 176, endPoint x: 486, endPoint y: 183, distance: 95.6
click at [486, 171] on div "Janela de atendimento Grade de atendimento Capacidade Transportadoras Veículos …" at bounding box center [352, 159] width 704 height 319
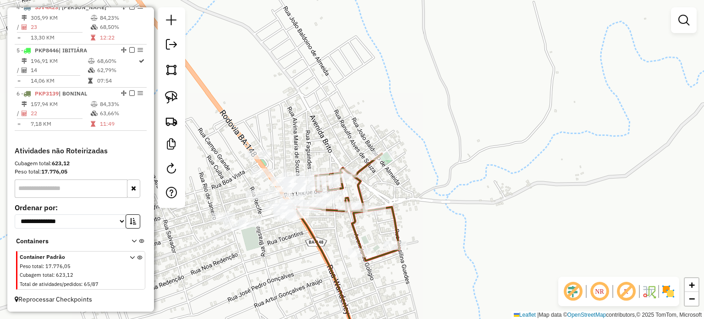
drag, startPoint x: 474, startPoint y: 204, endPoint x: 565, endPoint y: 190, distance: 92.2
click at [565, 190] on div "Janela de atendimento Grade de atendimento Capacidade Transportadoras Veículos …" at bounding box center [352, 159] width 704 height 319
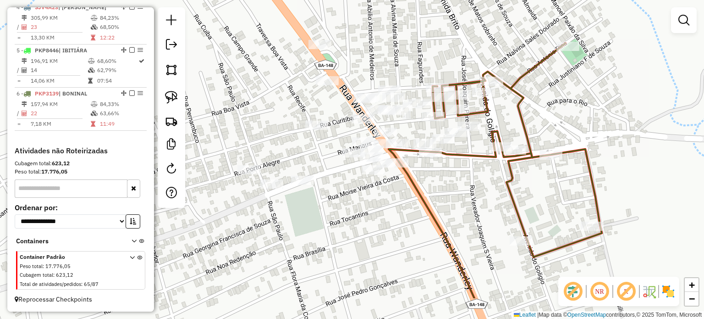
drag, startPoint x: 521, startPoint y: 188, endPoint x: 693, endPoint y: 135, distance: 180.3
click at [693, 135] on div "Janela de atendimento Grade de atendimento Capacidade Transportadoras Veículos …" at bounding box center [352, 159] width 704 height 319
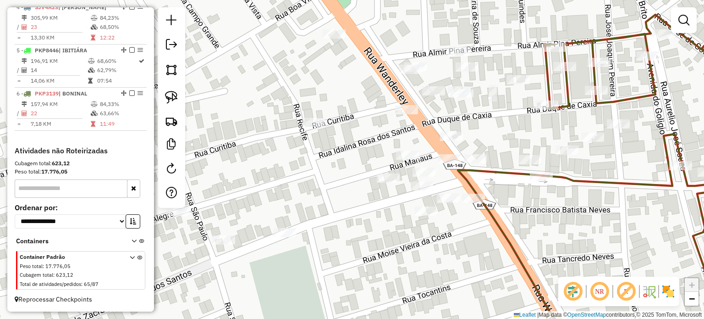
drag, startPoint x: 419, startPoint y: 135, endPoint x: 554, endPoint y: 122, distance: 135.4
click at [554, 122] on div "Janela de atendimento Grade de atendimento Capacidade Transportadoras Veículos …" at bounding box center [352, 159] width 704 height 319
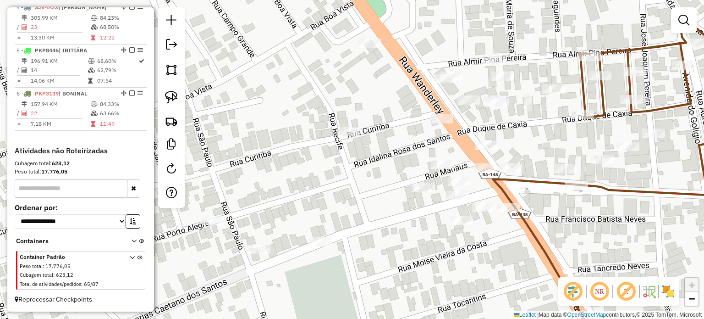
drag, startPoint x: 248, startPoint y: 185, endPoint x: 292, endPoint y: 195, distance: 45.2
click at [292, 195] on div "Janela de atendimento Grade de atendimento Capacidade Transportadoras Veículos …" at bounding box center [352, 159] width 704 height 319
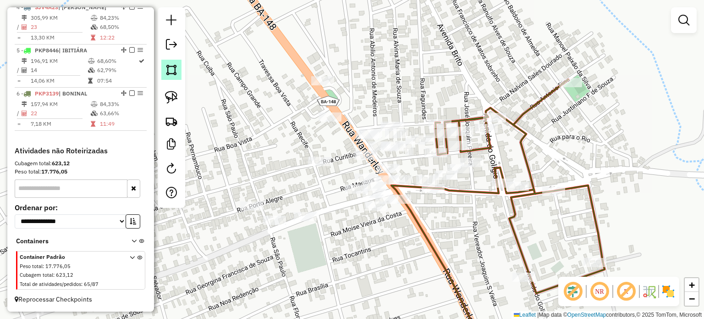
click at [175, 67] on img at bounding box center [171, 69] width 13 height 13
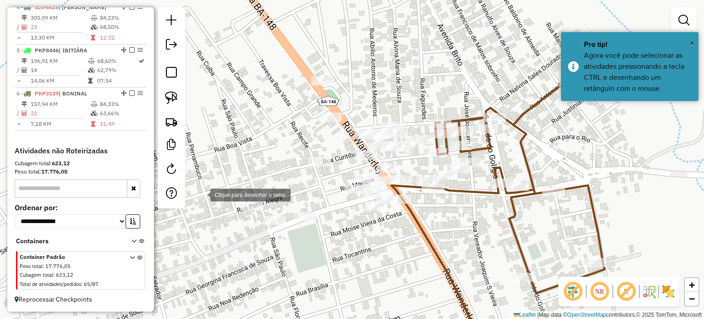
drag, startPoint x: 201, startPoint y: 194, endPoint x: 228, endPoint y: 136, distance: 64.0
click at [202, 190] on div at bounding box center [201, 194] width 18 height 18
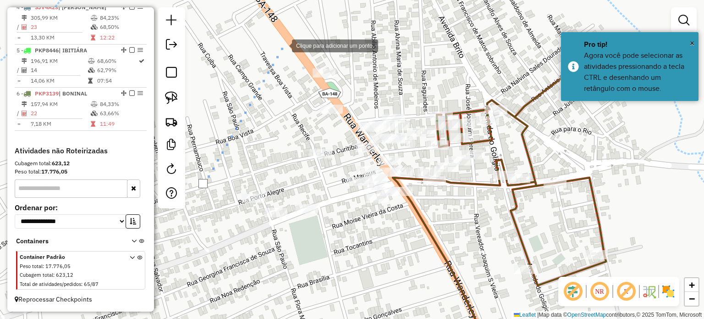
click at [286, 43] on div at bounding box center [283, 45] width 18 height 18
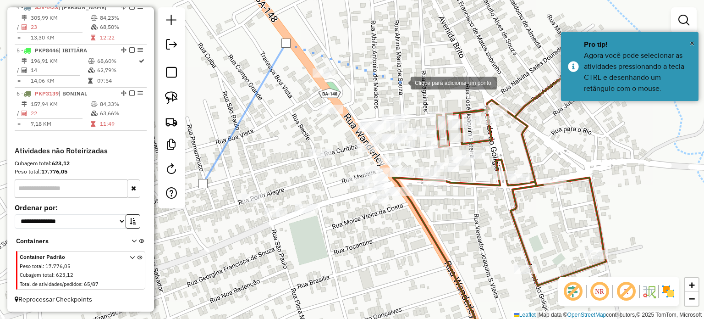
click at [402, 82] on div at bounding box center [401, 82] width 18 height 18
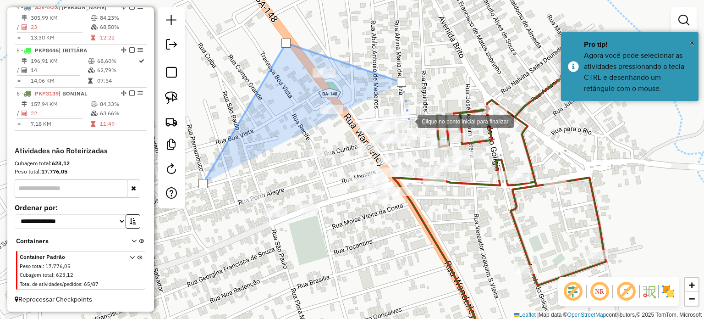
click at [409, 121] on div at bounding box center [408, 120] width 18 height 18
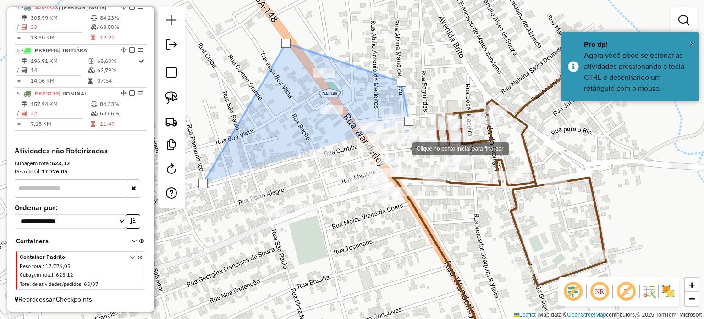
click at [403, 148] on div at bounding box center [403, 147] width 18 height 18
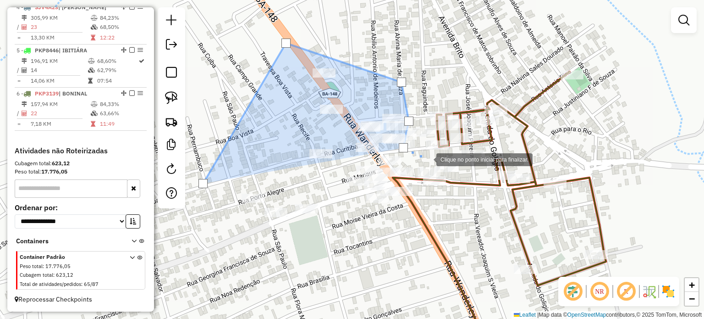
click at [427, 159] on div at bounding box center [427, 158] width 18 height 18
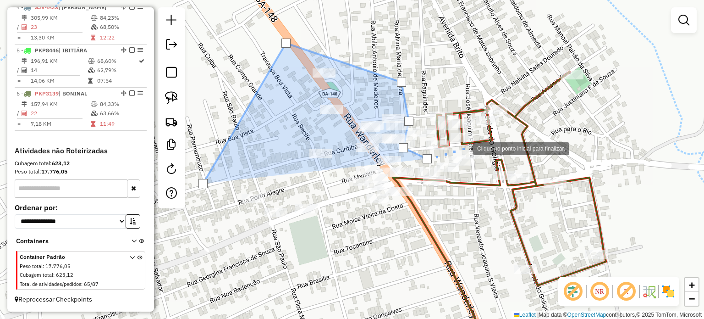
drag, startPoint x: 464, startPoint y: 148, endPoint x: 469, endPoint y: 146, distance: 5.7
click at [464, 148] on div at bounding box center [464, 147] width 18 height 18
click at [487, 148] on div at bounding box center [487, 148] width 18 height 18
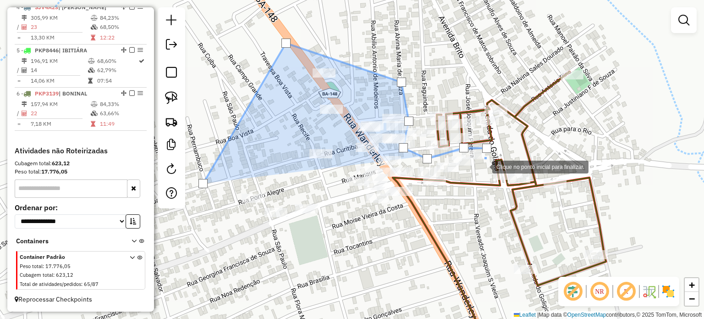
click at [483, 166] on div at bounding box center [483, 166] width 18 height 18
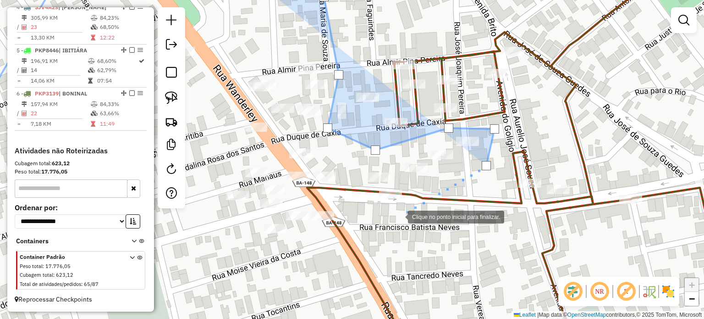
click at [399, 216] on div at bounding box center [399, 216] width 18 height 18
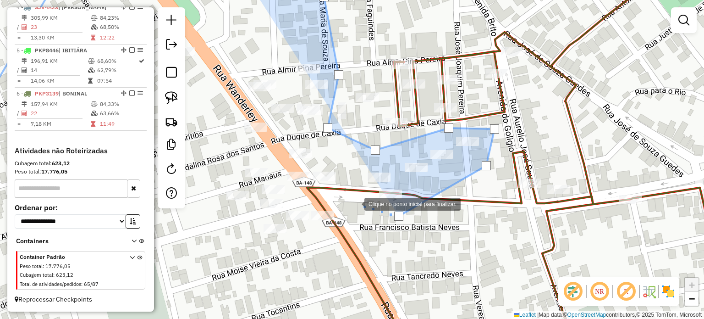
click at [355, 203] on div at bounding box center [355, 203] width 18 height 18
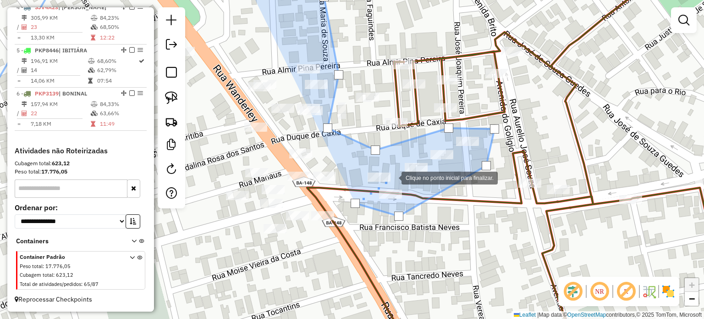
click at [393, 176] on div at bounding box center [392, 177] width 18 height 18
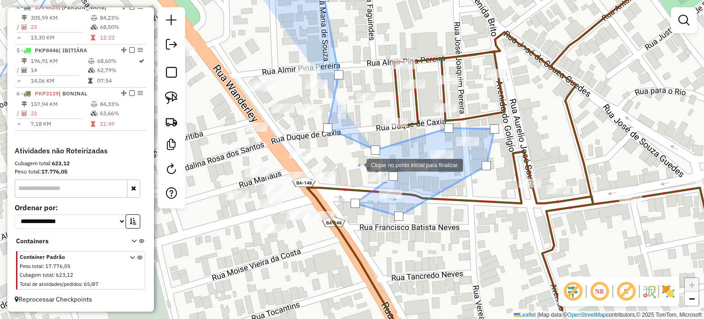
click at [358, 164] on div at bounding box center [357, 164] width 18 height 18
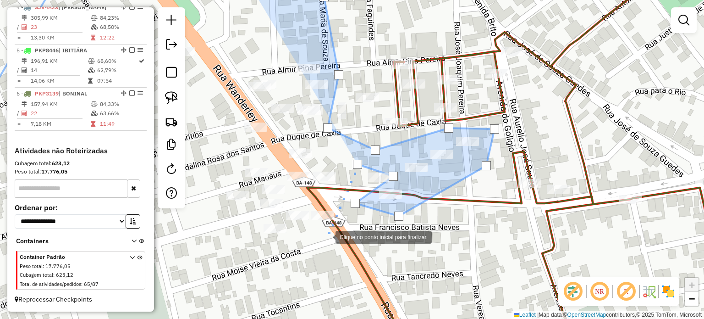
click at [326, 236] on div at bounding box center [326, 236] width 18 height 18
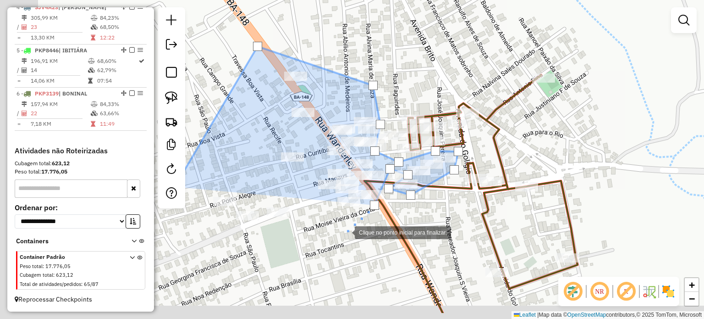
drag, startPoint x: 282, startPoint y: 272, endPoint x: 369, endPoint y: 228, distance: 97.2
click at [355, 228] on div at bounding box center [346, 231] width 18 height 18
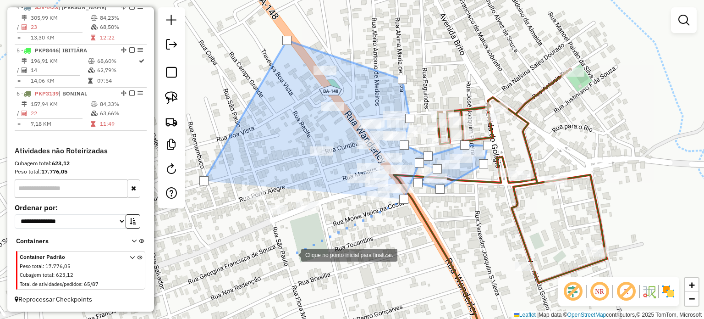
click at [292, 256] on div at bounding box center [292, 254] width 18 height 18
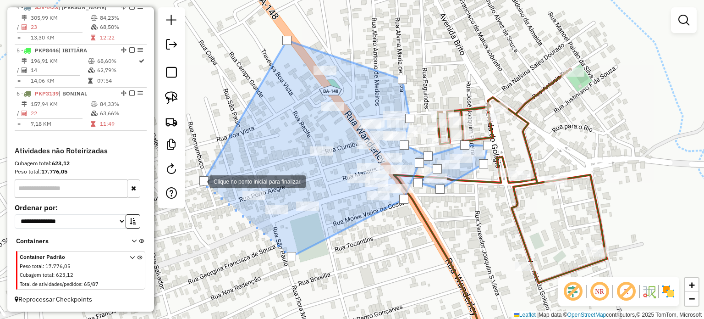
click at [200, 181] on div at bounding box center [203, 180] width 9 height 9
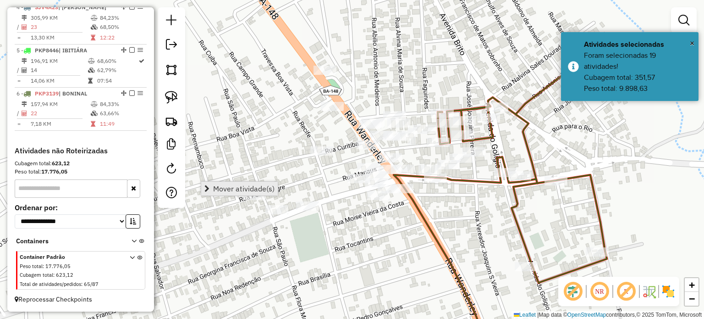
click at [229, 190] on span "Mover atividade(s)" at bounding box center [243, 188] width 61 height 7
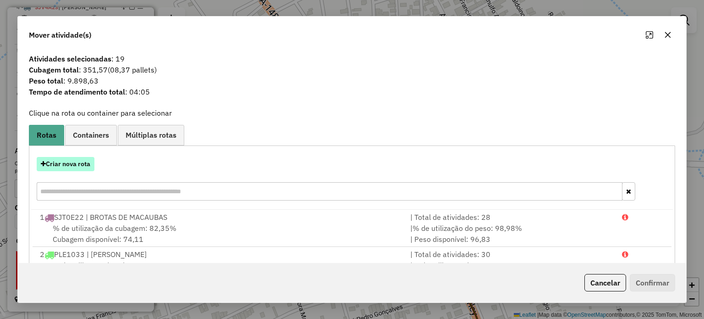
click at [70, 165] on button "Criar nova rota" at bounding box center [66, 164] width 58 height 14
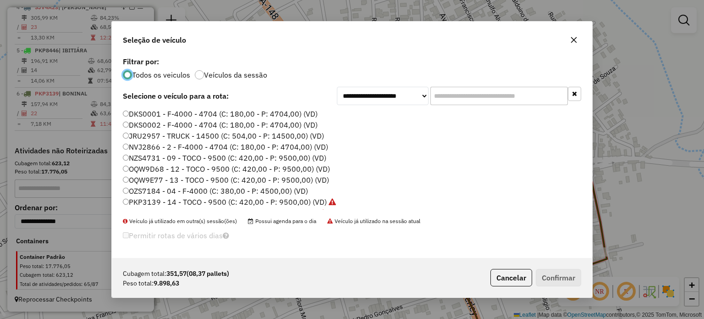
scroll to position [5, 3]
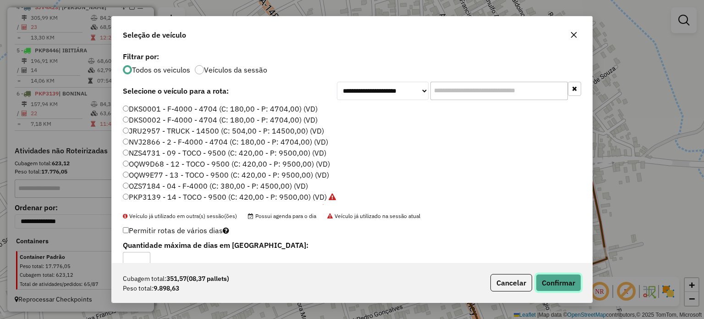
click at [560, 283] on button "Confirmar" at bounding box center [558, 282] width 45 height 17
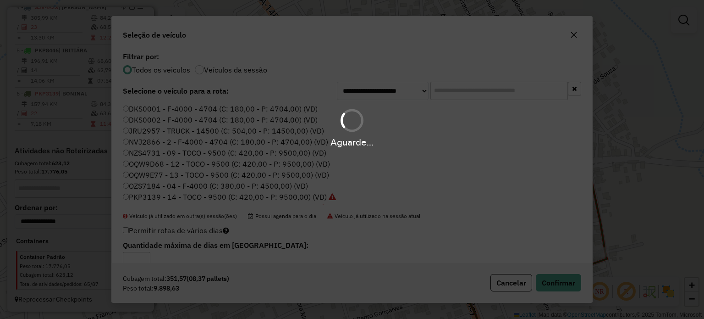
scroll to position [540, 0]
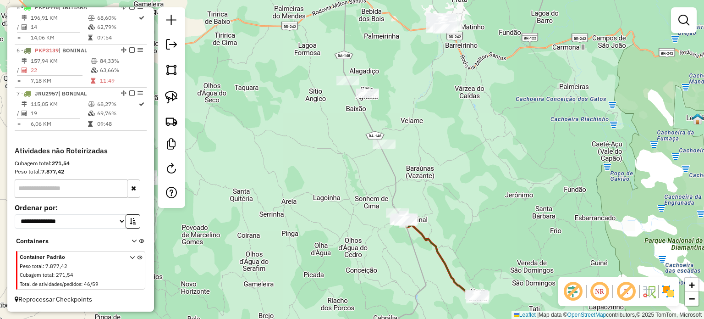
drag, startPoint x: 412, startPoint y: 106, endPoint x: 409, endPoint y: 180, distance: 73.4
click at [409, 180] on div "Janela de atendimento Grade de atendimento Capacidade Transportadoras Veículos …" at bounding box center [352, 159] width 704 height 319
click at [171, 72] on img at bounding box center [171, 69] width 13 height 13
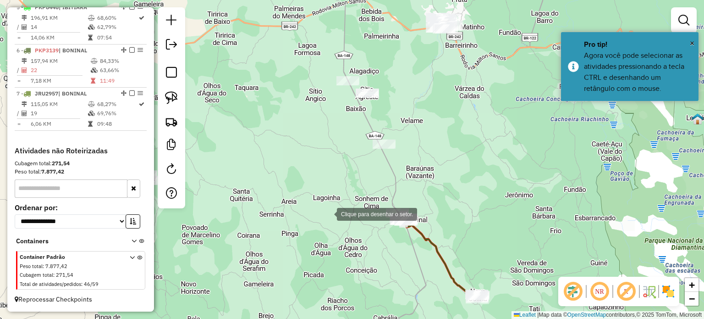
click at [328, 213] on div at bounding box center [328, 213] width 18 height 18
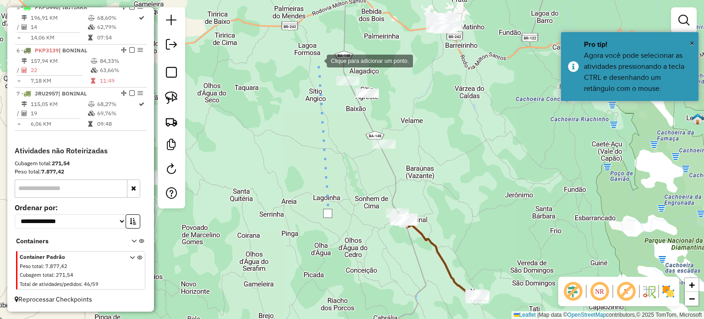
click at [318, 60] on div at bounding box center [318, 60] width 18 height 18
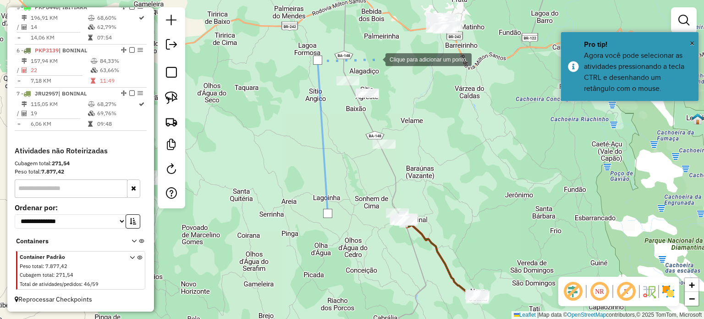
click at [376, 59] on div at bounding box center [376, 59] width 18 height 18
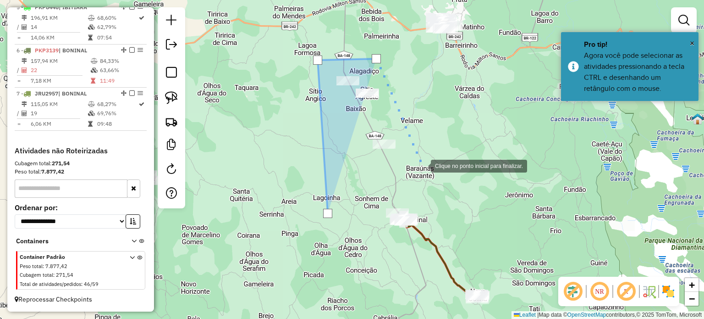
click at [422, 166] on div at bounding box center [422, 165] width 18 height 18
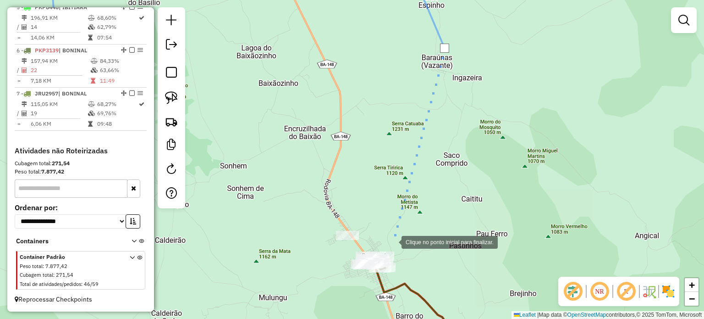
click at [392, 241] on div at bounding box center [392, 241] width 18 height 18
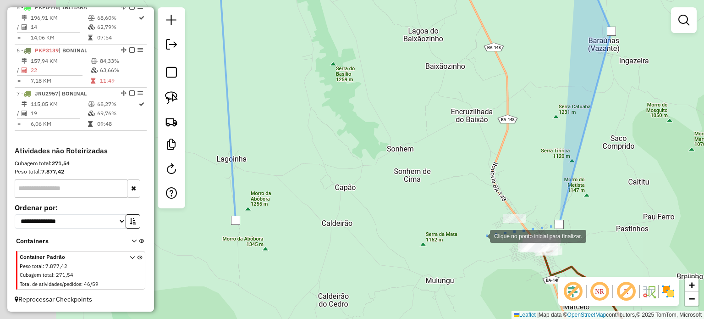
drag, startPoint x: 314, startPoint y: 252, endPoint x: 480, endPoint y: 235, distance: 167.7
click at [480, 235] on div at bounding box center [481, 235] width 18 height 18
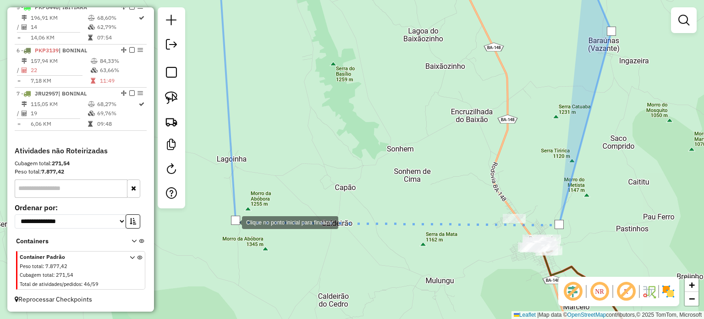
click at [233, 221] on div at bounding box center [235, 219] width 9 height 9
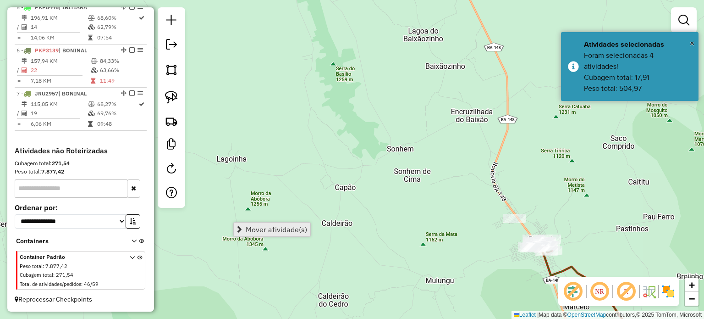
click at [271, 229] on span "Mover atividade(s)" at bounding box center [276, 229] width 61 height 7
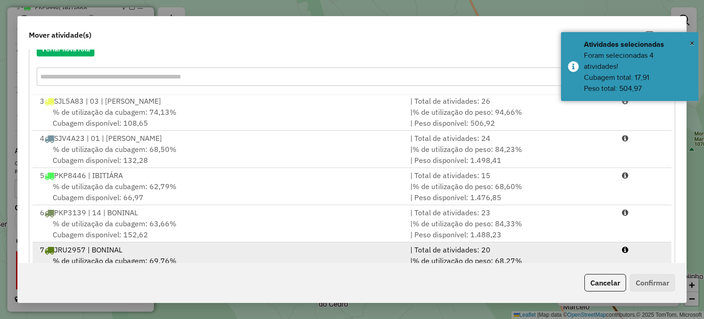
scroll to position [145, 0]
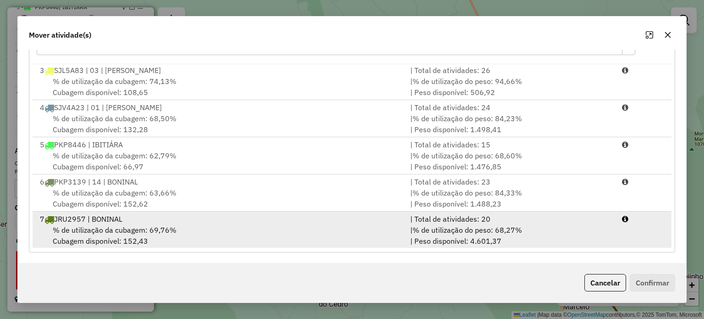
click at [287, 234] on div "% de utilização da cubagem: 69,76% Cubagem disponível: 152,43" at bounding box center [219, 235] width 370 height 22
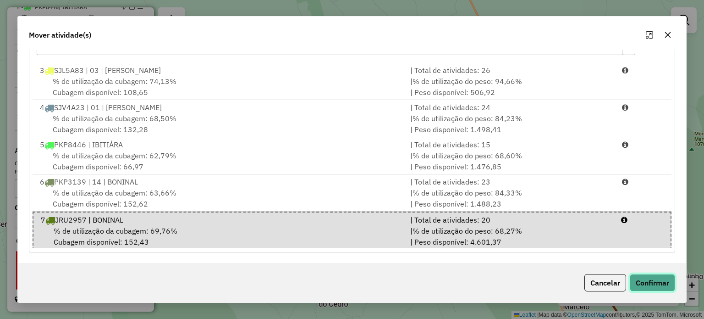
click at [653, 284] on button "Confirmar" at bounding box center [652, 282] width 45 height 17
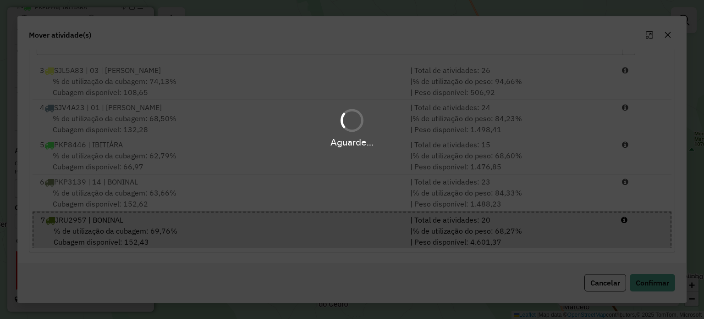
scroll to position [0, 0]
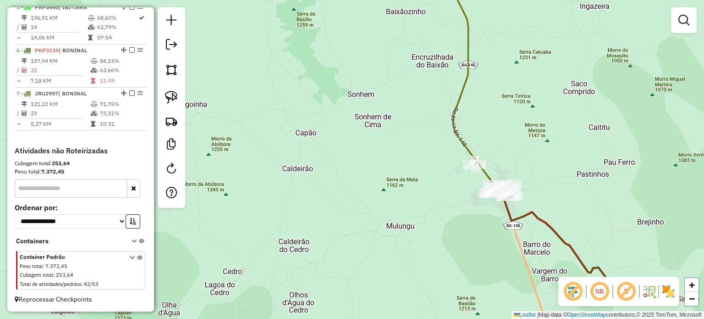
drag, startPoint x: 530, startPoint y: 204, endPoint x: 462, endPoint y: 132, distance: 99.6
click at [462, 132] on div "Janela de atendimento Grade de atendimento Capacidade Transportadoras Veículos …" at bounding box center [352, 159] width 704 height 319
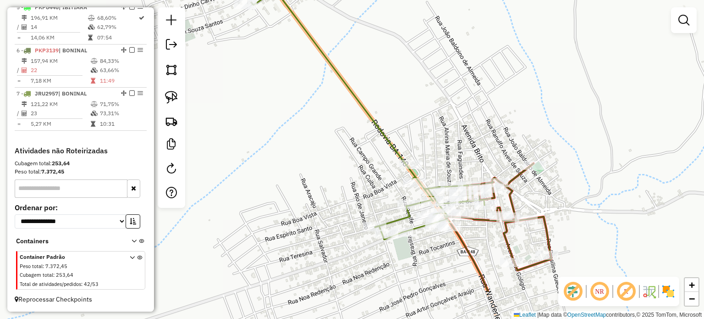
drag, startPoint x: 438, startPoint y: 183, endPoint x: 478, endPoint y: 120, distance: 74.8
click at [476, 121] on div "Janela de atendimento Grade de atendimento Capacidade Transportadoras Veículos …" at bounding box center [352, 159] width 704 height 319
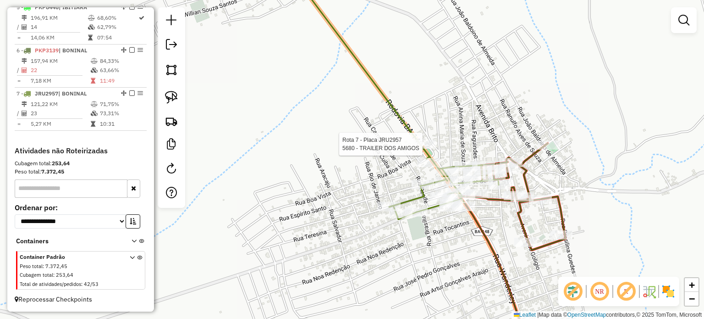
select select "*********"
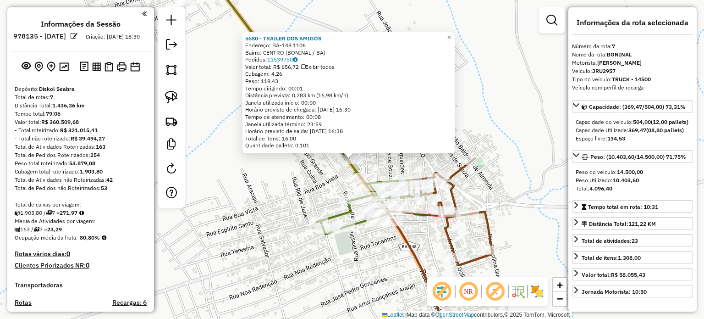
select select "*********"
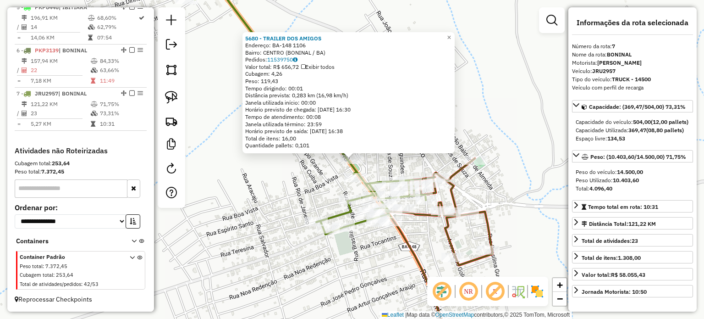
click at [347, 243] on div "5680 - TRAILER DOS AMIGOS Endereço: BA-148 1106 Bairro: CENTRO (BONINAL / BA) P…" at bounding box center [352, 159] width 704 height 319
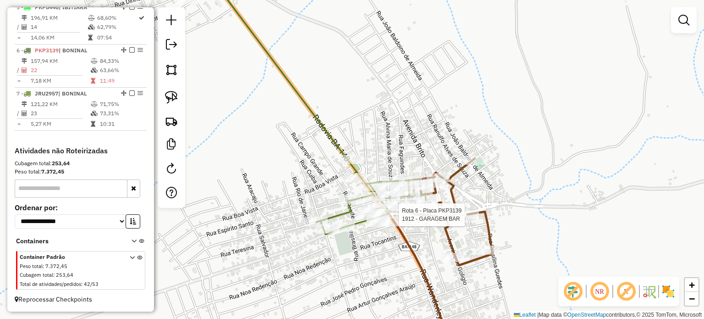
select select "*********"
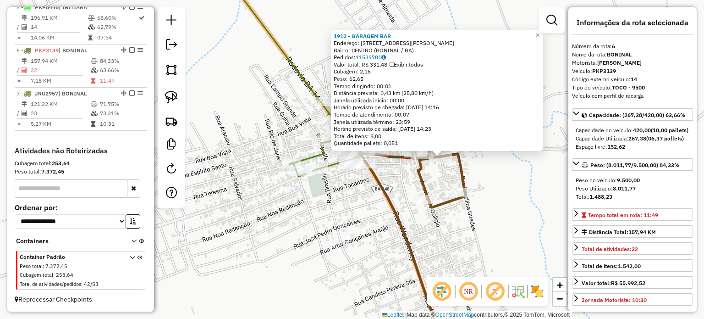
drag, startPoint x: 439, startPoint y: 221, endPoint x: 542, endPoint y: 218, distance: 102.7
click at [560, 218] on div "1912 - GARAGEM BAR Endereço: [STREET_ADDRESS][PERSON_NAME] Bairro: CENTRO (BONI…" at bounding box center [352, 159] width 704 height 319
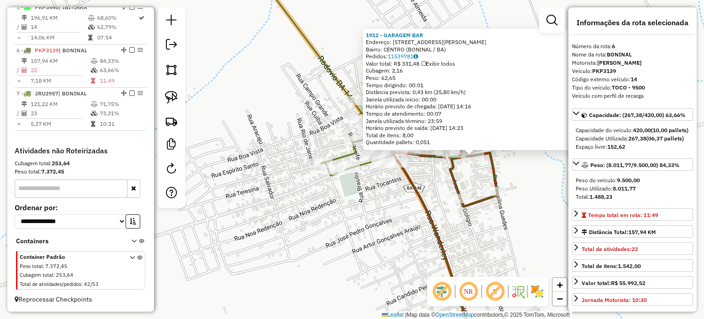
click at [433, 179] on div "1912 - GARAGEM BAR Endereço: [STREET_ADDRESS][PERSON_NAME] Bairro: CENTRO (BONI…" at bounding box center [352, 159] width 704 height 319
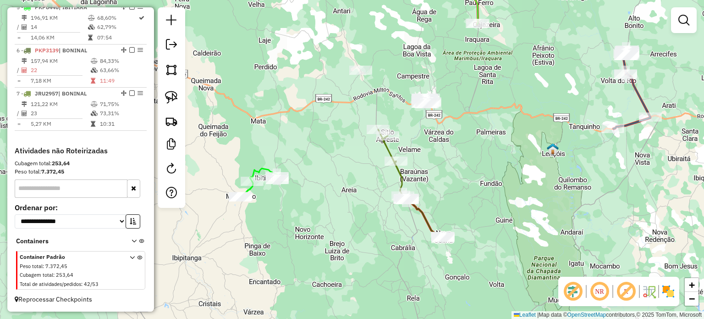
drag, startPoint x: 444, startPoint y: 137, endPoint x: 439, endPoint y: 164, distance: 27.9
click at [439, 164] on div "Janela de atendimento Grade de atendimento Capacidade Transportadoras Veículos …" at bounding box center [352, 159] width 704 height 319
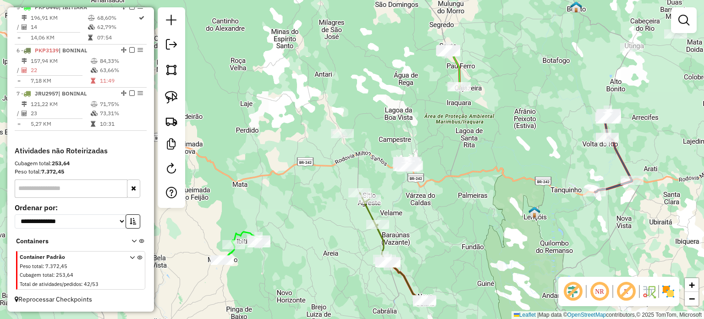
drag, startPoint x: 453, startPoint y: 154, endPoint x: 452, endPoint y: 208, distance: 54.6
click at [452, 208] on div "Janela de atendimento Grade de atendimento Capacidade Transportadoras Veículos …" at bounding box center [352, 159] width 704 height 319
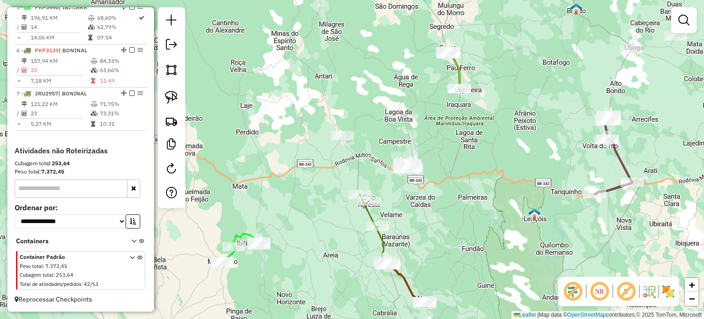
drag, startPoint x: 495, startPoint y: 145, endPoint x: 484, endPoint y: 188, distance: 44.5
click at [484, 188] on div "Janela de atendimento Grade de atendimento Capacidade Transportadoras Veículos …" at bounding box center [352, 159] width 704 height 319
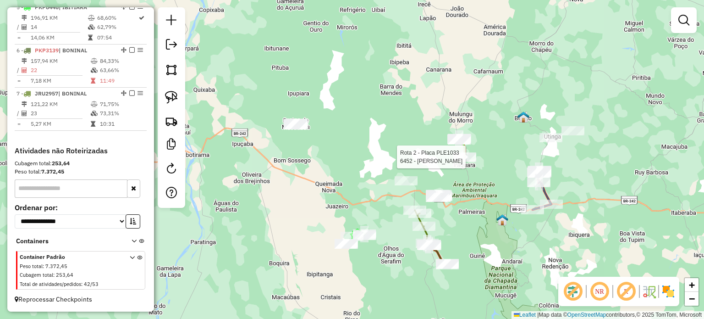
select select "*********"
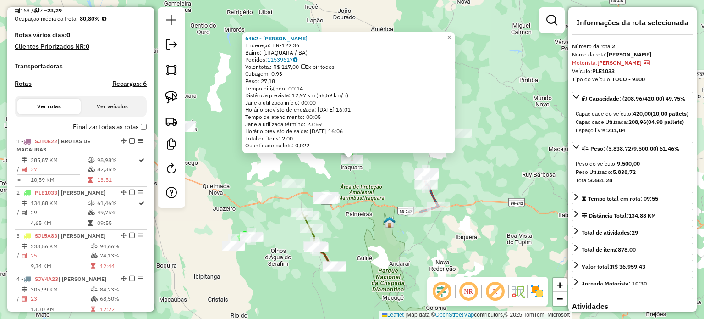
scroll to position [127, 0]
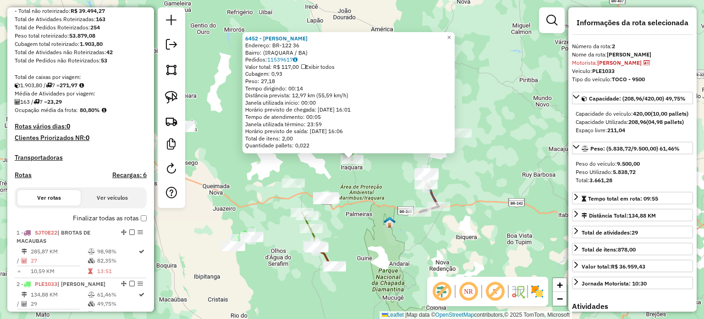
click at [481, 164] on div "6452 - [PERSON_NAME]: BR-122 36 Bairro: (IRAQUARA / BA) Pedidos: 11539617 Valor…" at bounding box center [352, 159] width 704 height 319
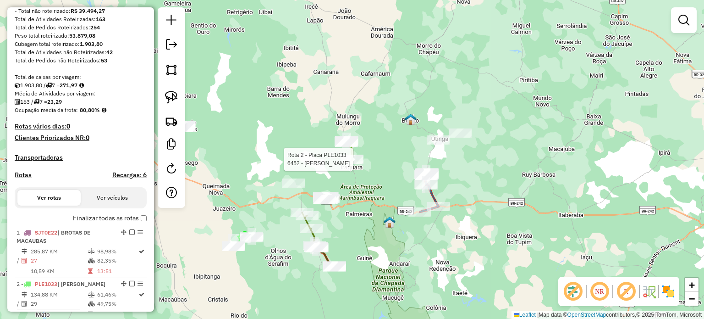
select select "*********"
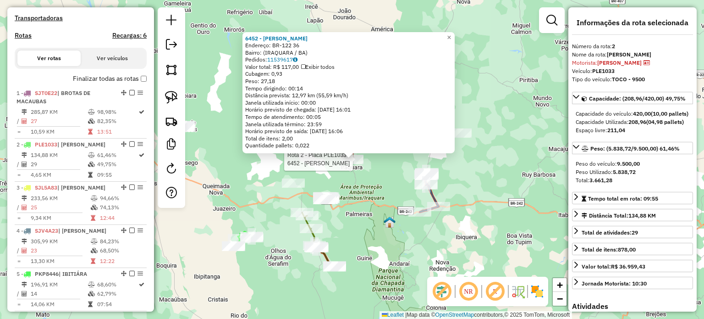
scroll to position [406, 0]
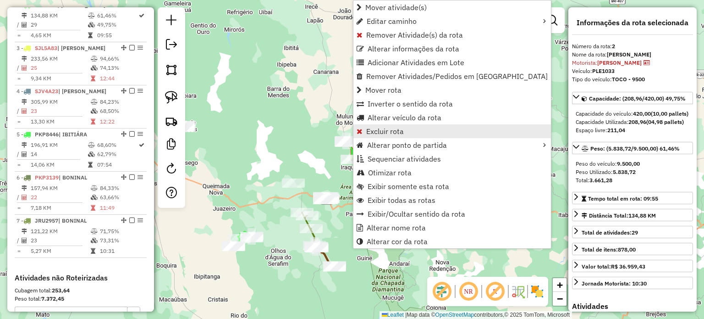
click at [407, 130] on link "Excluir rota" at bounding box center [452, 131] width 198 height 14
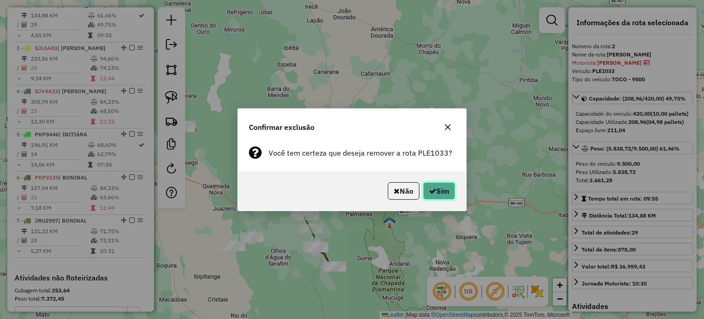
click at [443, 196] on button "Sim" at bounding box center [439, 190] width 32 height 17
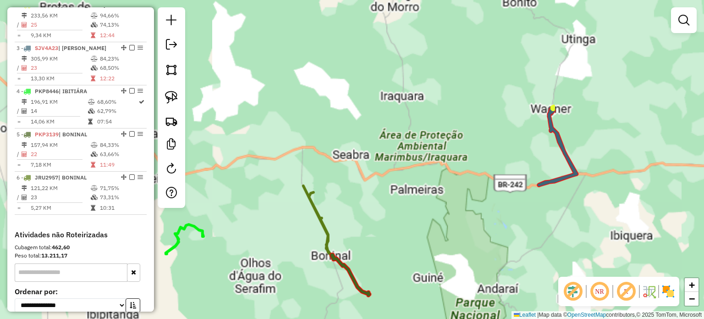
scroll to position [363, 0]
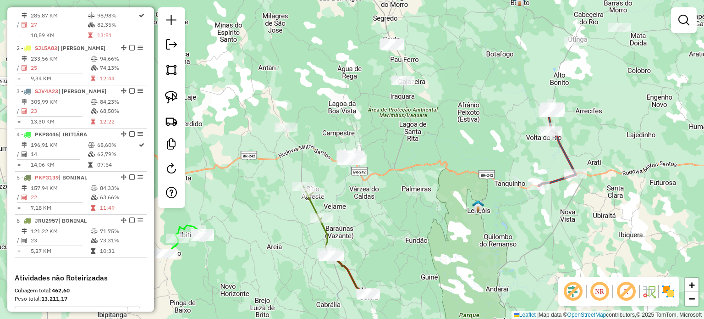
drag, startPoint x: 374, startPoint y: 124, endPoint x: 371, endPoint y: 150, distance: 26.8
click at [371, 150] on div "Janela de atendimento Grade de atendimento Capacidade Transportadoras Veículos …" at bounding box center [352, 159] width 704 height 319
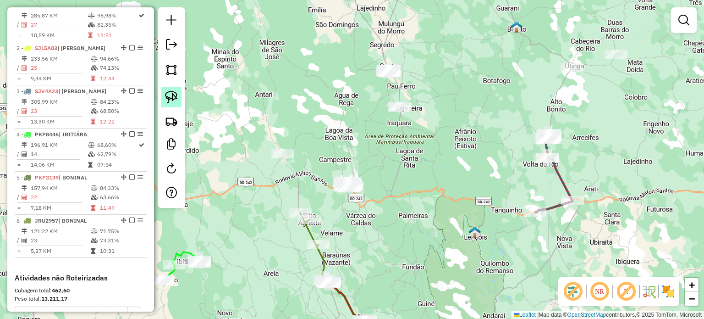
click at [176, 99] on img at bounding box center [171, 97] width 13 height 13
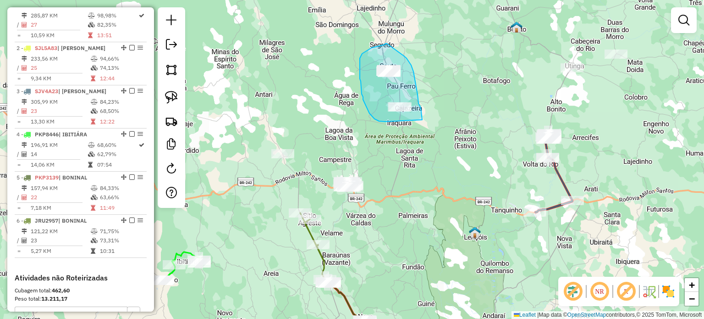
drag, startPoint x: 385, startPoint y: 121, endPoint x: 422, endPoint y: 122, distance: 37.1
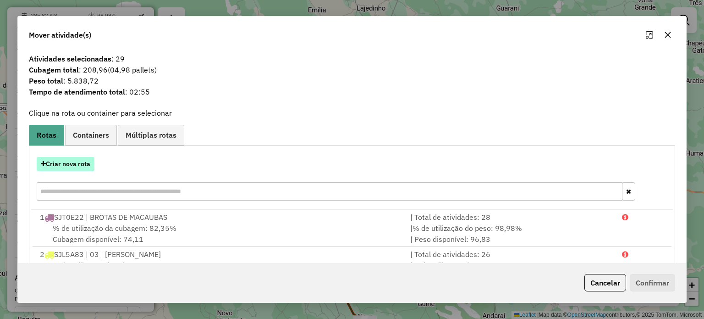
click at [75, 166] on button "Criar nova rota" at bounding box center [66, 164] width 58 height 14
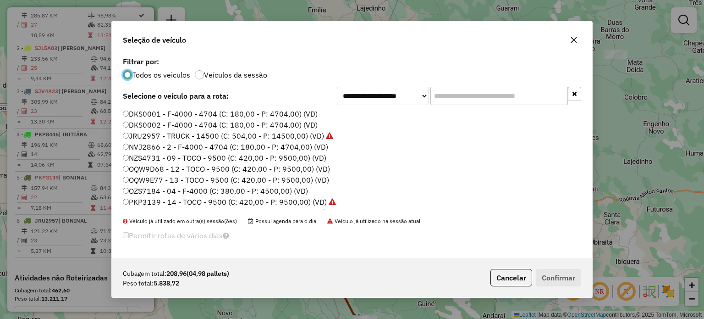
scroll to position [46, 0]
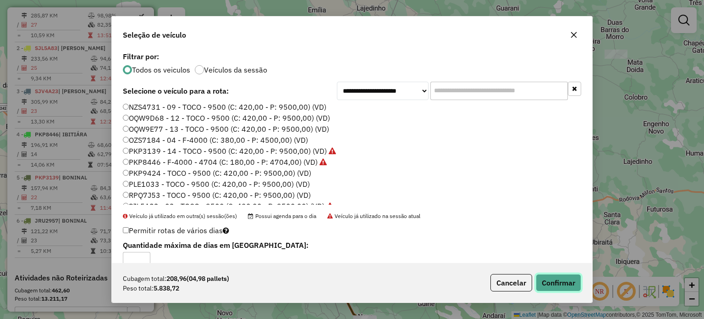
click at [556, 283] on button "Confirmar" at bounding box center [558, 282] width 45 height 17
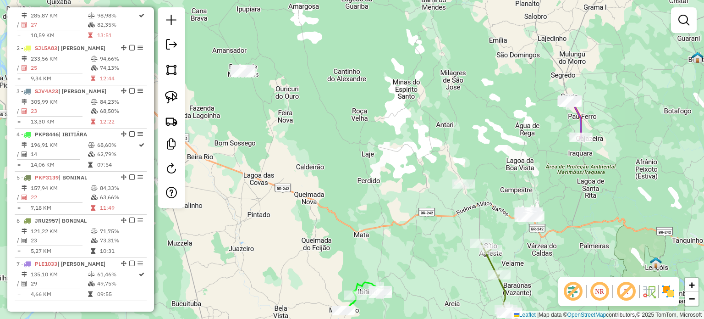
drag, startPoint x: 586, startPoint y: 240, endPoint x: 563, endPoint y: 220, distance: 31.2
click at [563, 220] on div "Janela de atendimento Grade de atendimento Capacidade Transportadoras Veículos …" at bounding box center [352, 159] width 704 height 319
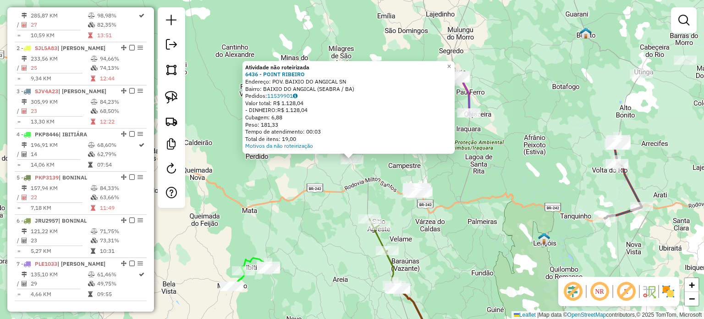
click at [467, 224] on div "Atividade não roteirizada 6436 - POINT RIBEIRO Endereço: POV. BAIXIO DO ANGICAL…" at bounding box center [352, 159] width 704 height 319
click at [312, 229] on div "Atividade não roteirizada 6436 - POINT RIBEIRO Endereço: POV. BAIXIO DO ANGICAL…" at bounding box center [352, 159] width 704 height 319
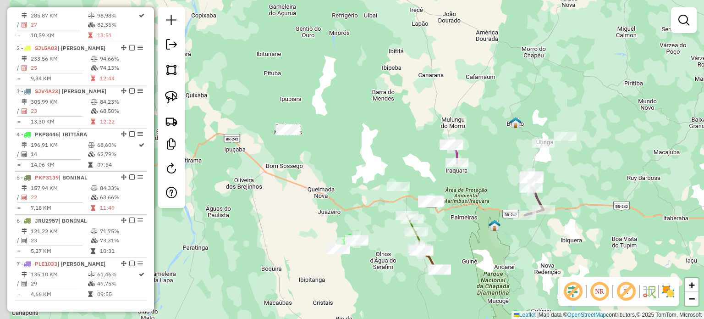
drag, startPoint x: 286, startPoint y: 183, endPoint x: 324, endPoint y: 160, distance: 44.0
click at [359, 181] on div "Janela de atendimento Grade de atendimento Capacidade Transportadoras Veículos …" at bounding box center [352, 159] width 704 height 319
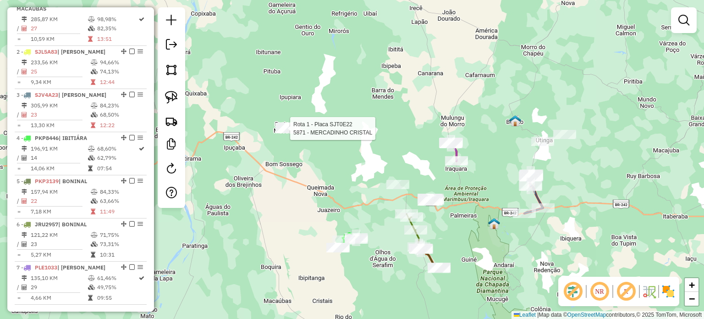
select select "*********"
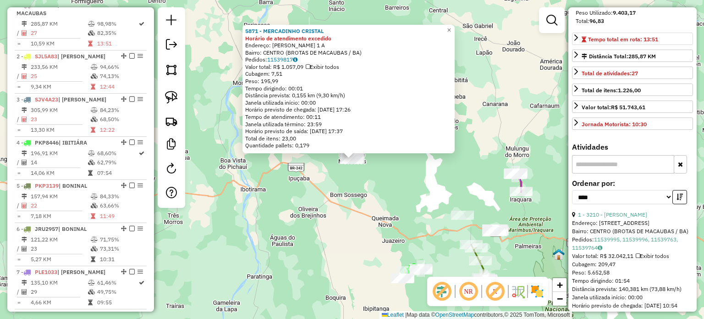
scroll to position [183, 0]
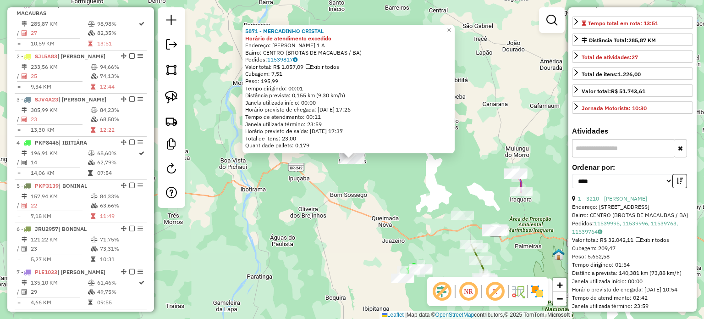
click at [644, 157] on input "text" at bounding box center [623, 148] width 102 height 18
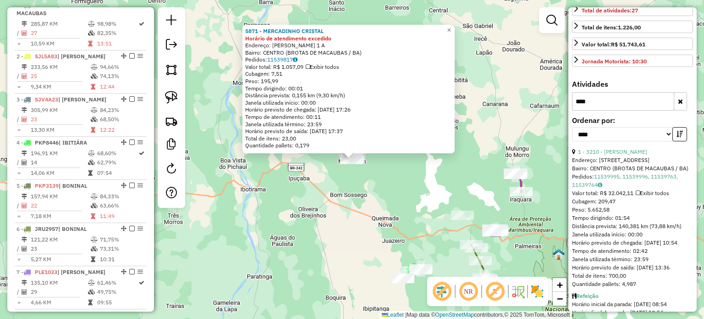
scroll to position [220, 0]
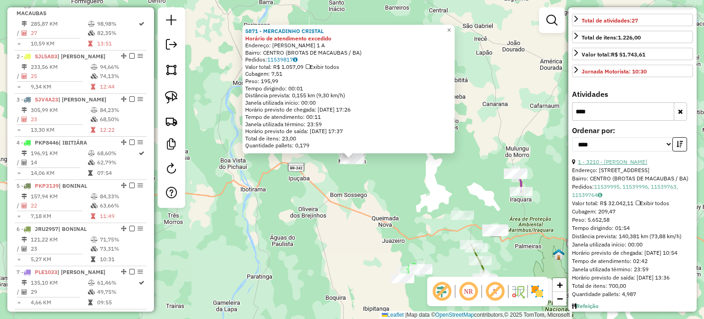
type input "****"
click at [642, 165] on link "1 - 3210 - [PERSON_NAME]" at bounding box center [612, 161] width 69 height 7
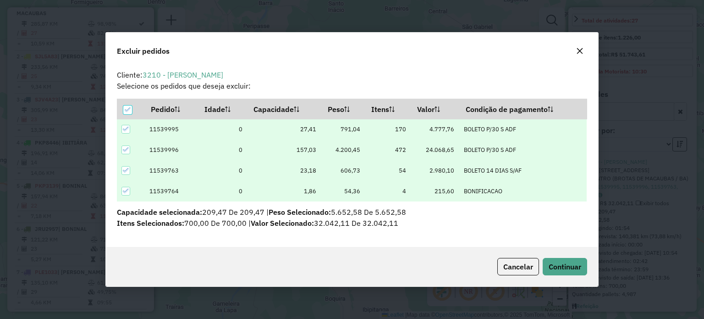
scroll to position [0, 0]
click at [126, 189] on icon at bounding box center [126, 191] width 6 height 6
click at [126, 149] on icon at bounding box center [126, 149] width 6 height 6
click at [125, 129] on icon at bounding box center [126, 129] width 6 height 6
click at [574, 269] on span "Continuar" at bounding box center [565, 266] width 33 height 9
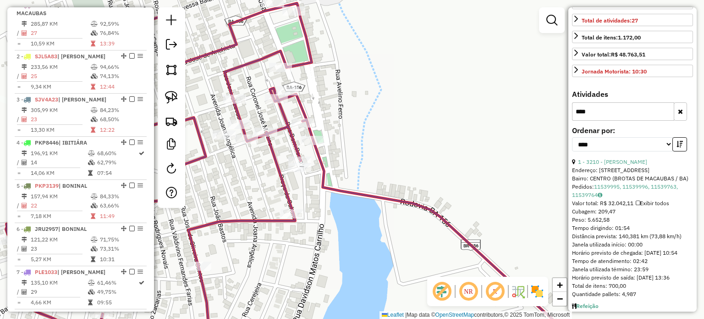
click at [364, 157] on div "Janela de atendimento Grade de atendimento Capacidade Transportadoras Veículos …" at bounding box center [352, 159] width 704 height 319
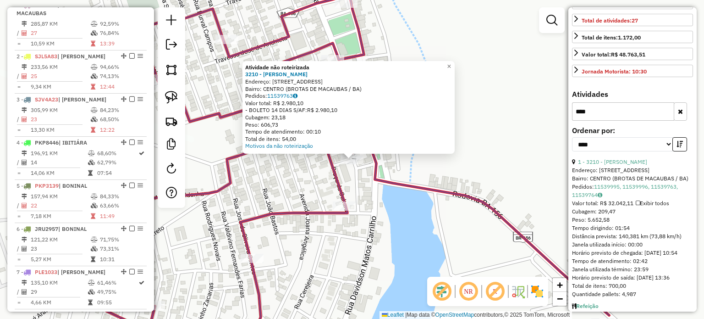
click at [475, 166] on div "Atividade não roteirizada 3210 - [PERSON_NAME]: Pç PRAÇA DA BANDEIRA 43 Bairro:…" at bounding box center [352, 159] width 704 height 319
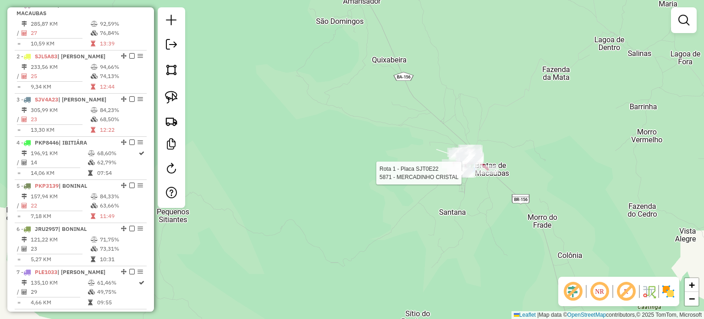
select select "*********"
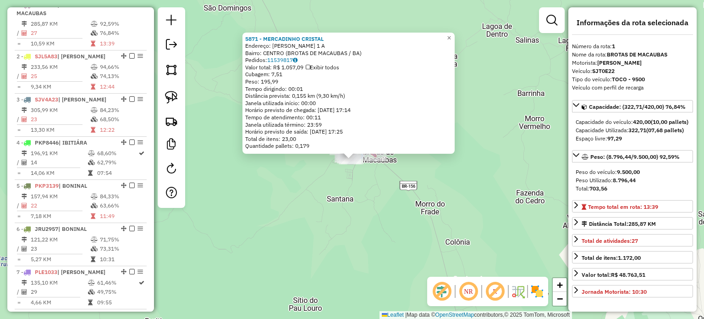
click at [427, 209] on div "5871 - MERCADINHO CRISTAL Endereço: [PERSON_NAME] 1 A Bairro: CENTRO (BROTAS DE…" at bounding box center [352, 159] width 704 height 319
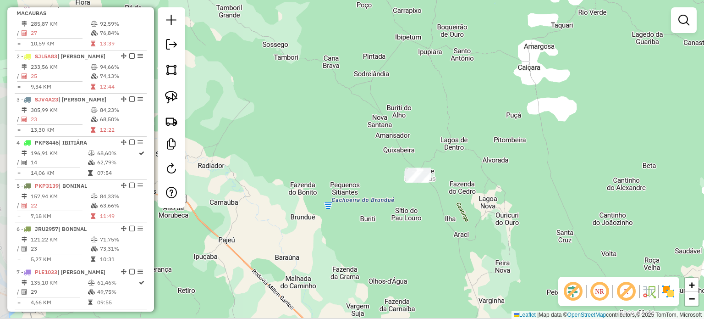
drag, startPoint x: 525, startPoint y: 207, endPoint x: 438, endPoint y: 163, distance: 97.2
click at [449, 166] on div "Janela de atendimento Grade de atendimento Capacidade Transportadoras Veículos …" at bounding box center [352, 159] width 704 height 319
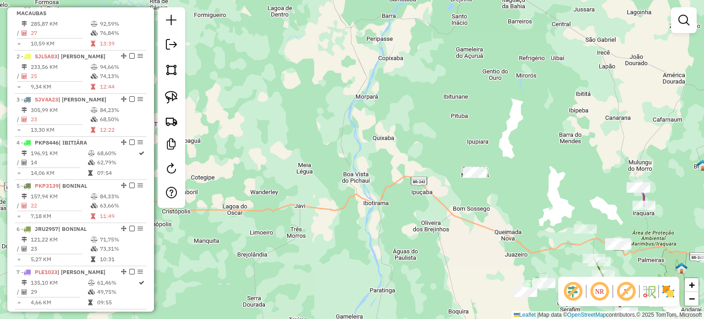
drag, startPoint x: 546, startPoint y: 193, endPoint x: 473, endPoint y: 154, distance: 83.5
click at [486, 159] on div "Janela de atendimento Grade de atendimento Capacidade Transportadoras Veículos …" at bounding box center [352, 159] width 704 height 319
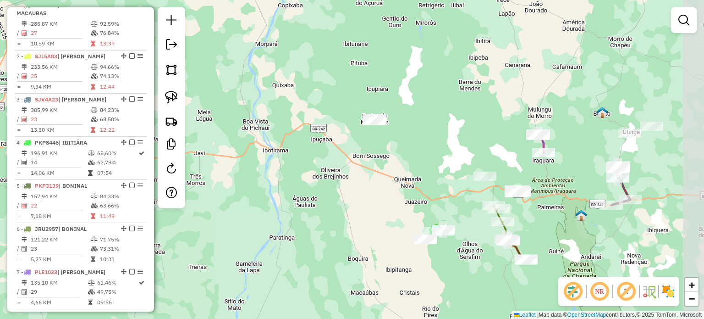
drag, startPoint x: 559, startPoint y: 188, endPoint x: 529, endPoint y: 184, distance: 30.5
click at [529, 184] on div "Janela de atendimento Grade de atendimento Capacidade Transportadoras Veículos …" at bounding box center [352, 159] width 704 height 319
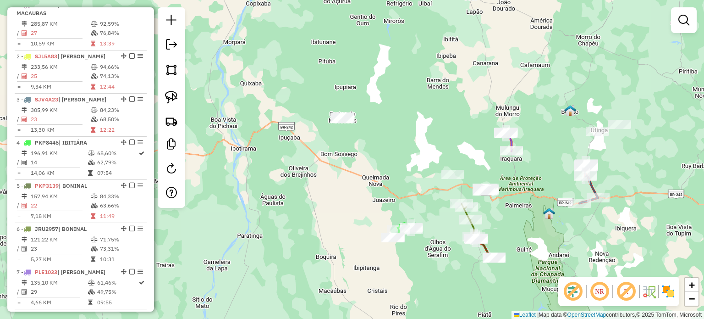
drag, startPoint x: 570, startPoint y: 179, endPoint x: 546, endPoint y: 178, distance: 24.3
click at [546, 178] on div "Janela de atendimento Grade de atendimento Capacidade Transportadoras Veículos …" at bounding box center [352, 159] width 704 height 319
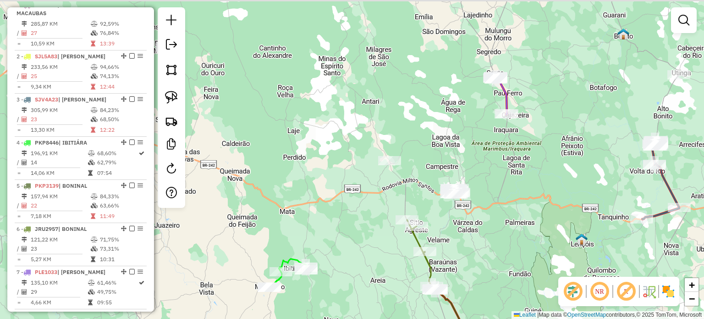
drag, startPoint x: 486, startPoint y: 200, endPoint x: 490, endPoint y: 220, distance: 20.0
click at [490, 220] on div "Janela de atendimento Grade de atendimento Capacidade Transportadoras Veículos …" at bounding box center [352, 159] width 704 height 319
click at [177, 95] on img at bounding box center [171, 97] width 13 height 13
drag, startPoint x: 432, startPoint y: 172, endPoint x: 434, endPoint y: 199, distance: 26.7
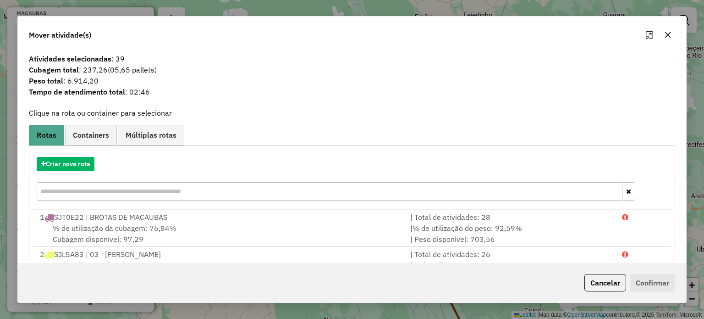
click at [668, 33] on icon "button" at bounding box center [667, 34] width 7 height 7
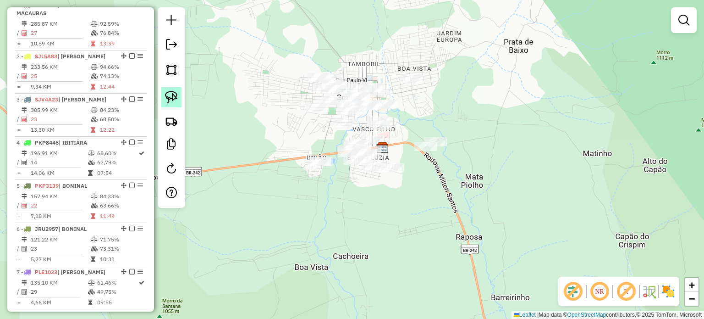
click at [172, 95] on img at bounding box center [171, 97] width 13 height 13
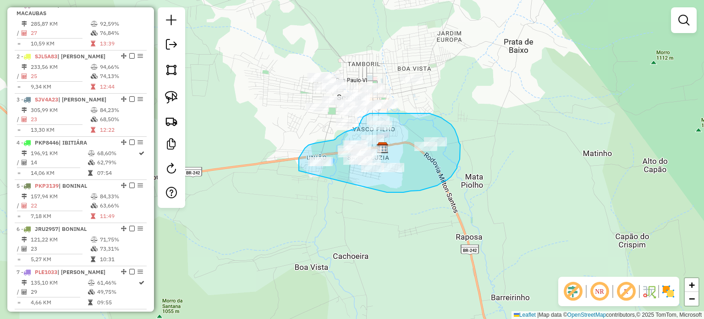
drag, startPoint x: 299, startPoint y: 171, endPoint x: 365, endPoint y: 191, distance: 69.0
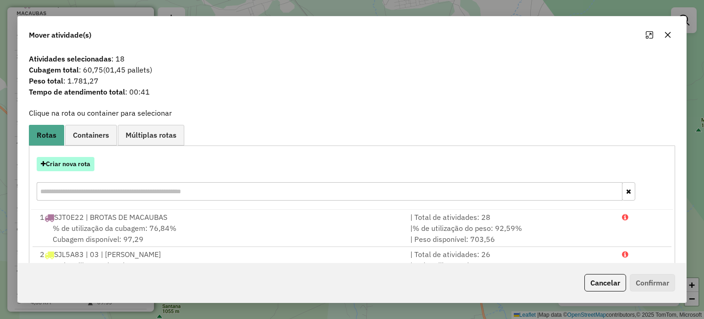
click at [80, 165] on button "Criar nova rota" at bounding box center [66, 164] width 58 height 14
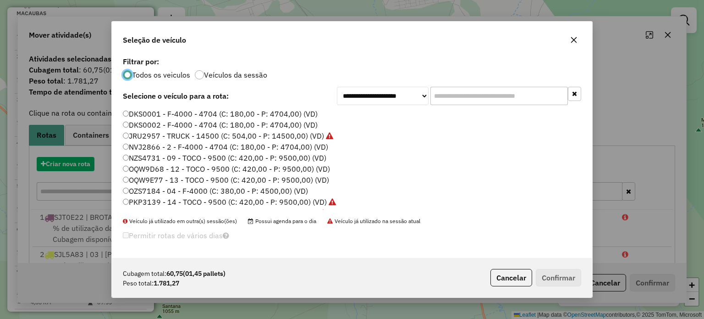
scroll to position [5, 3]
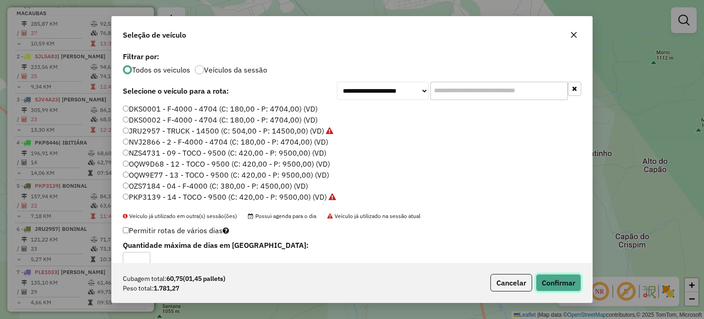
click at [549, 285] on button "Confirmar" at bounding box center [558, 282] width 45 height 17
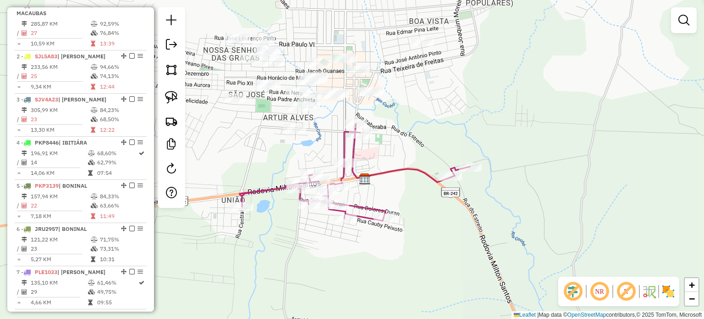
drag, startPoint x: 402, startPoint y: 117, endPoint x: 446, endPoint y: 179, distance: 75.9
click at [446, 179] on div "Janela de atendimento Grade de atendimento Capacidade Transportadoras Veículos …" at bounding box center [352, 159] width 704 height 319
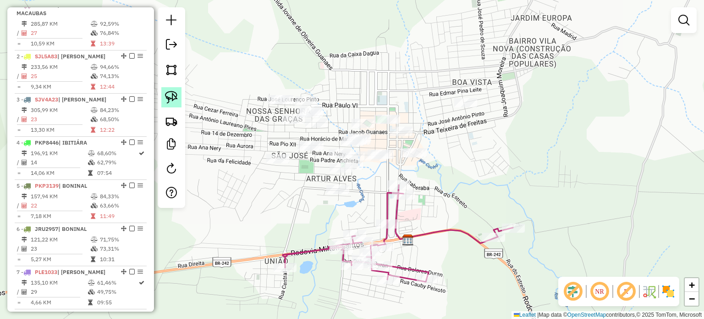
click at [174, 99] on img at bounding box center [171, 97] width 13 height 13
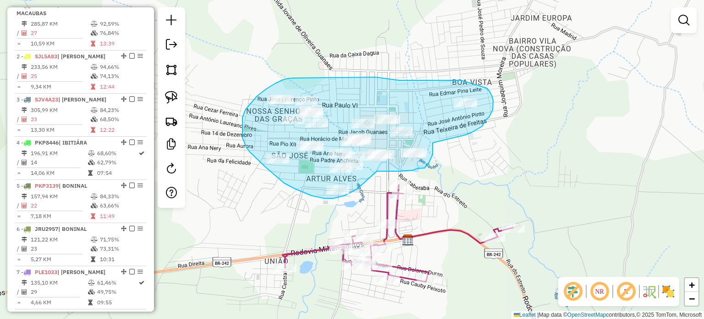
drag, startPoint x: 358, startPoint y: 188, endPoint x: 377, endPoint y: 171, distance: 26.0
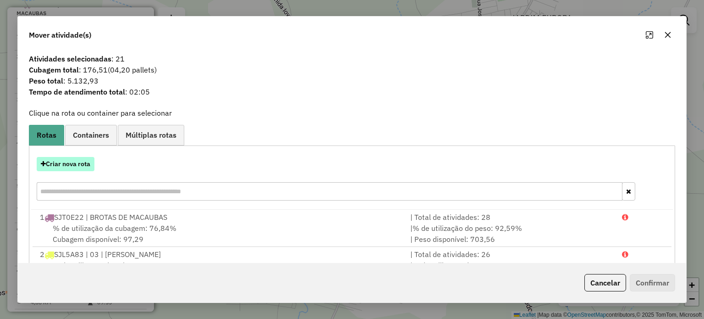
click at [71, 164] on button "Criar nova rota" at bounding box center [66, 164] width 58 height 14
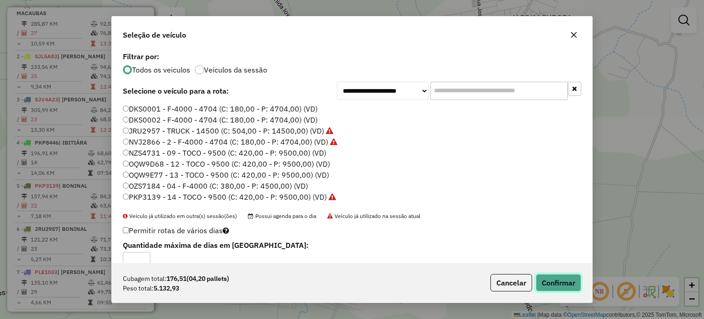
click at [555, 285] on button "Confirmar" at bounding box center [558, 282] width 45 height 17
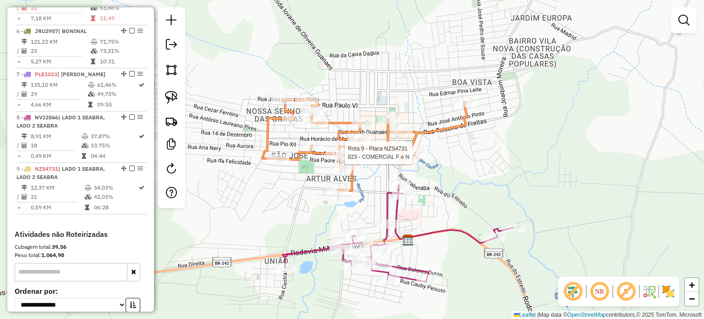
select select "*********"
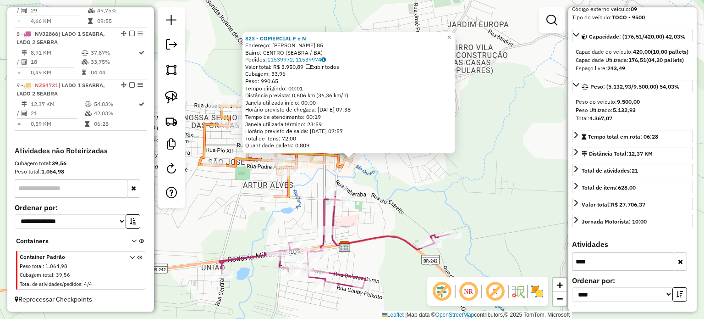
scroll to position [94, 0]
click at [675, 261] on button "button" at bounding box center [680, 261] width 13 height 18
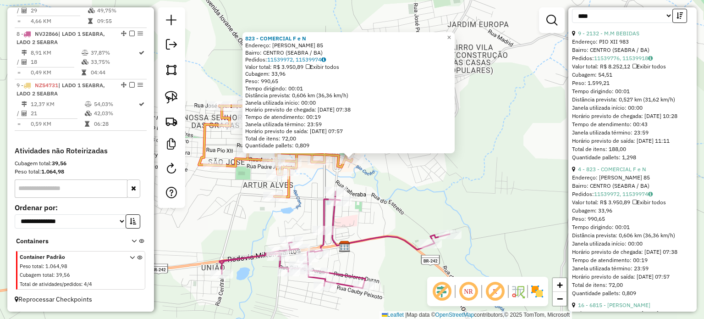
scroll to position [414, 0]
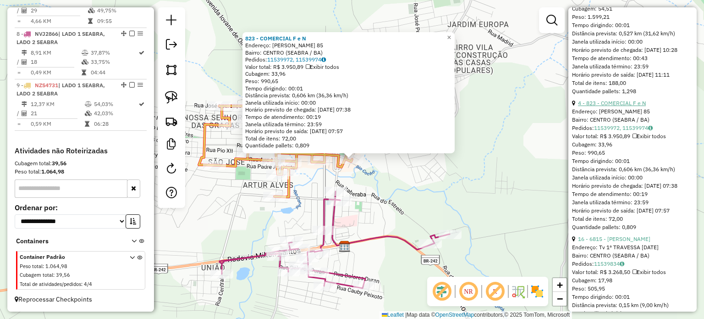
click at [624, 106] on link "4 - 823 - COMERCIAL F e N" at bounding box center [612, 102] width 68 height 7
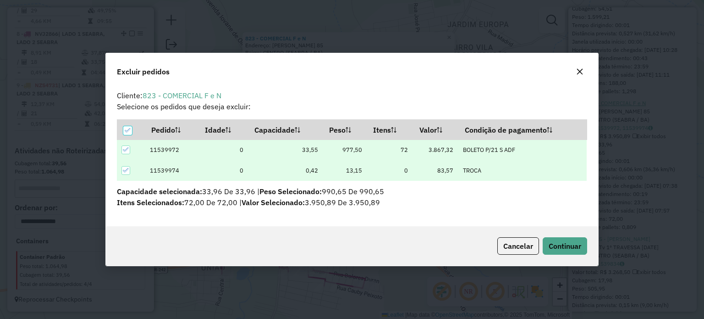
scroll to position [0, 0]
click at [564, 245] on span "Continuar" at bounding box center [565, 245] width 33 height 9
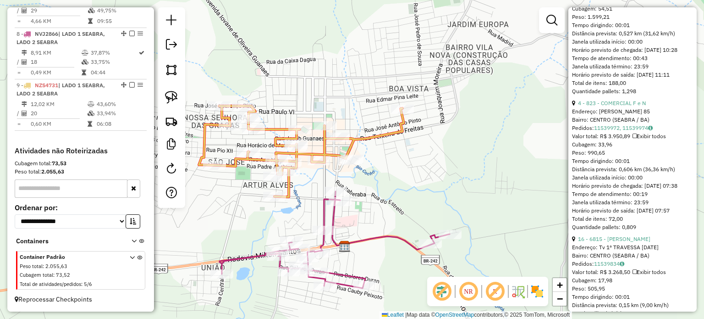
scroll to position [270, 0]
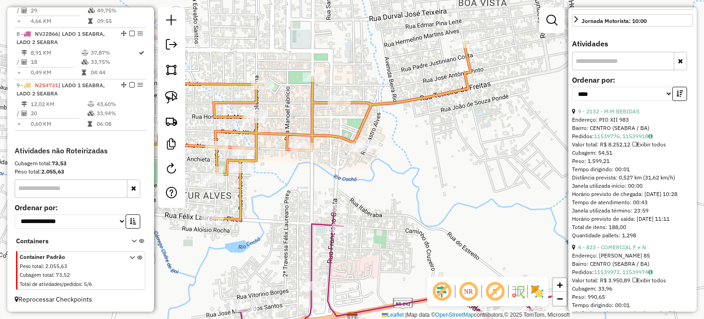
drag, startPoint x: 406, startPoint y: 197, endPoint x: 408, endPoint y: 171, distance: 25.8
click at [408, 171] on div "Janela de atendimento Grade de atendimento Capacidade Transportadoras Veículos …" at bounding box center [352, 159] width 704 height 319
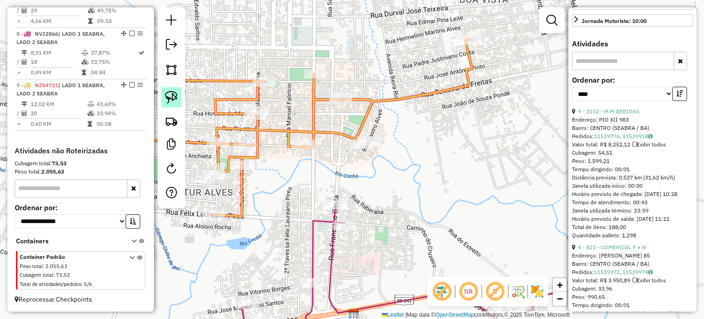
click at [168, 98] on img at bounding box center [171, 97] width 13 height 13
drag, startPoint x: 346, startPoint y: 155, endPoint x: 368, endPoint y: 155, distance: 22.0
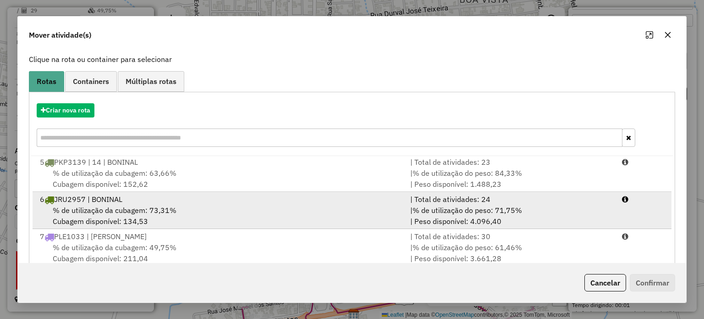
scroll to position [145, 0]
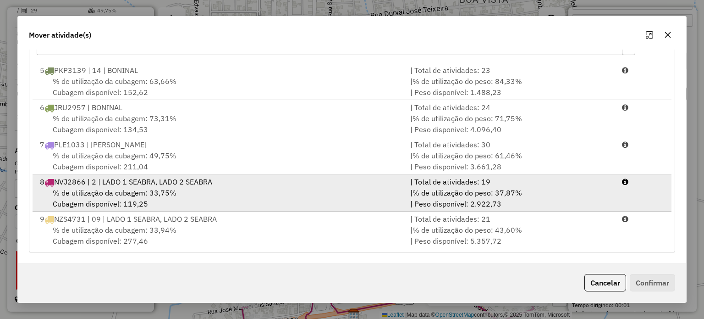
click at [132, 188] on span "% de utilização da cubagem: 33,75%" at bounding box center [115, 192] width 124 height 9
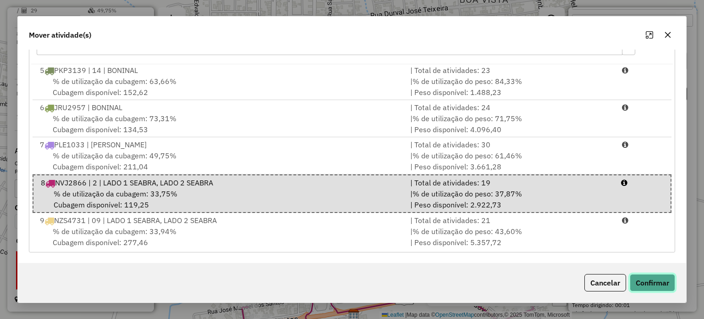
click at [658, 282] on button "Confirmar" at bounding box center [652, 282] width 45 height 17
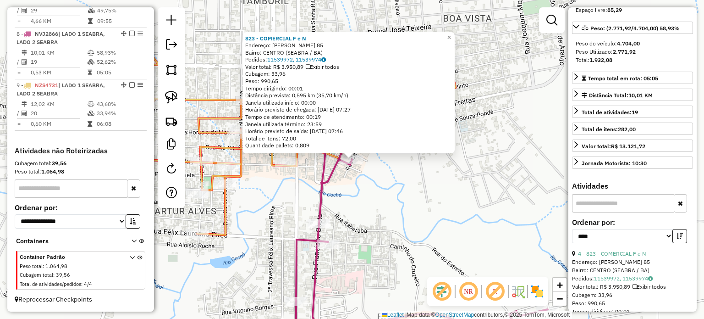
scroll to position [125, 0]
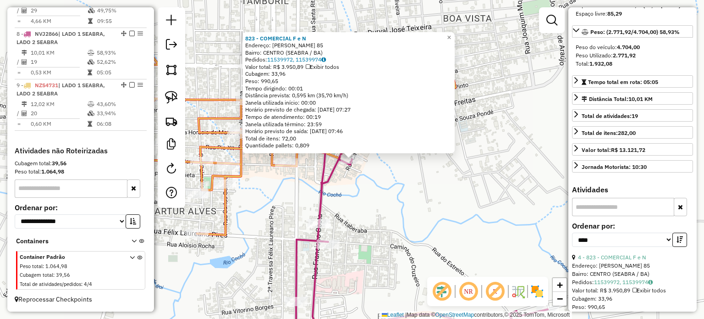
click at [441, 187] on div "823 - COMERCIAL F e N Endereço: [PERSON_NAME] 85 Bairro: CENTRO (SEABRA / BA) […" at bounding box center [352, 159] width 704 height 319
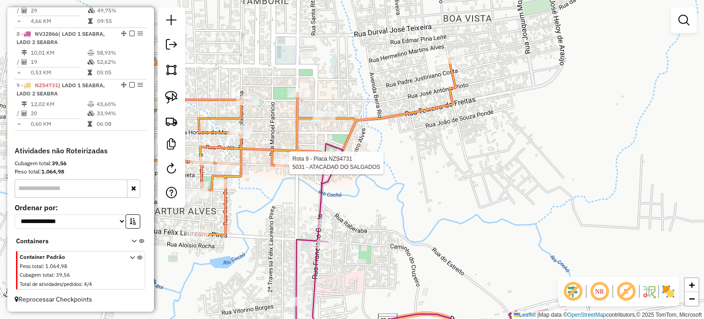
select select "*********"
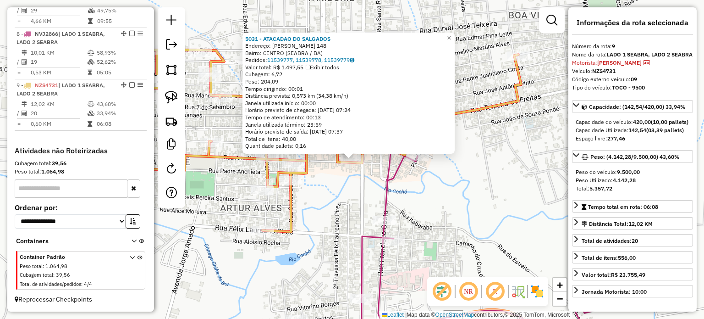
click at [453, 209] on div "5031 - ATACADAO DO SALGADOS Endereço: [PERSON_NAME] 148 Bairro: CENTRO (SEABRA …" at bounding box center [352, 159] width 704 height 319
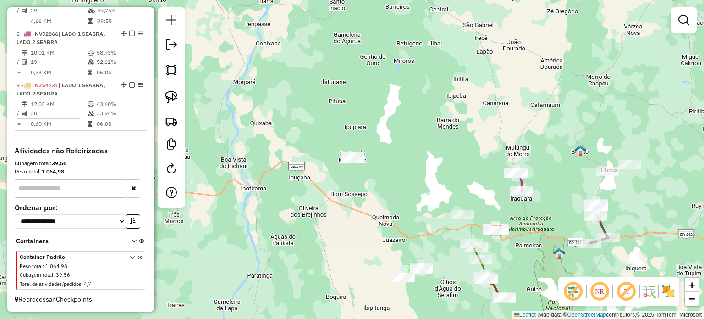
drag, startPoint x: 460, startPoint y: 216, endPoint x: 435, endPoint y: 201, distance: 29.4
click at [435, 201] on div "Janela de atendimento Grade de atendimento Capacidade Transportadoras Veículos …" at bounding box center [352, 159] width 704 height 319
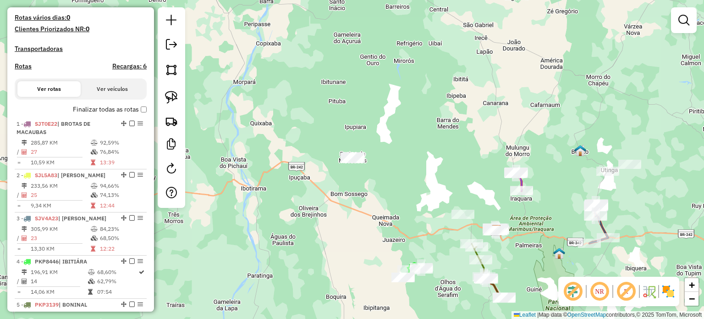
scroll to position [184, 0]
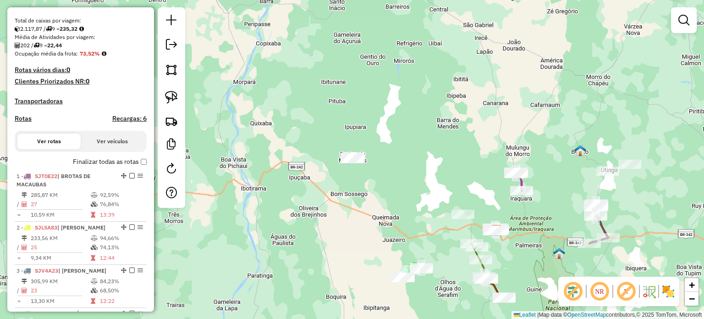
drag, startPoint x: 533, startPoint y: 261, endPoint x: 480, endPoint y: 187, distance: 91.1
click at [481, 188] on div "Janela de atendimento Grade de atendimento Capacidade Transportadoras Veículos …" at bounding box center [352, 159] width 704 height 319
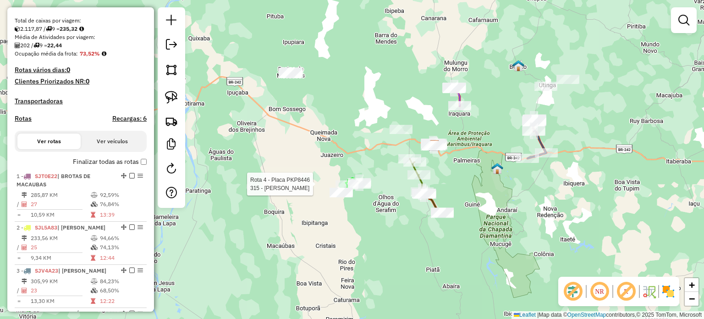
select select "*********"
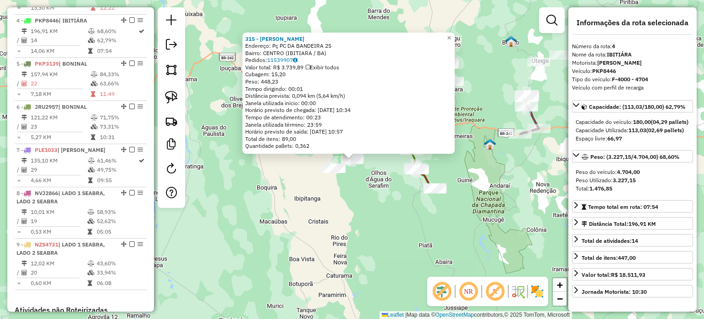
scroll to position [491, 0]
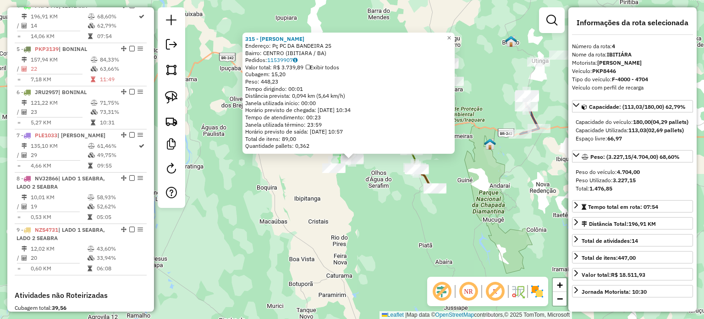
click at [441, 220] on div "315 - [PERSON_NAME] Endereço: Pç PC DA BANDEIRA 25 Bairro: [GEOGRAPHIC_DATA] ([…" at bounding box center [352, 159] width 704 height 319
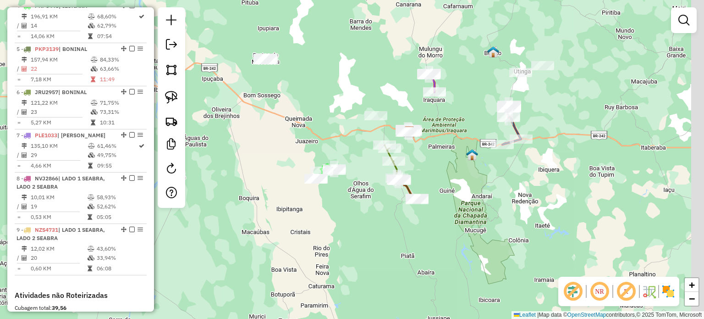
drag, startPoint x: 577, startPoint y: 137, endPoint x: 536, endPoint y: 165, distance: 49.6
click at [536, 165] on div "Janela de atendimento Grade de atendimento Capacidade Transportadoras Veículos …" at bounding box center [352, 159] width 704 height 319
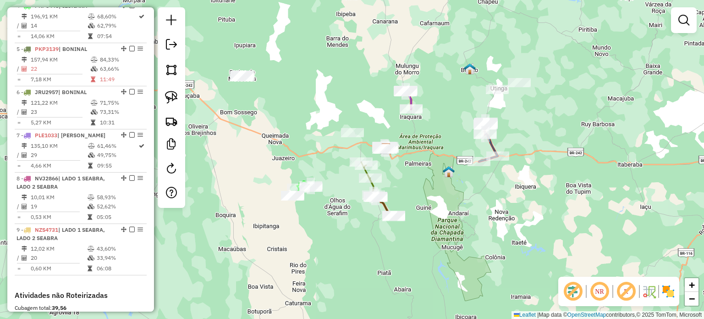
drag, startPoint x: 510, startPoint y: 174, endPoint x: 548, endPoint y: 173, distance: 38.1
click at [548, 173] on div "Janela de atendimento Grade de atendimento Capacidade Transportadoras Veículos …" at bounding box center [352, 159] width 704 height 319
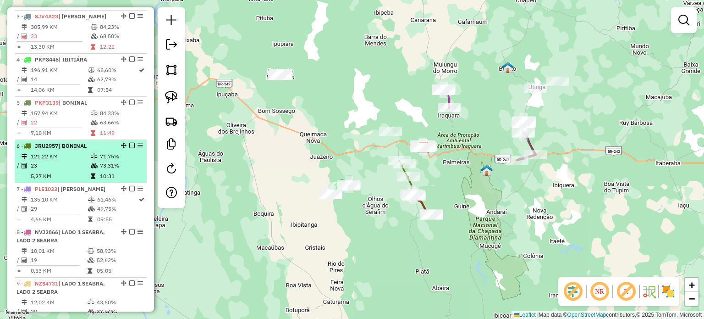
scroll to position [446, 0]
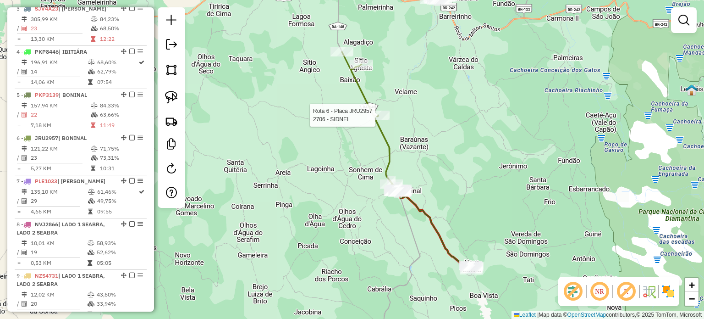
select select "*********"
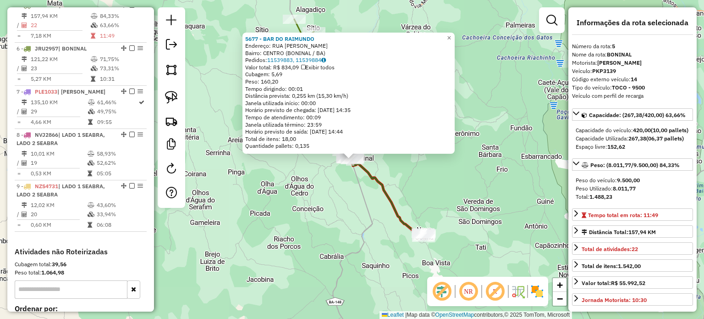
scroll to position [535, 0]
click at [421, 195] on div "5677 - BAR DO [PERSON_NAME]: [STREET_ADDRESS] Bairro: CENTRO (BONINAL / BA) [GE…" at bounding box center [352, 159] width 704 height 319
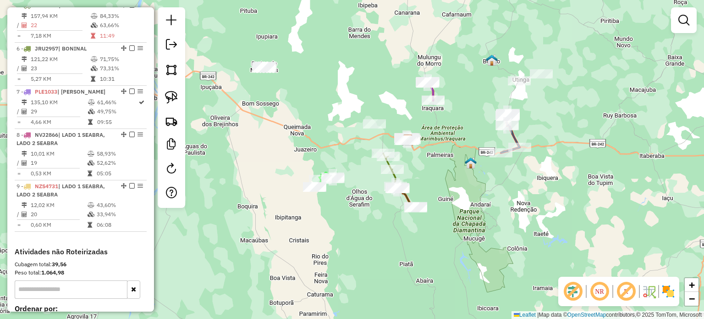
drag, startPoint x: 433, startPoint y: 128, endPoint x: 429, endPoint y: 172, distance: 44.2
click at [429, 172] on div "Janela de atendimento Grade de atendimento Capacidade Transportadoras Veículos …" at bounding box center [352, 159] width 704 height 319
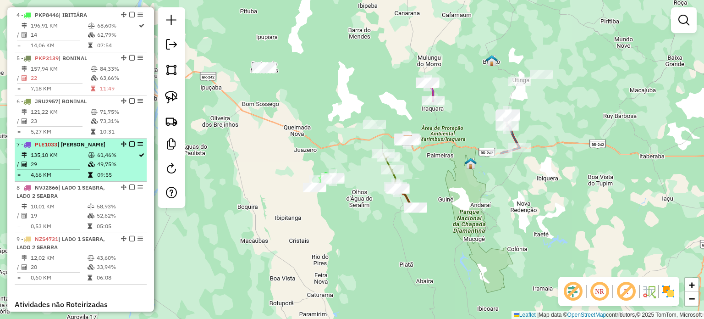
scroll to position [489, 0]
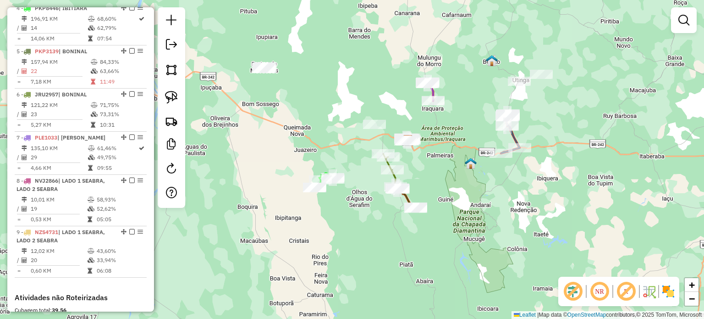
click at [357, 236] on div "Janela de atendimento Grade de atendimento Capacidade Transportadoras Veículos …" at bounding box center [352, 159] width 704 height 319
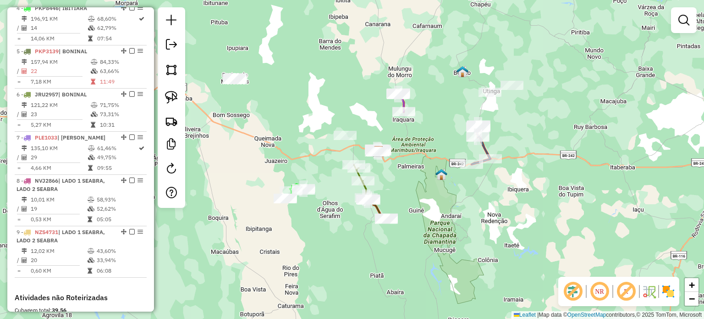
drag, startPoint x: 588, startPoint y: 170, endPoint x: 557, endPoint y: 182, distance: 32.8
click at [557, 182] on div "Janela de atendimento Grade de atendimento Capacidade Transportadoras Veículos …" at bounding box center [352, 159] width 704 height 319
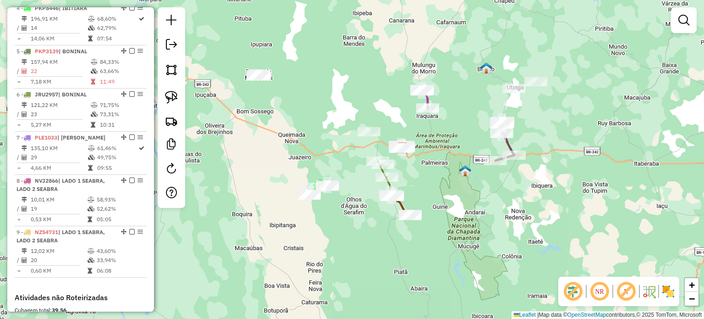
drag, startPoint x: 549, startPoint y: 179, endPoint x: 573, endPoint y: 176, distance: 24.1
click at [573, 176] on div "Janela de atendimento Grade de atendimento Capacidade Transportadoras Veículos …" at bounding box center [352, 159] width 704 height 319
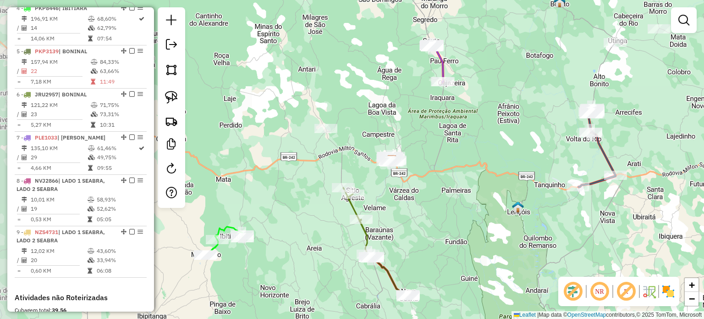
drag, startPoint x: 414, startPoint y: 183, endPoint x: 446, endPoint y: 235, distance: 60.1
click at [446, 237] on div "Janela de atendimento Grade de atendimento Capacidade Transportadoras Veículos …" at bounding box center [352, 159] width 704 height 319
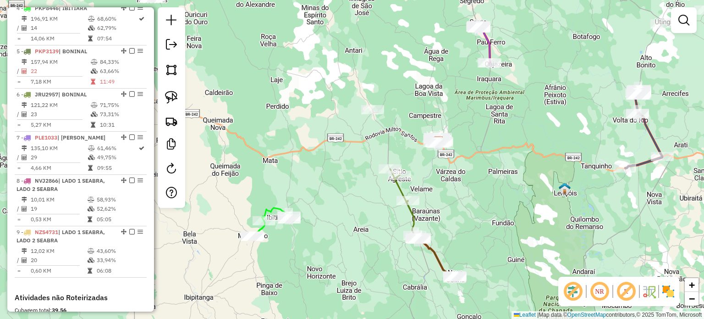
drag, startPoint x: 426, startPoint y: 221, endPoint x: 471, endPoint y: 205, distance: 47.6
click at [471, 205] on div "Janela de atendimento Grade de atendimento Capacidade Transportadoras Veículos …" at bounding box center [352, 159] width 704 height 319
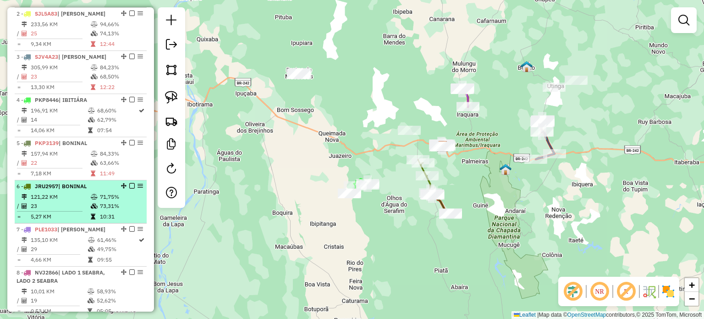
scroll to position [535, 0]
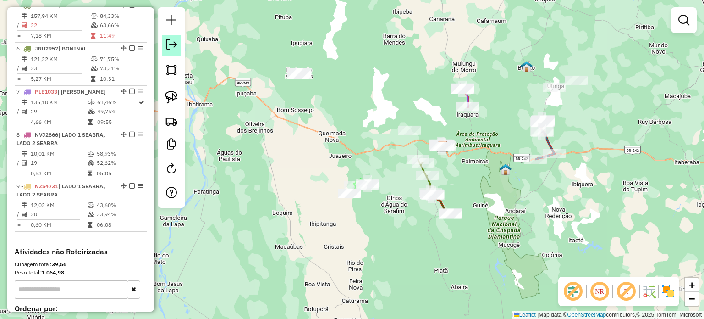
click at [171, 47] on em at bounding box center [171, 44] width 11 height 11
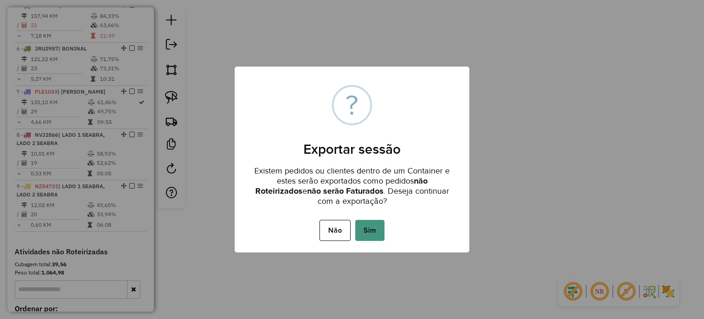
click at [377, 232] on button "Sim" at bounding box center [369, 230] width 29 height 21
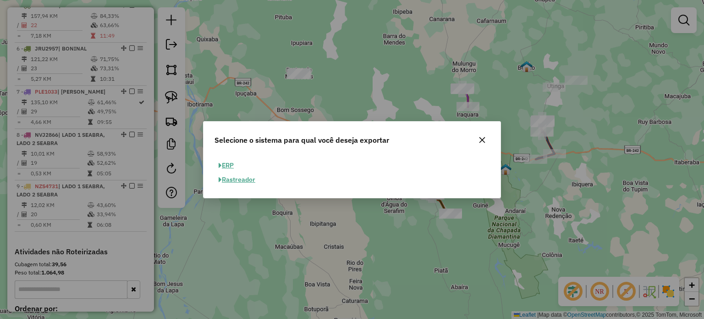
click at [235, 163] on button "ERP" at bounding box center [226, 165] width 23 height 14
select select "**"
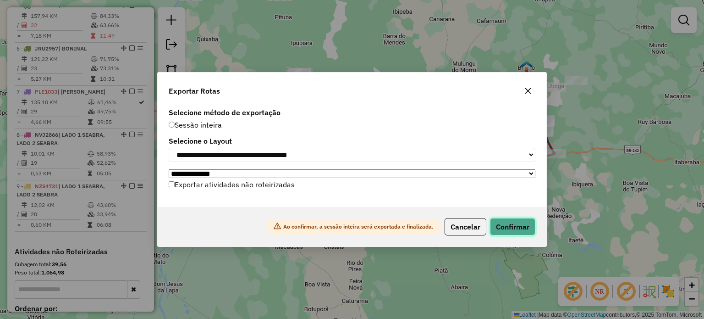
click at [509, 229] on button "Confirmar" at bounding box center [512, 226] width 45 height 17
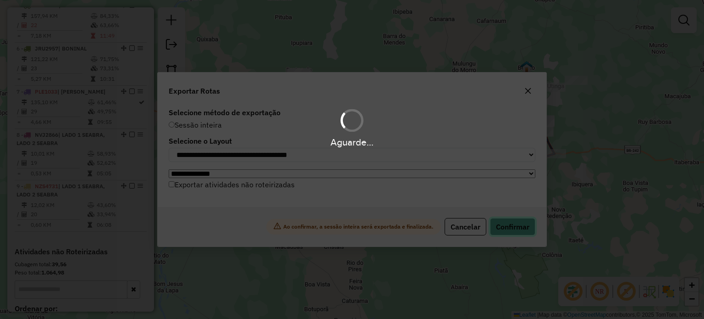
scroll to position [541, 0]
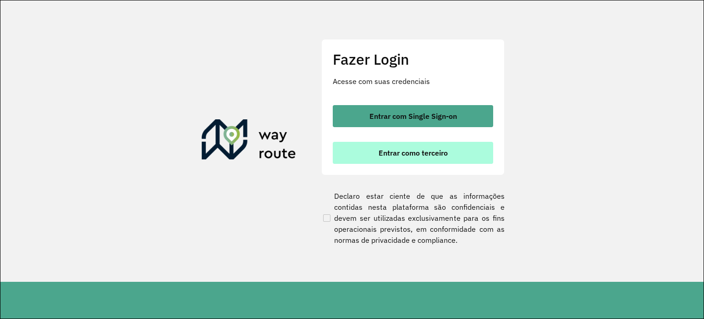
click at [388, 152] on span "Entrar como terceiro" at bounding box center [413, 152] width 69 height 7
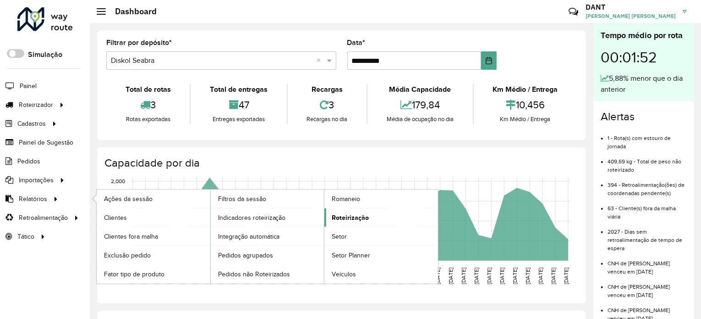
click at [346, 214] on span "Roteirização" at bounding box center [350, 218] width 37 height 10
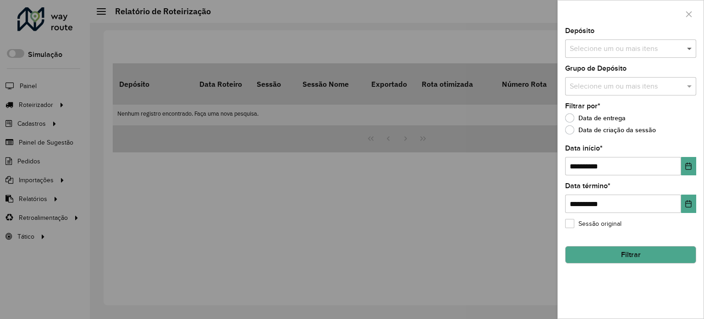
click at [690, 49] on span at bounding box center [690, 48] width 11 height 11
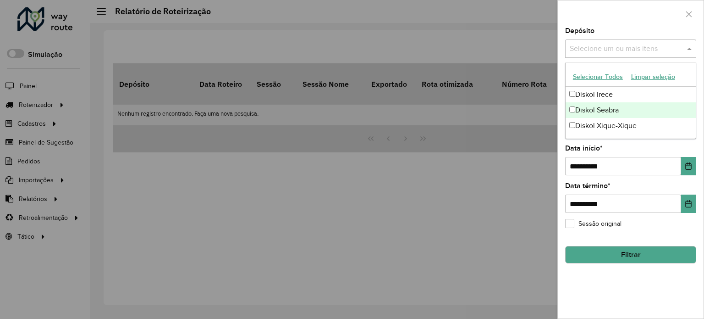
click at [617, 107] on div "Diskol Seabra" at bounding box center [631, 110] width 130 height 16
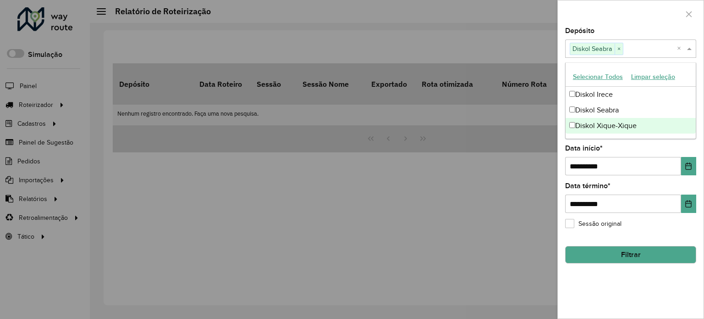
click at [647, 273] on div "**********" at bounding box center [631, 173] width 146 height 291
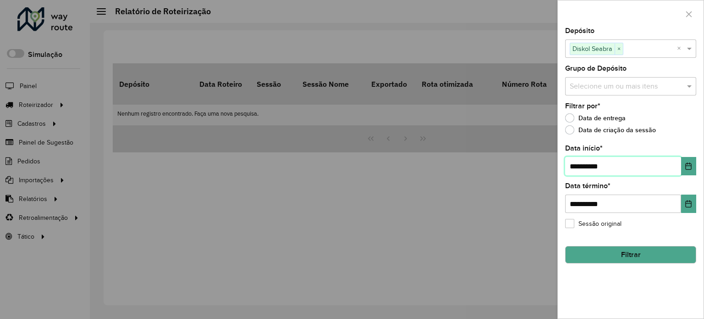
click at [579, 167] on input "**********" at bounding box center [623, 166] width 116 height 18
type input "**********"
click at [643, 252] on button "Filtrar" at bounding box center [630, 254] width 131 height 17
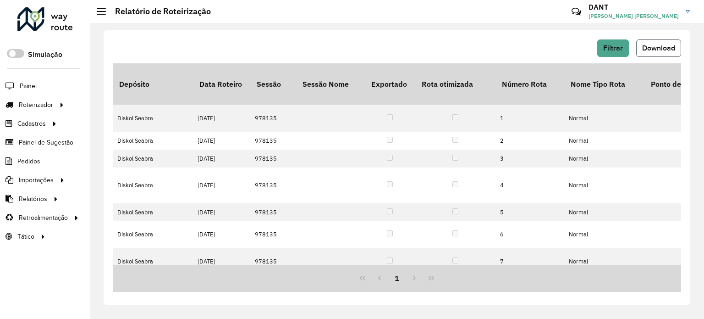
click at [659, 47] on span "Download" at bounding box center [658, 48] width 33 height 8
